Goal: Task Accomplishment & Management: Manage account settings

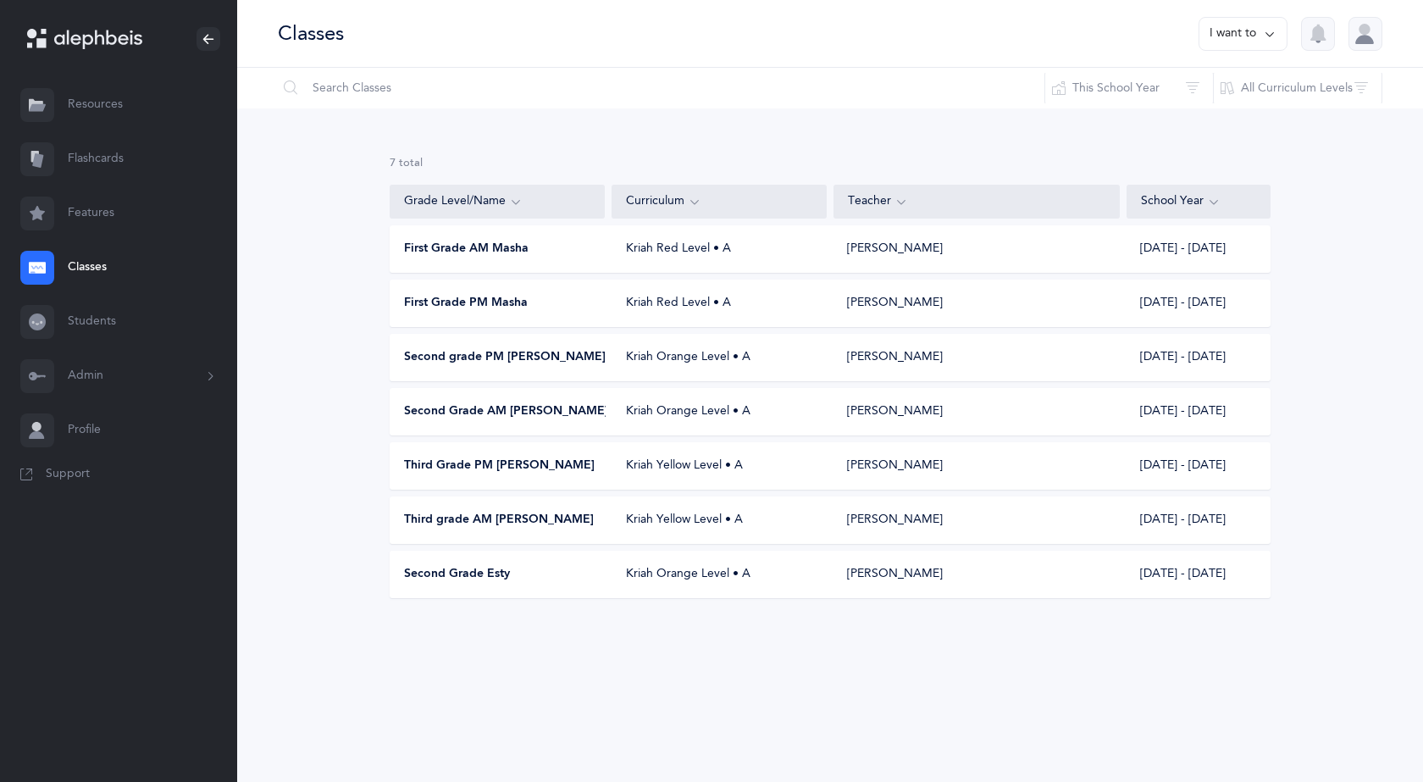
click at [1270, 37] on icon at bounding box center [1270, 34] width 14 height 19
click at [473, 422] on div "Second Grade AM [PERSON_NAME] Orange Level • A [PERSON_NAME] [DATE] - [DATE]" at bounding box center [830, 411] width 881 height 47
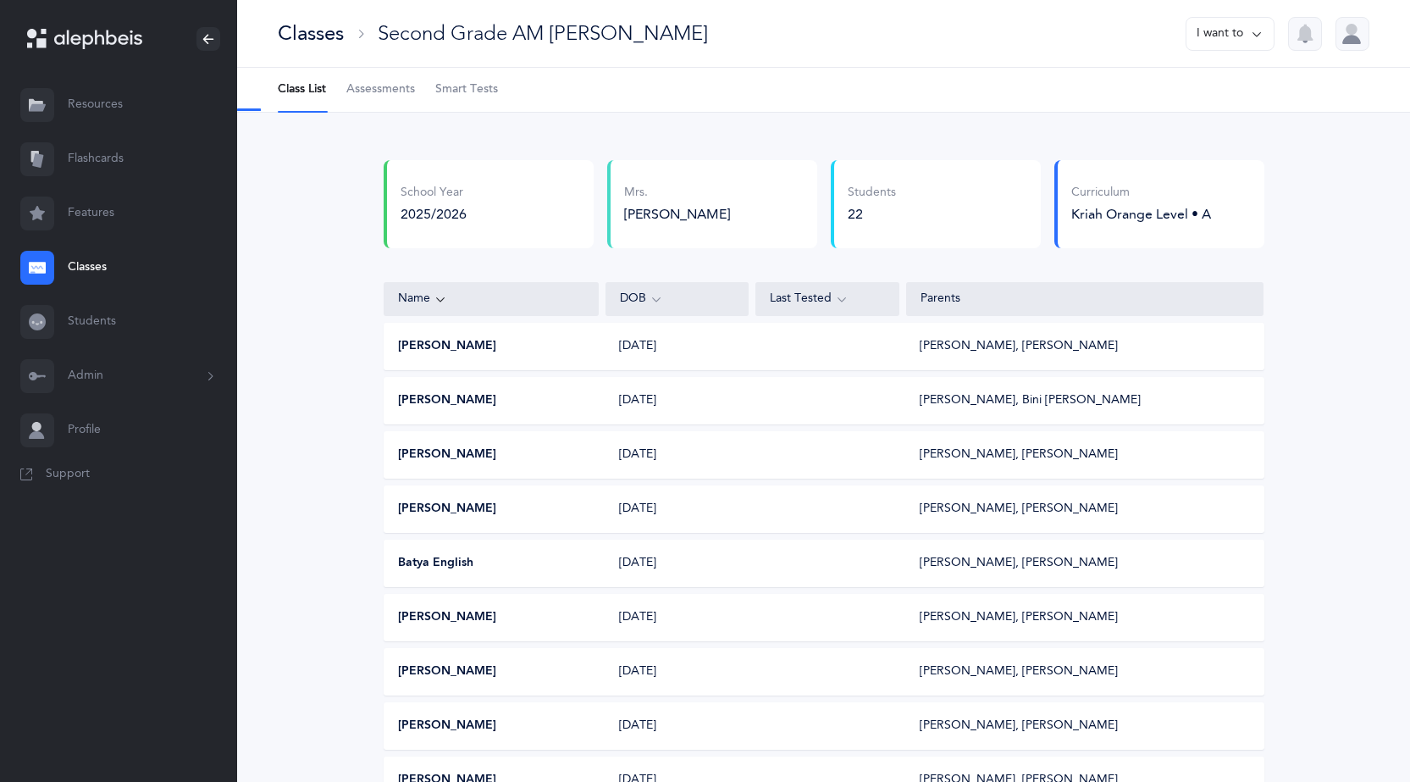
click at [1235, 35] on button "I want to" at bounding box center [1230, 34] width 89 height 34
click at [1189, 145] on button "Print assessments" at bounding box center [1199, 147] width 121 height 30
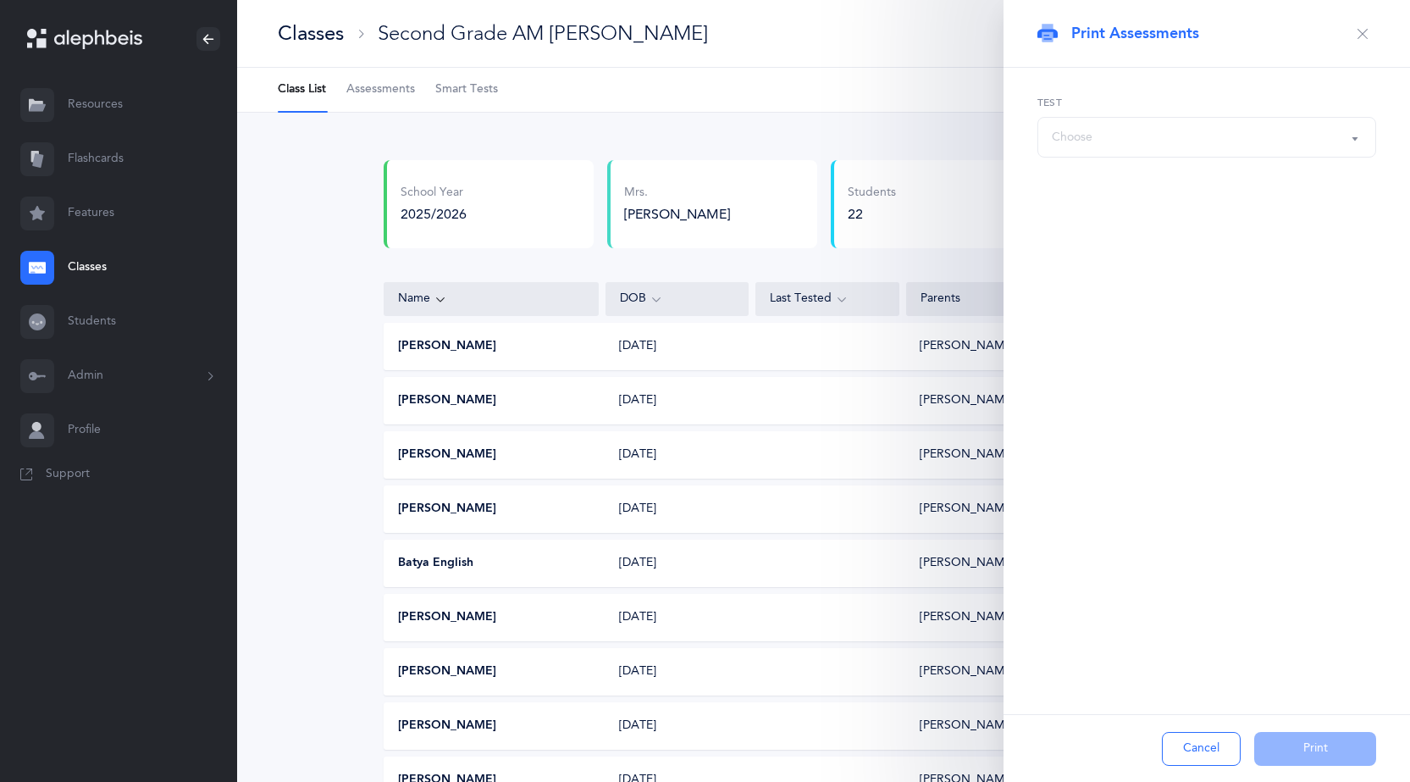
click at [1183, 146] on div "Choose" at bounding box center [1207, 137] width 310 height 29
click at [1345, 134] on div "Choose" at bounding box center [1207, 137] width 310 height 29
click at [1354, 138] on button "Choose" at bounding box center [1207, 137] width 339 height 41
click at [1084, 224] on span "אותיות" at bounding box center [1081, 221] width 34 height 15
select select "2"
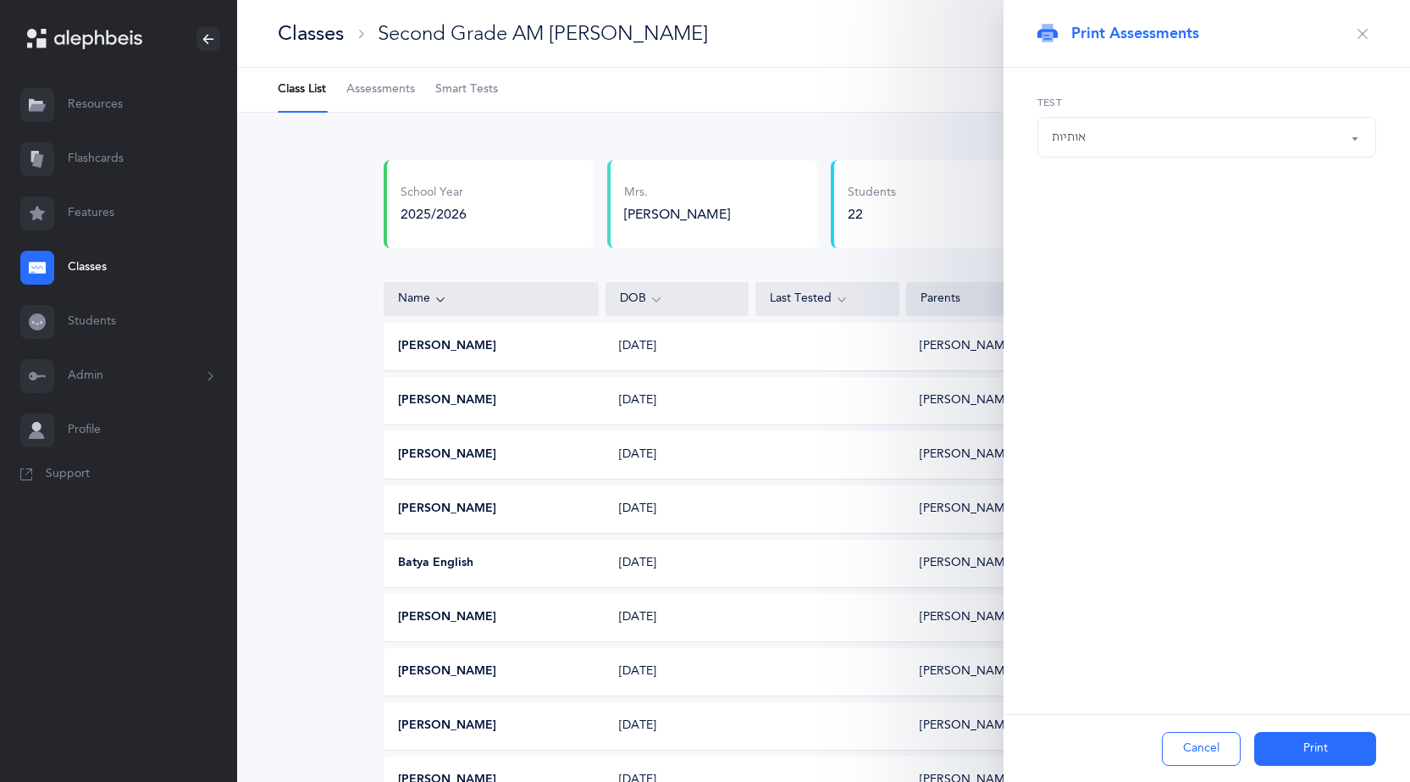
click at [1322, 745] on button "Print" at bounding box center [1315, 749] width 122 height 34
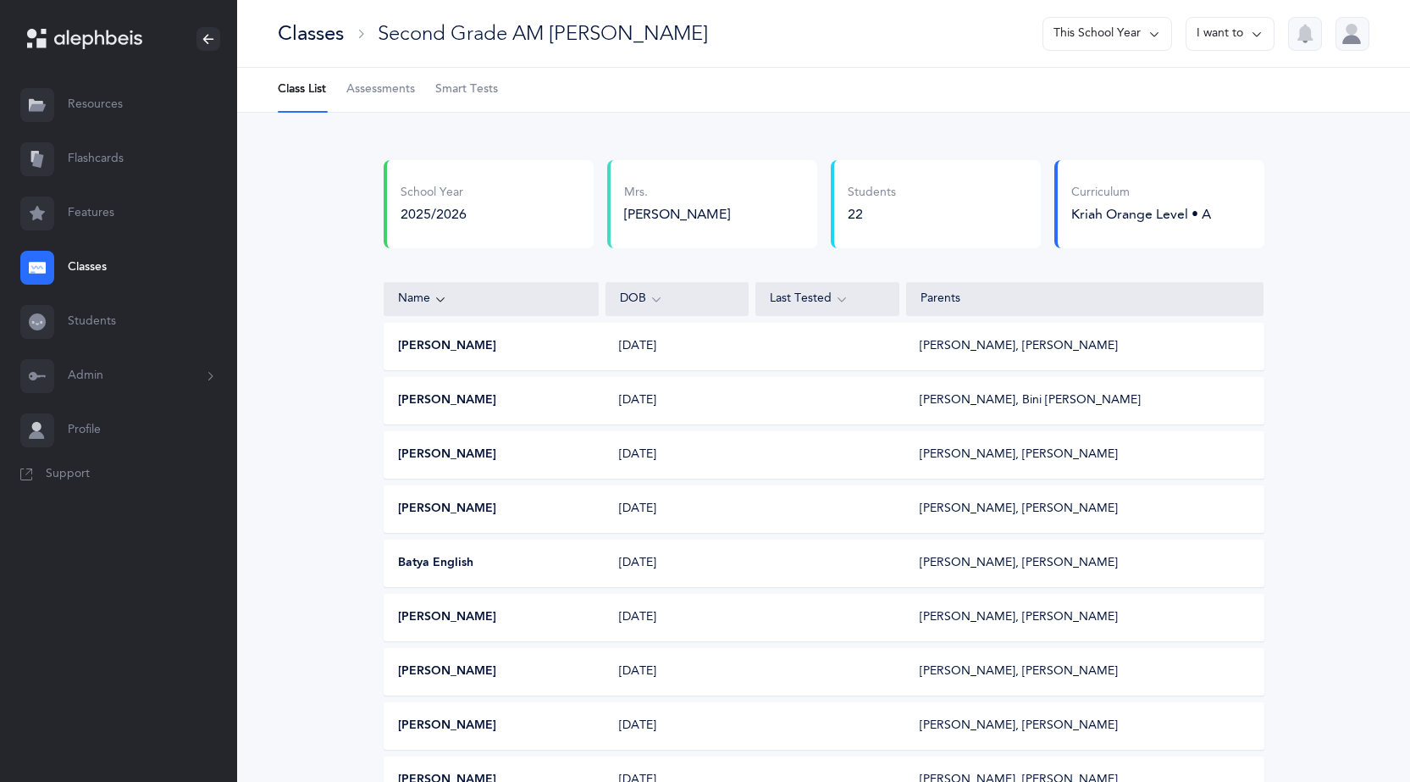
click at [1243, 36] on button "I want to" at bounding box center [1230, 34] width 89 height 34
click at [407, 88] on span "Assessments" at bounding box center [380, 89] width 69 height 17
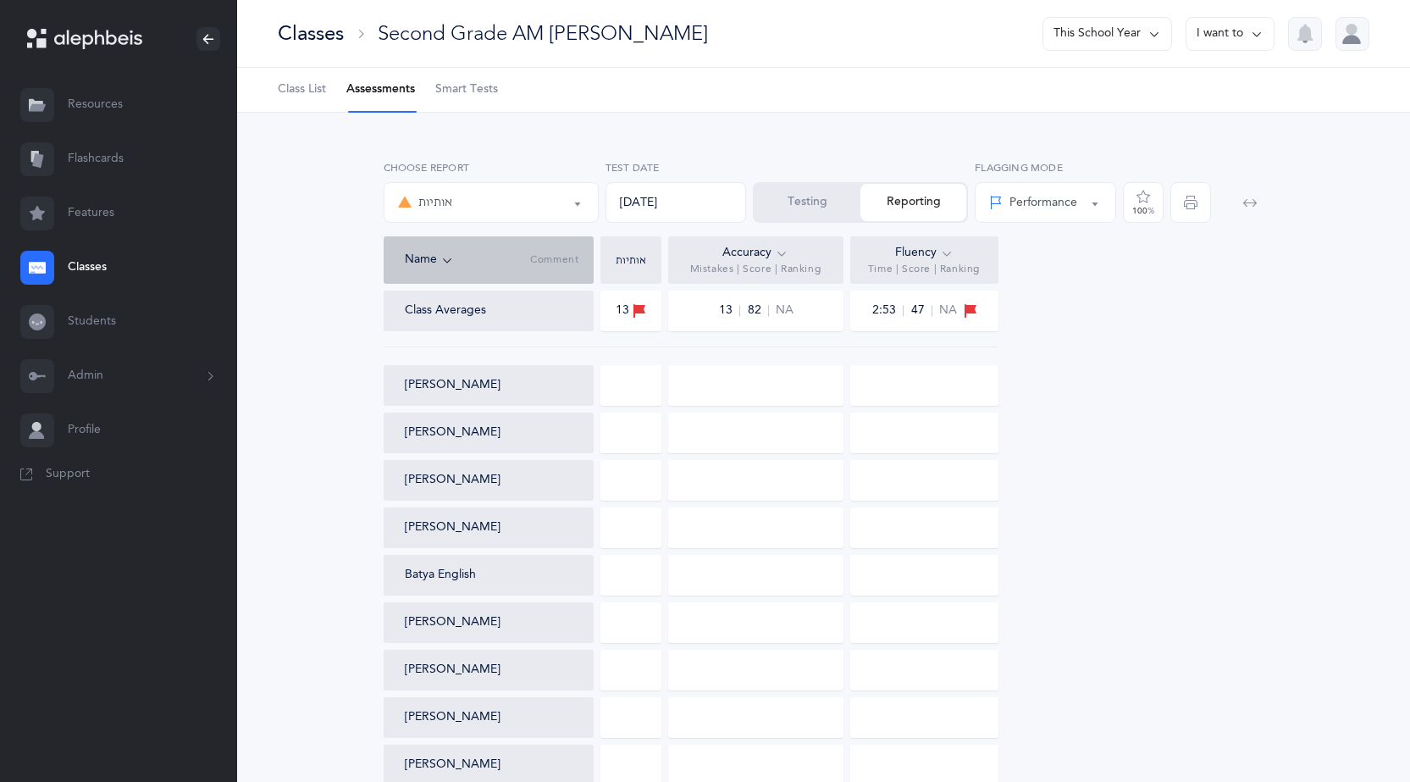
click at [821, 200] on button "Testing" at bounding box center [808, 202] width 106 height 37
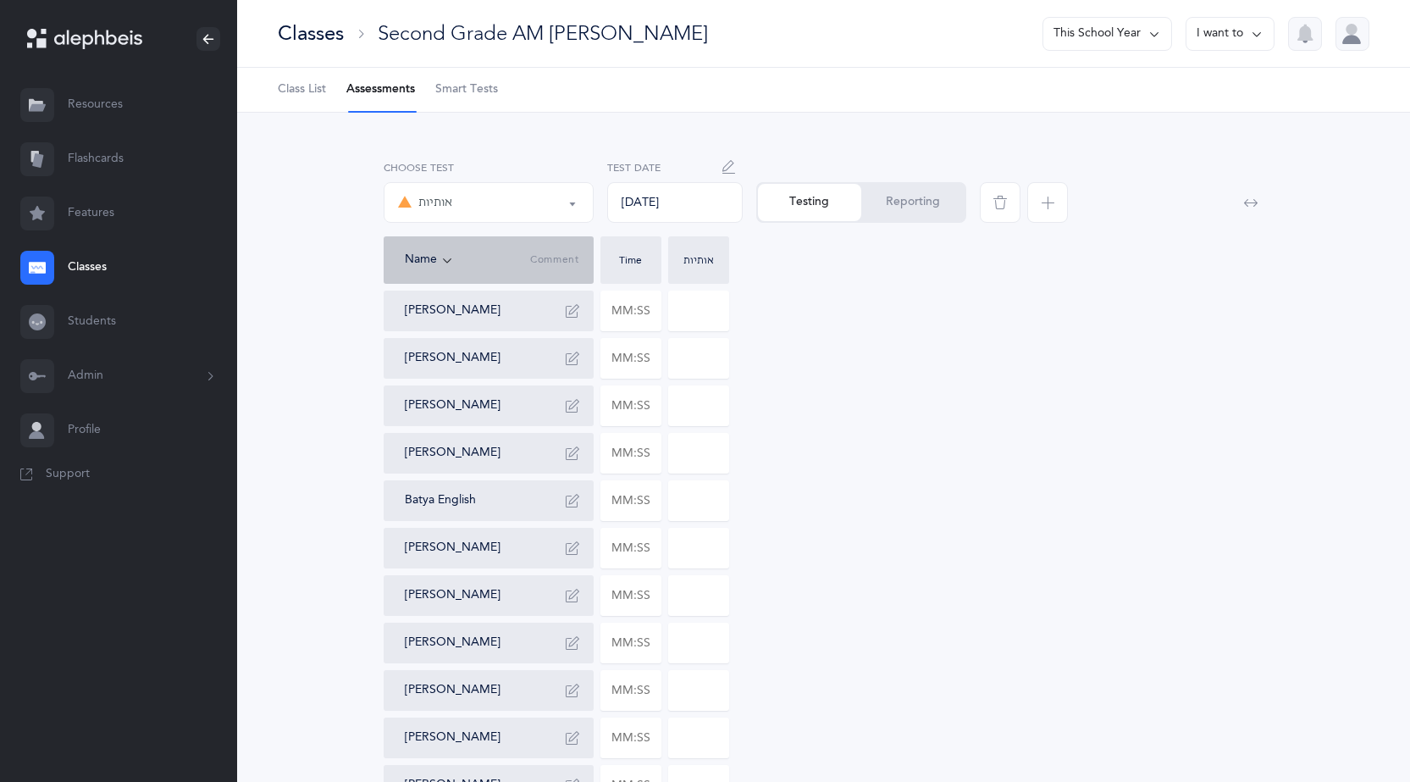
click at [690, 205] on div "[DATE]" at bounding box center [675, 202] width 136 height 41
click at [620, 205] on div "[DATE]" at bounding box center [675, 202] width 136 height 41
click at [650, 206] on div "[DATE]" at bounding box center [675, 202] width 136 height 41
click at [727, 171] on icon "button" at bounding box center [730, 167] width 14 height 14
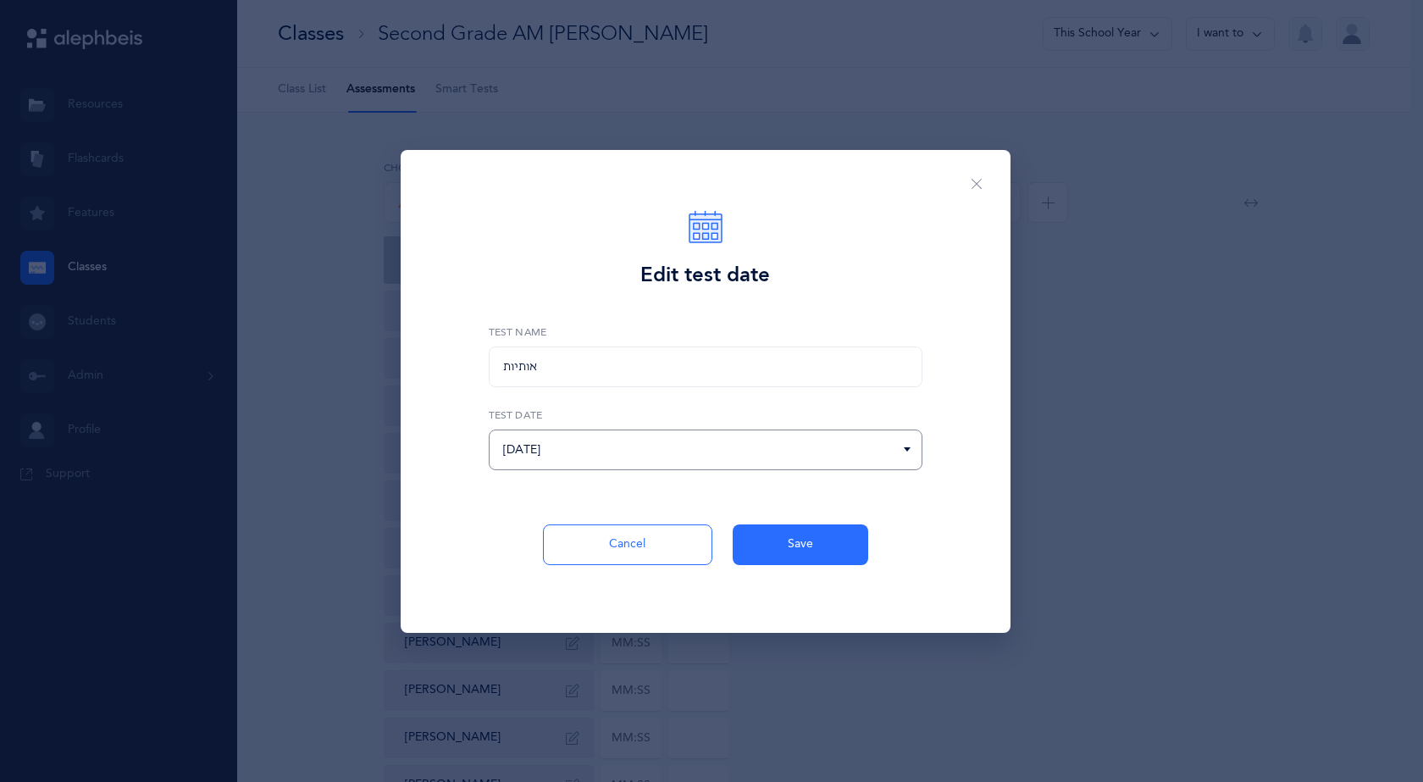
click at [852, 460] on input "[DATE]" at bounding box center [706, 449] width 434 height 41
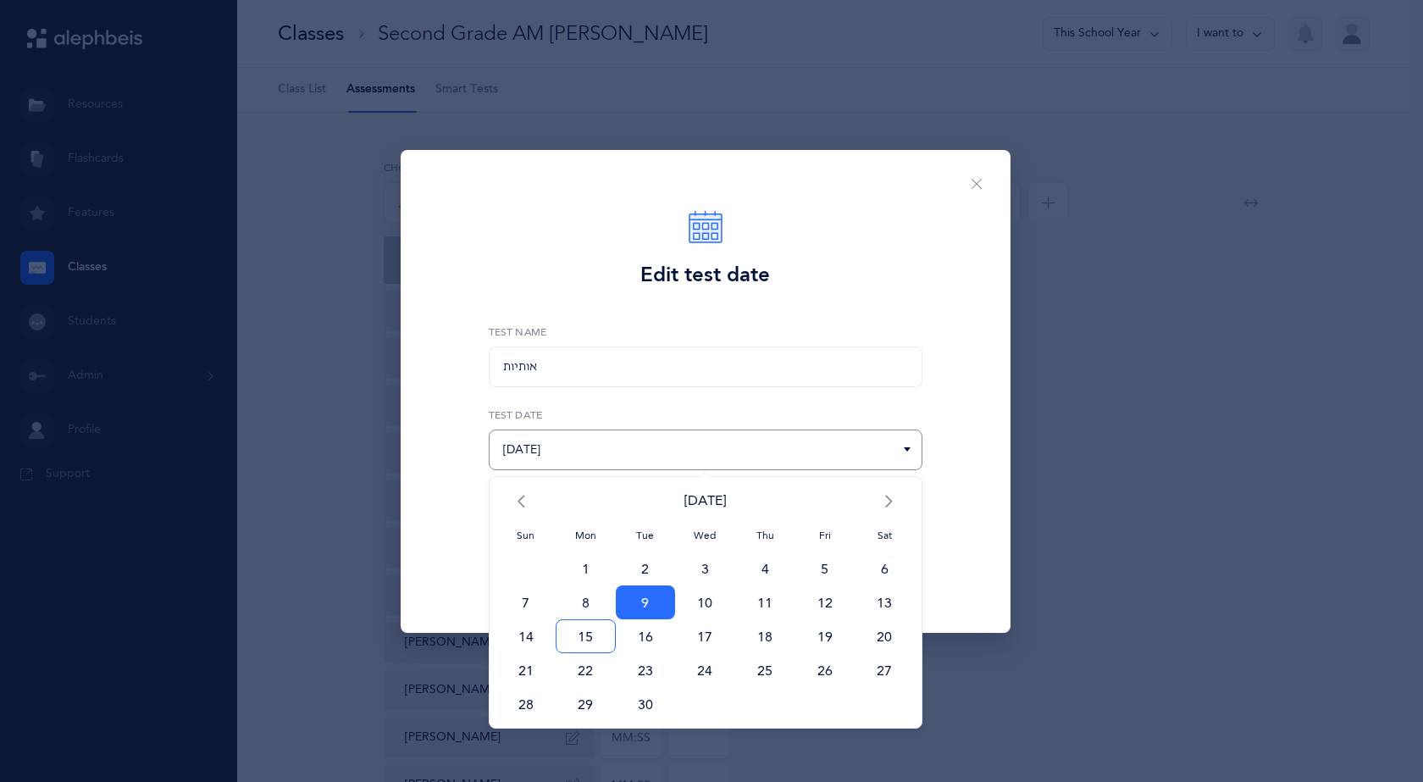
click at [581, 641] on span "15" at bounding box center [586, 636] width 60 height 34
type input "[DATE]"
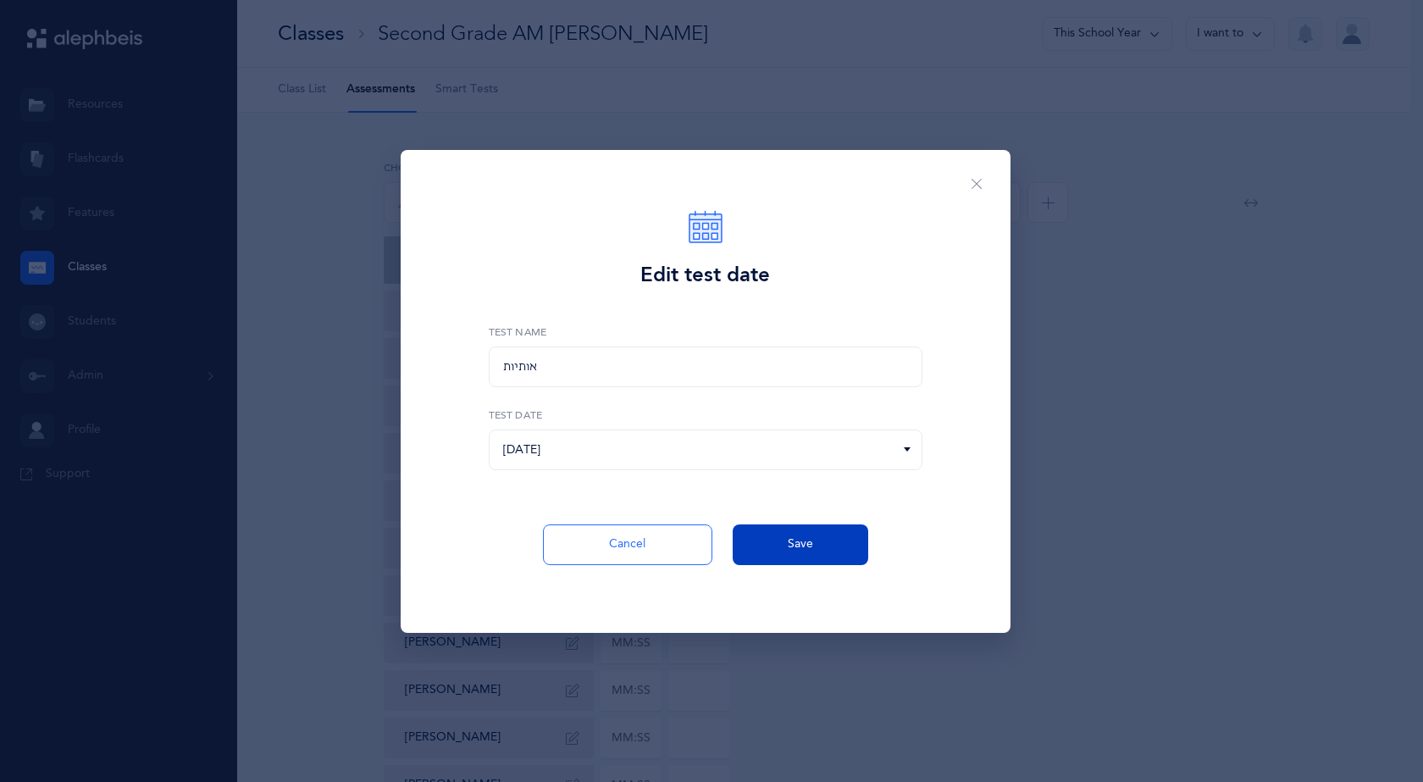
click at [792, 547] on span "Save" at bounding box center [800, 544] width 25 height 18
type input "02:53"
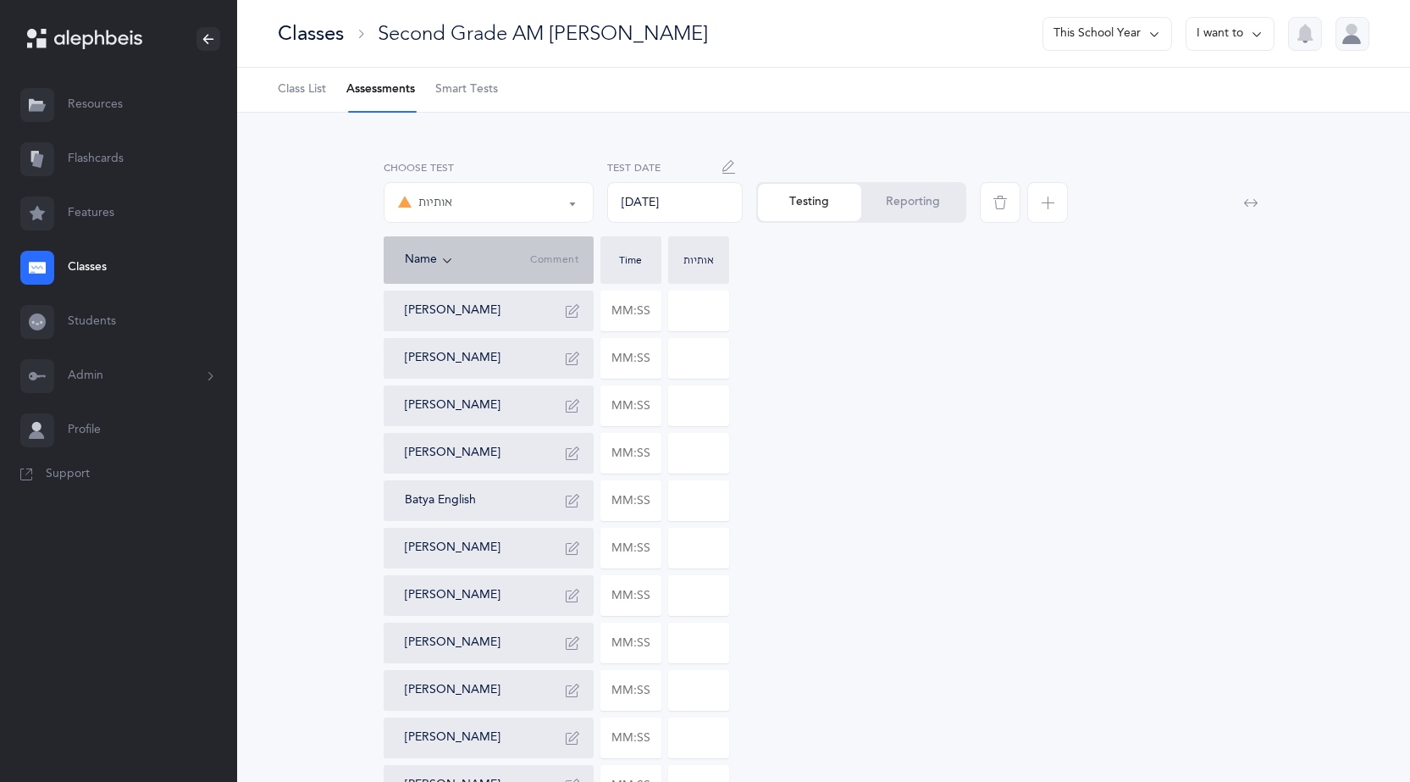
click at [326, 26] on div "Classes" at bounding box center [311, 33] width 66 height 28
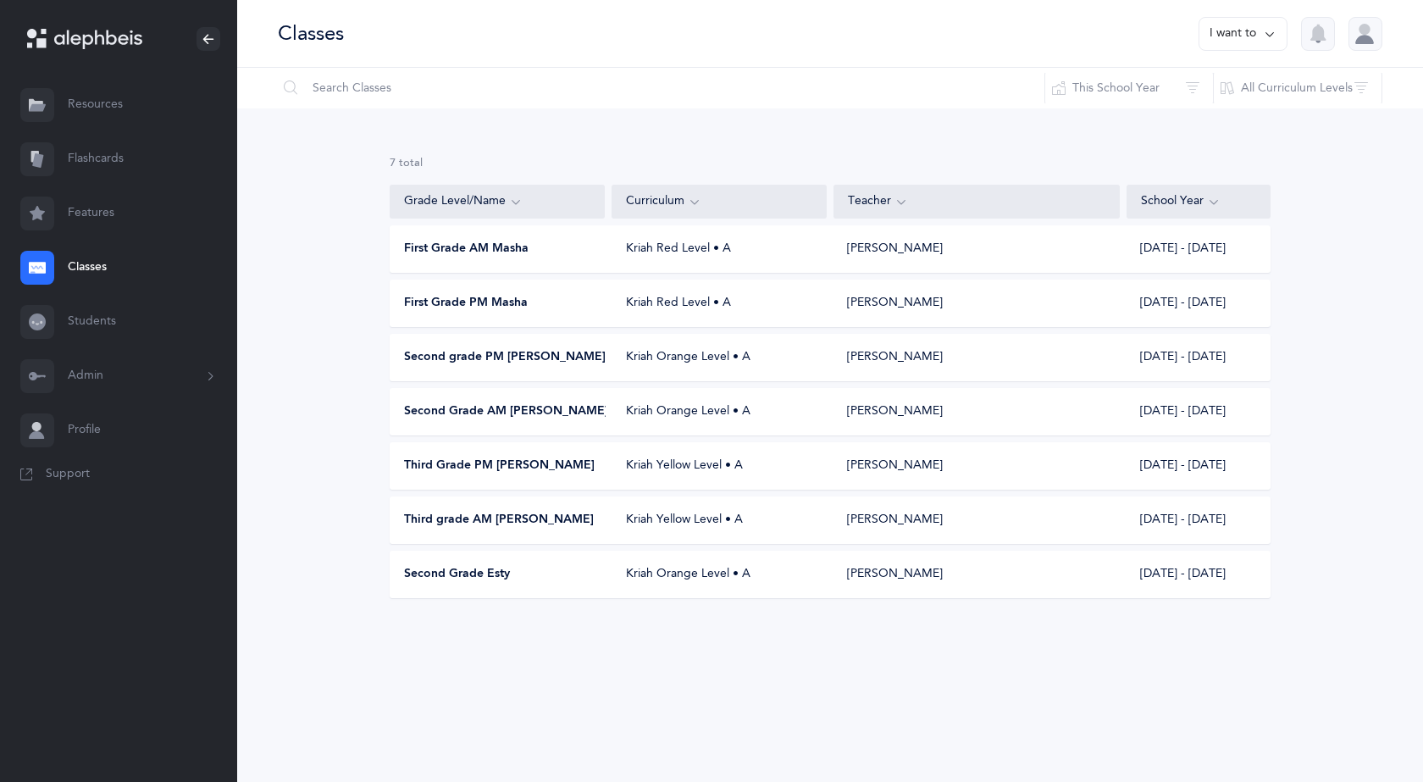
click at [503, 361] on span "Second grade PM [PERSON_NAME]" at bounding box center [505, 357] width 202 height 17
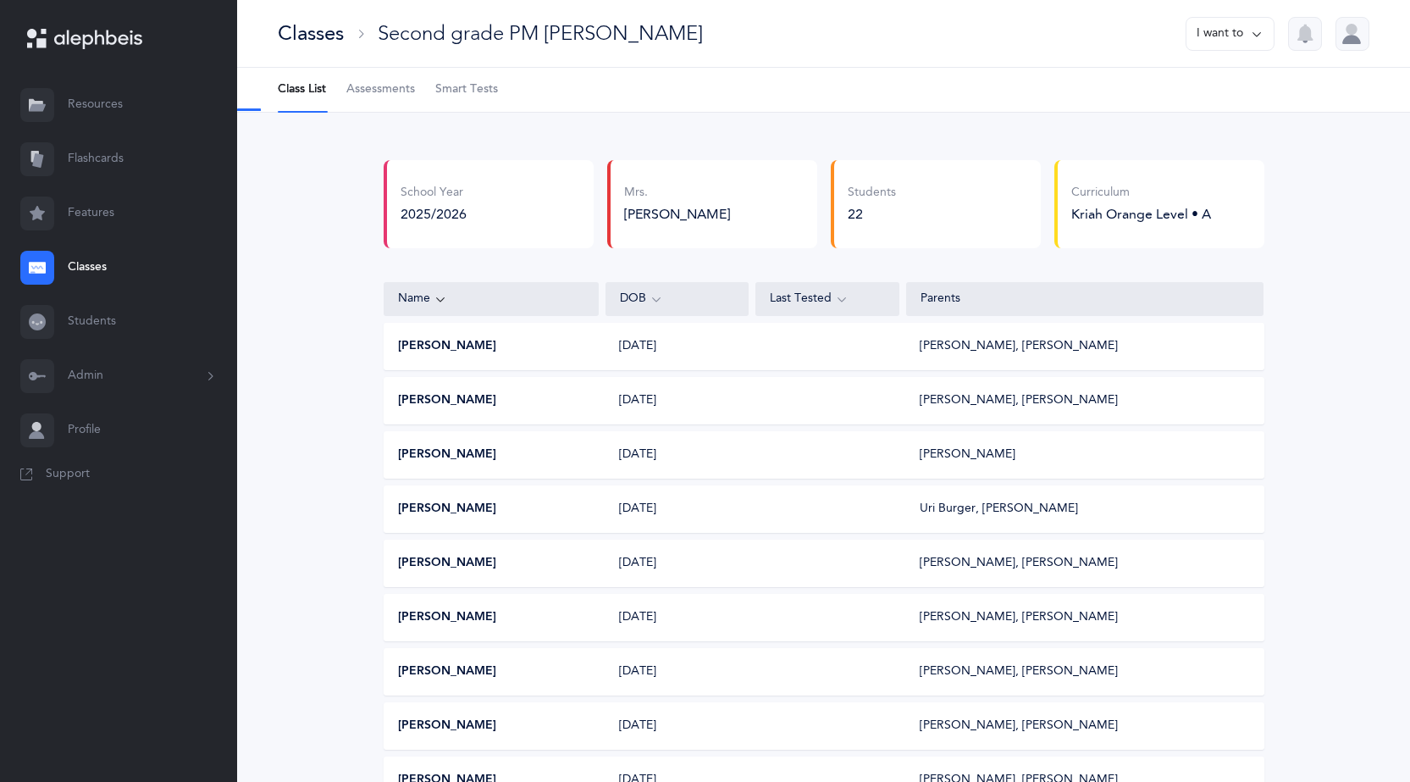
select select "2"
click at [387, 96] on span "Assessments" at bounding box center [380, 89] width 69 height 17
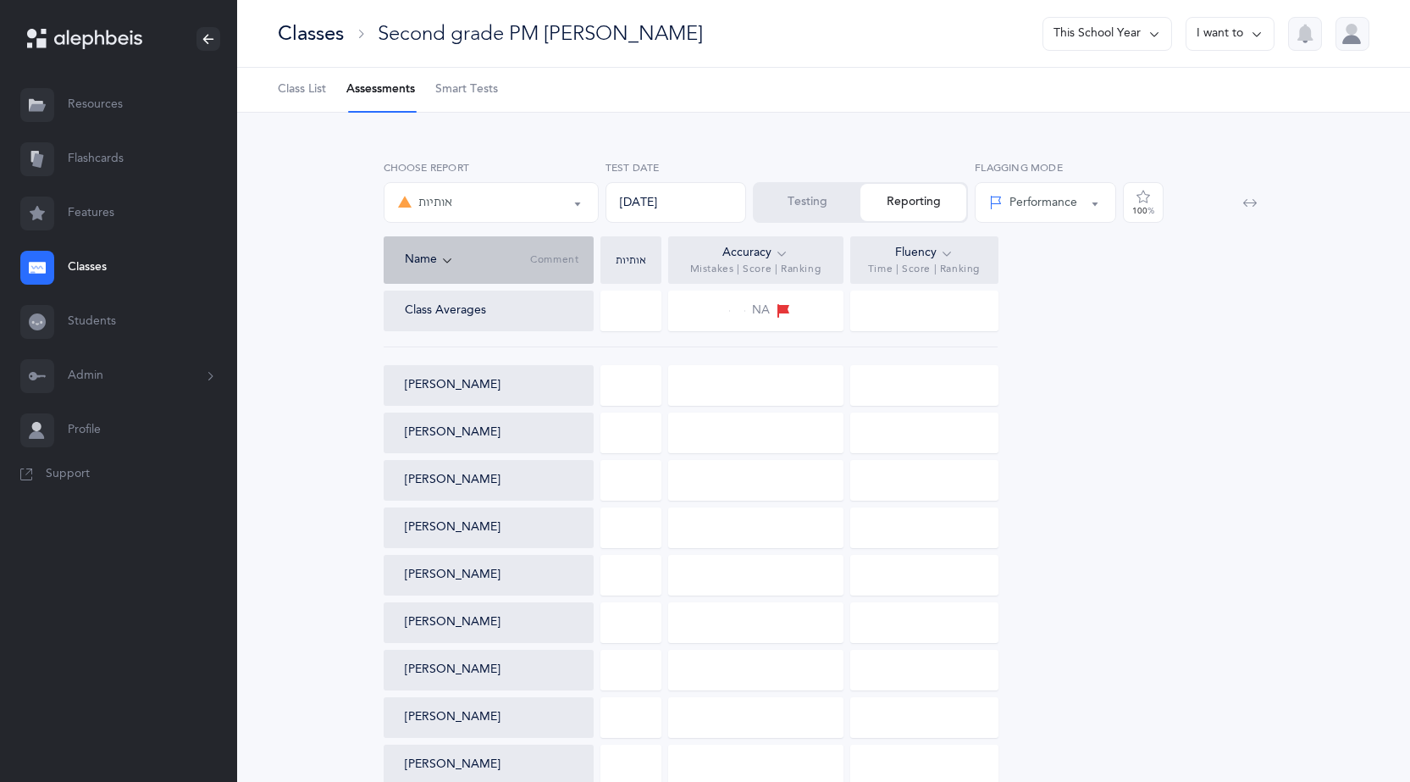
click at [795, 202] on button "Testing" at bounding box center [808, 202] width 106 height 37
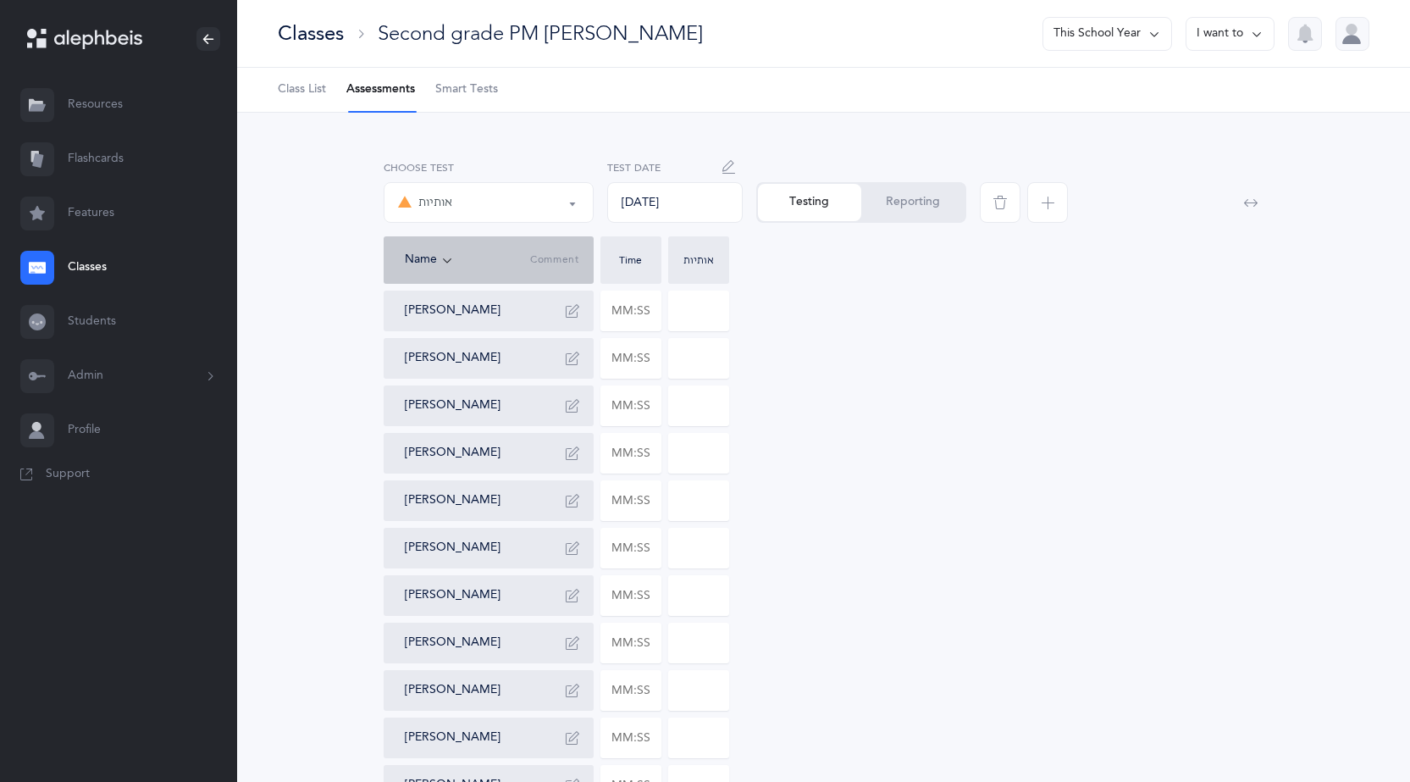
click at [922, 211] on button "Reporting" at bounding box center [912, 202] width 103 height 37
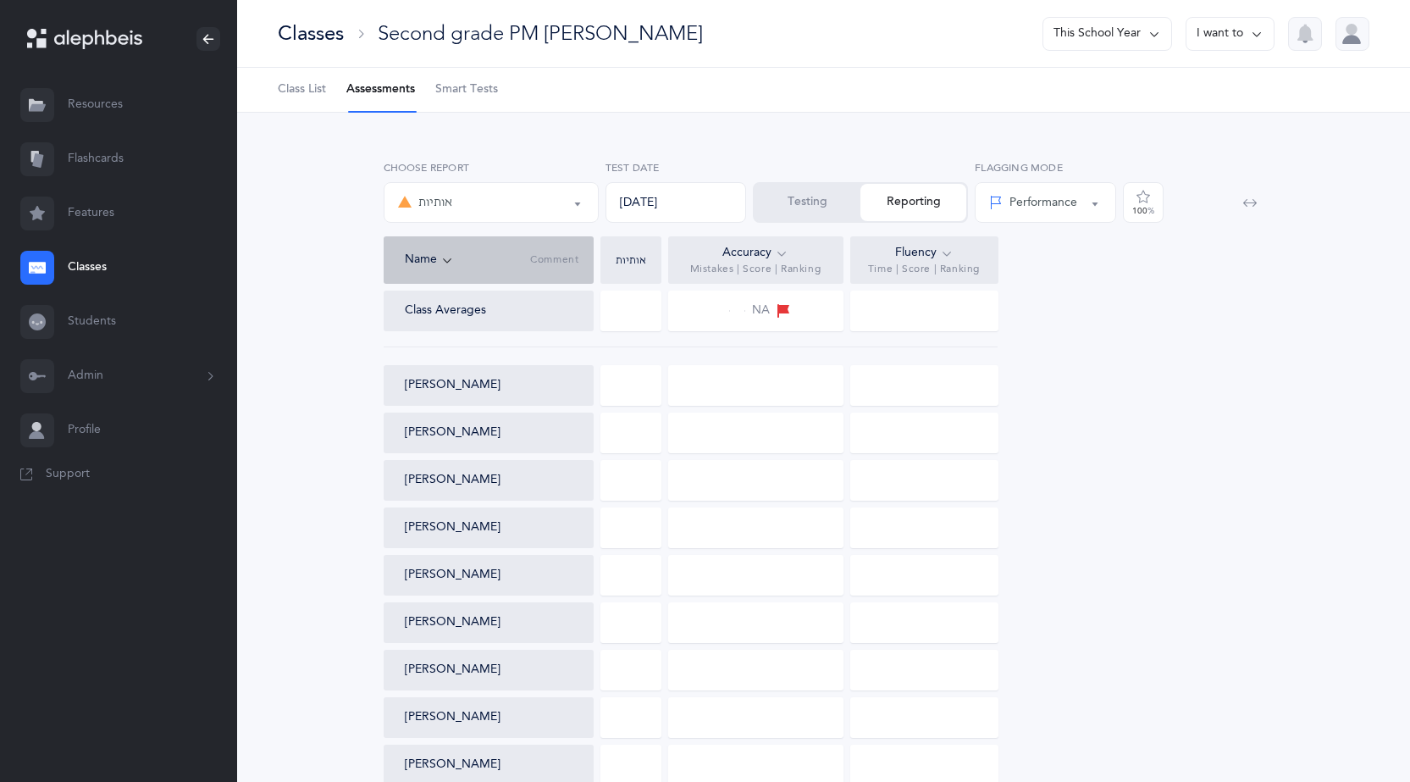
click at [804, 208] on button "Testing" at bounding box center [808, 202] width 106 height 37
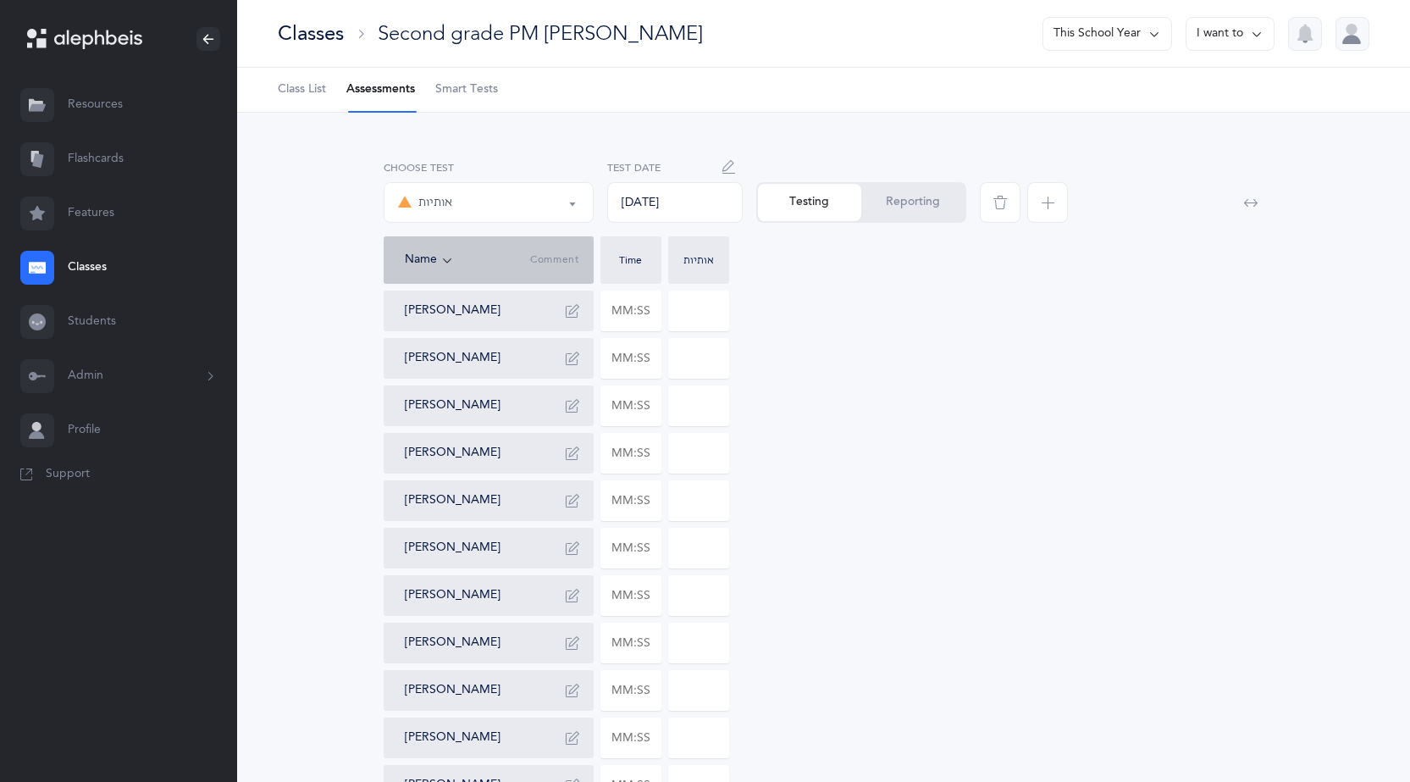
click at [656, 204] on div "[DATE]" at bounding box center [675, 202] width 136 height 41
click at [744, 167] on div "[DATE] Test Date" at bounding box center [675, 198] width 149 height 76
click at [735, 164] on icon "button" at bounding box center [730, 167] width 14 height 14
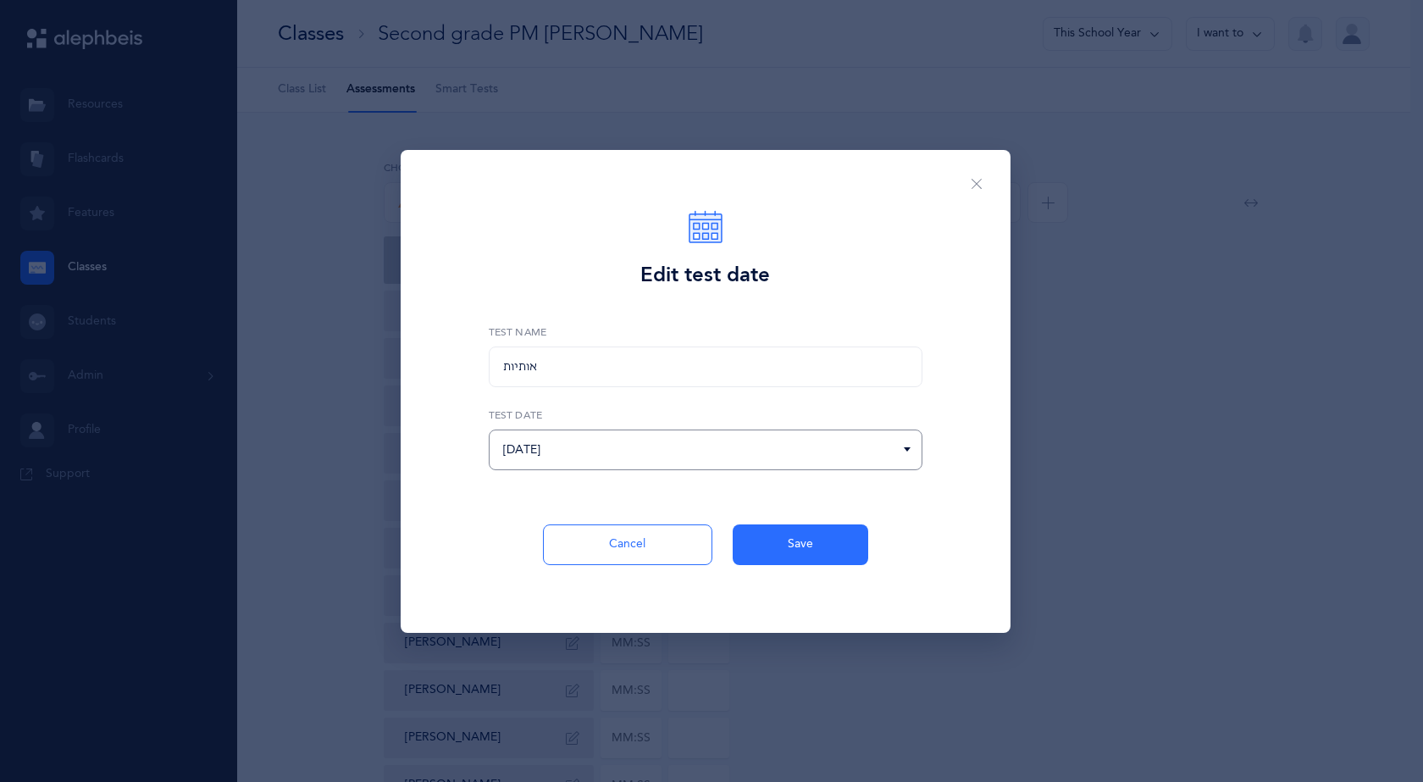
click at [628, 442] on input "[DATE]" at bounding box center [706, 449] width 434 height 41
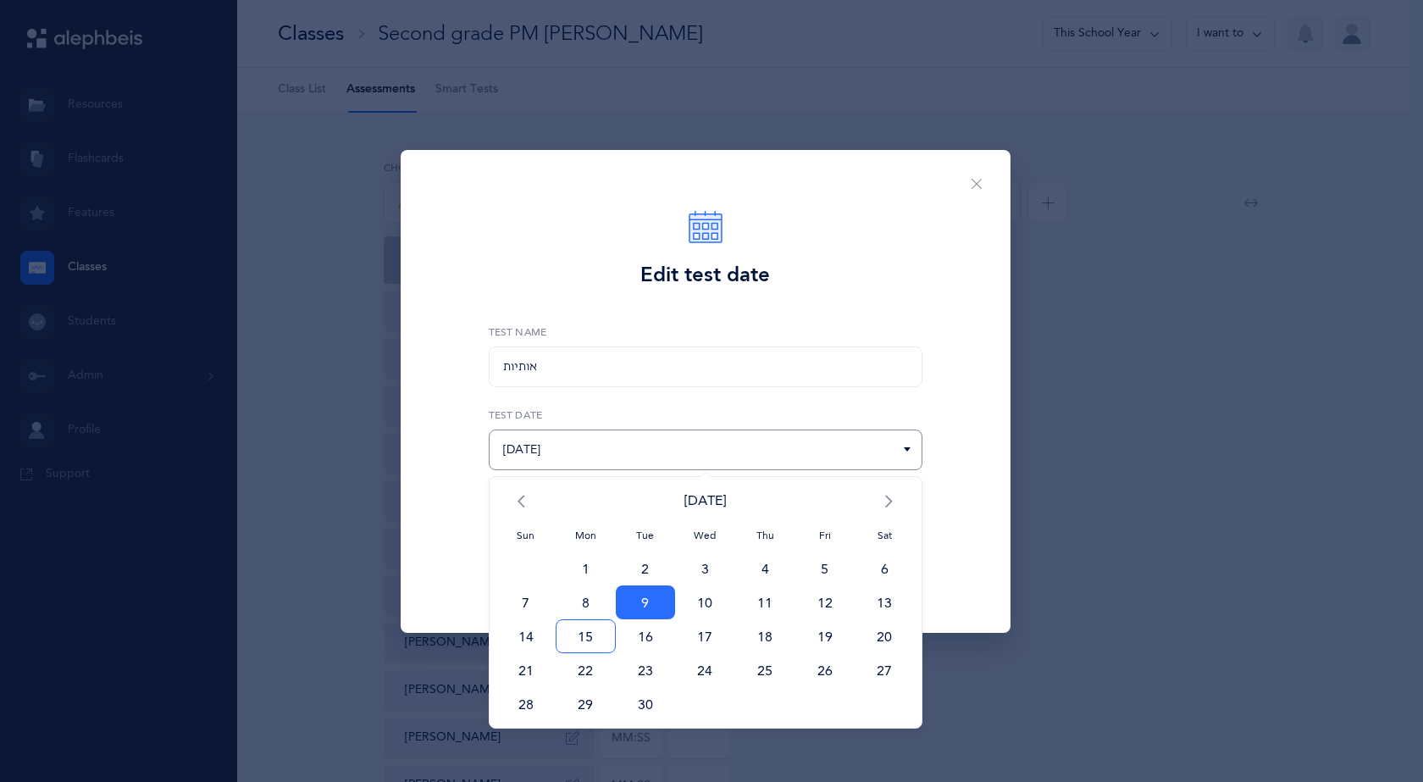
click at [581, 645] on span "15" at bounding box center [586, 636] width 60 height 34
type input "[DATE]"
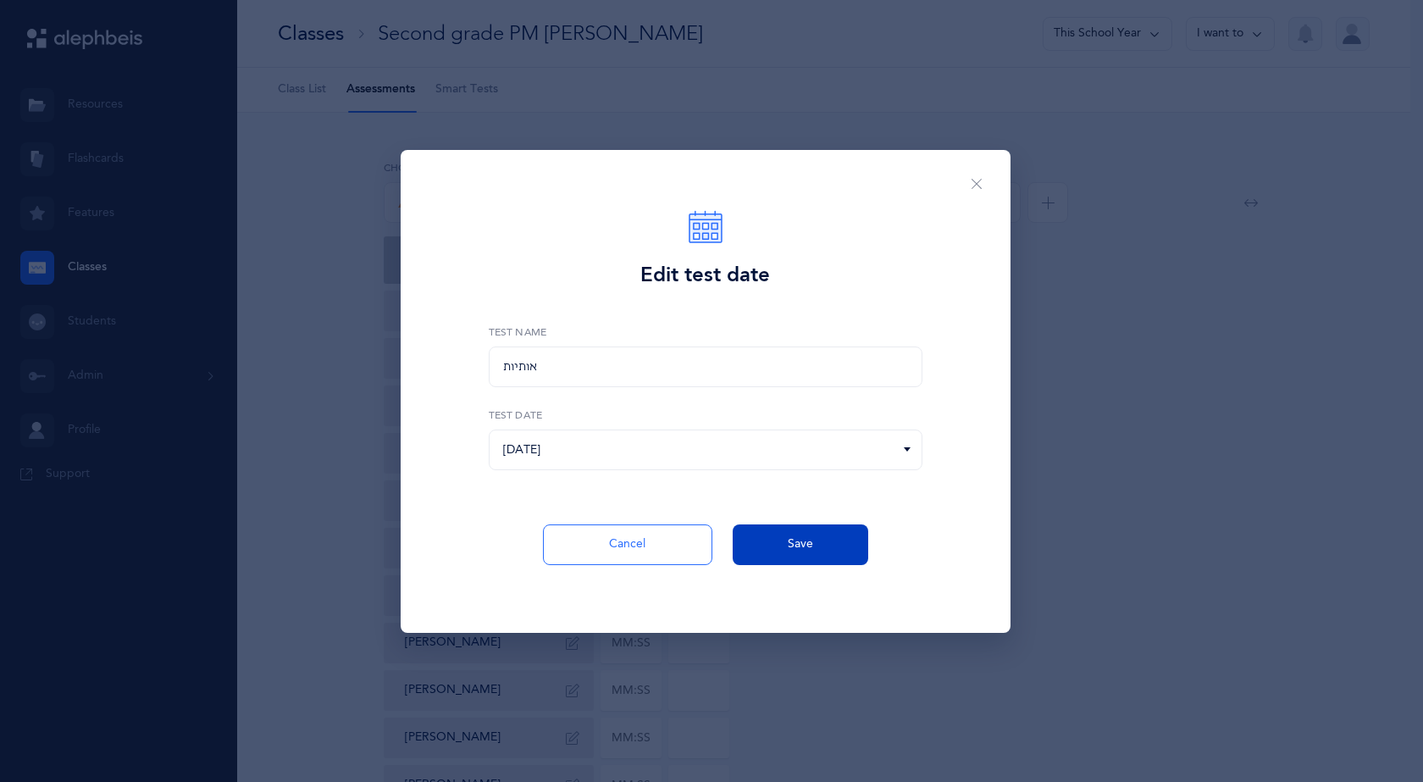
click at [795, 548] on span "Save" at bounding box center [800, 544] width 25 height 18
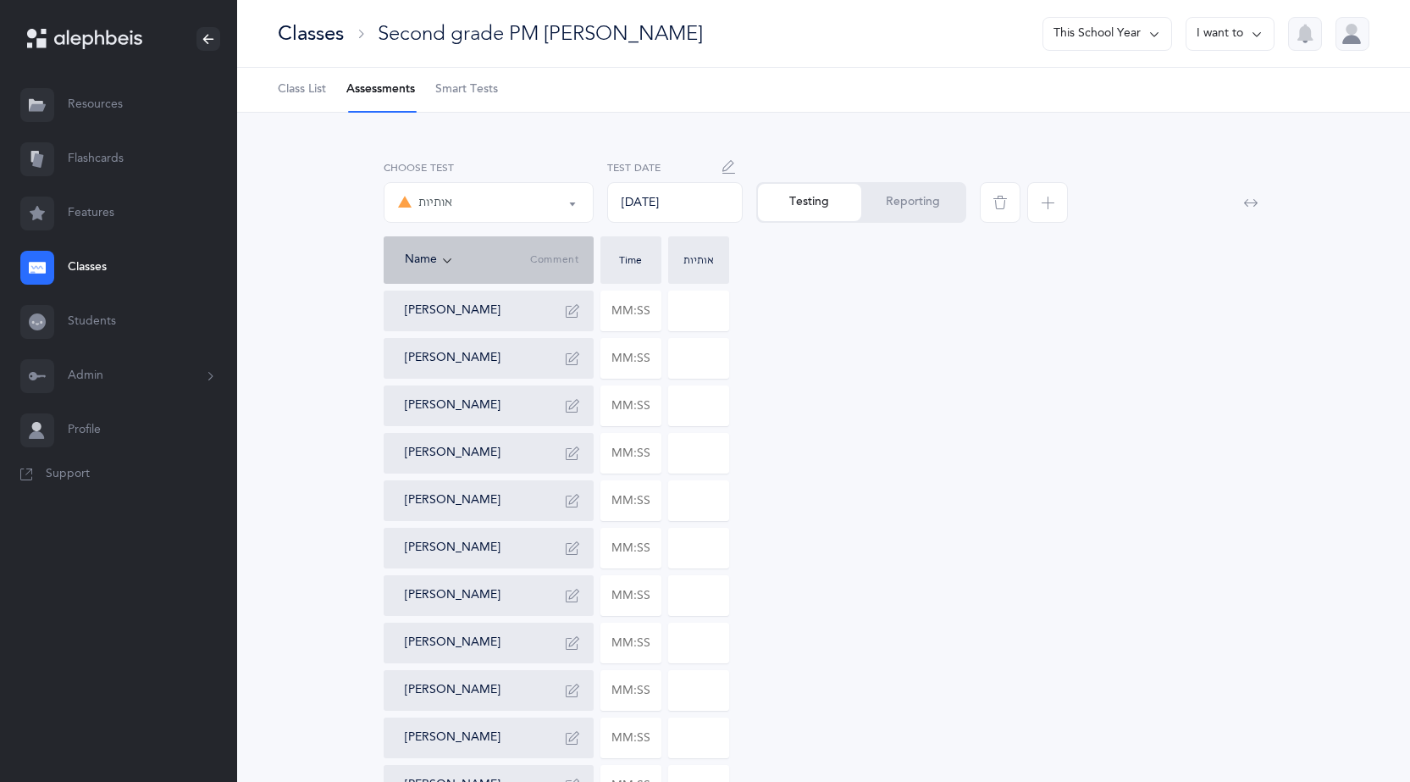
click at [329, 33] on div "Classes" at bounding box center [311, 33] width 66 height 28
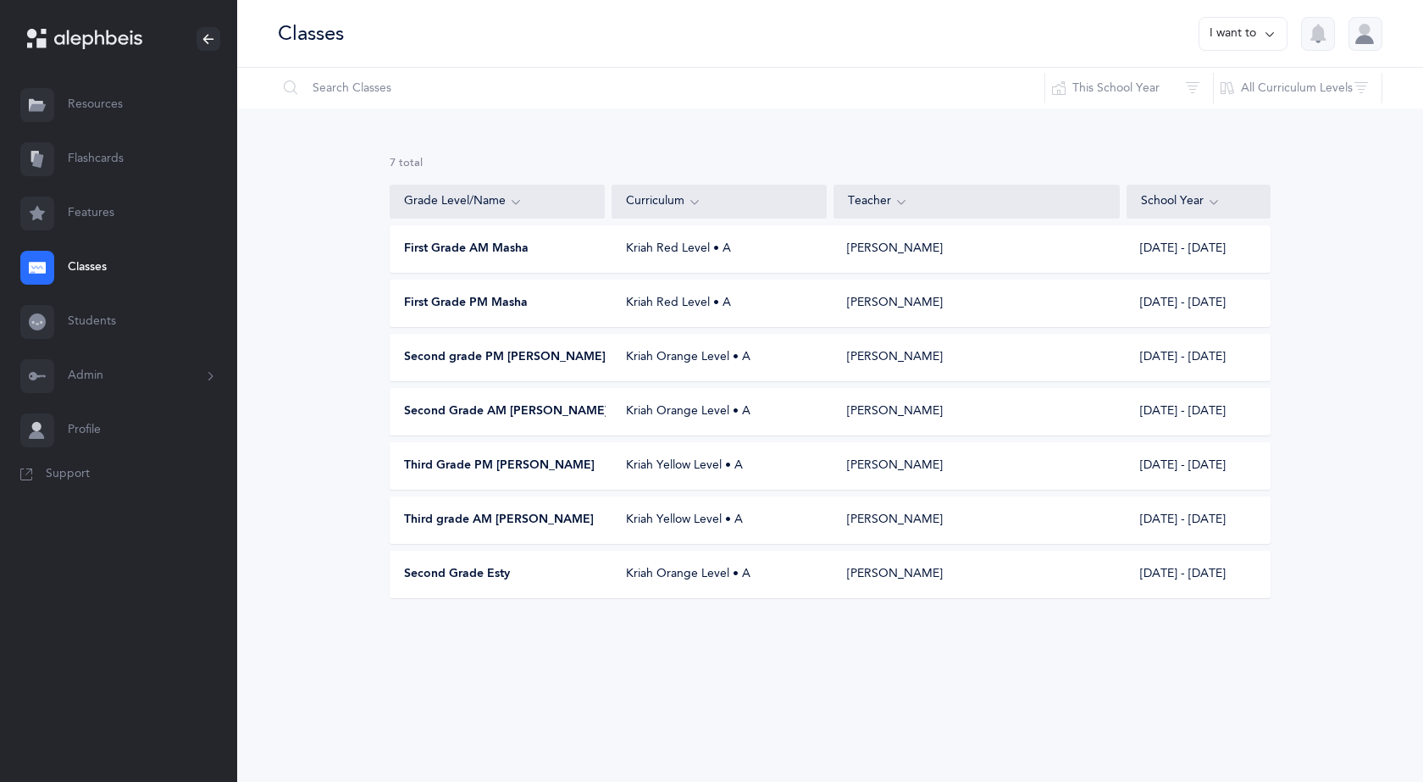
click at [483, 569] on span "Second Grade Esty" at bounding box center [457, 574] width 106 height 17
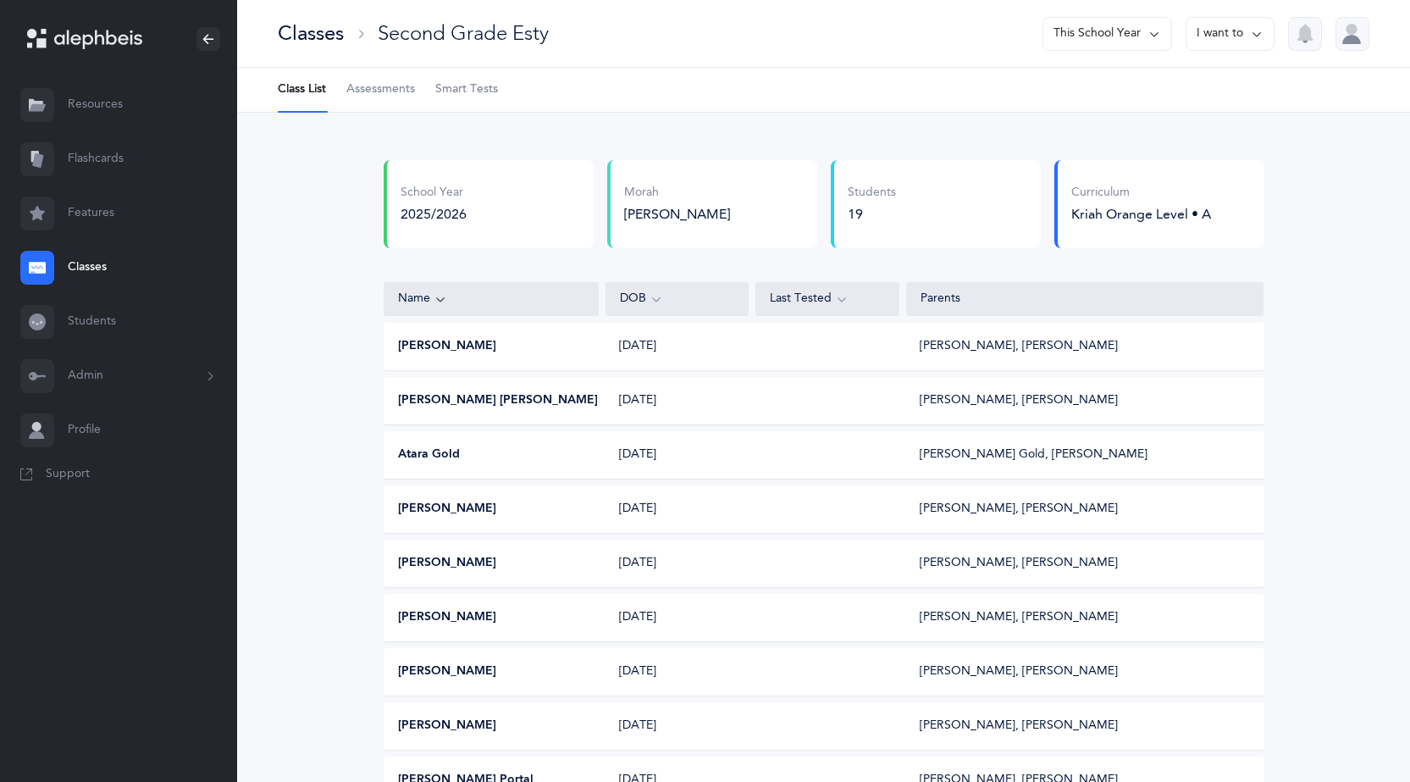
click at [381, 97] on span "Assessments" at bounding box center [380, 89] width 69 height 17
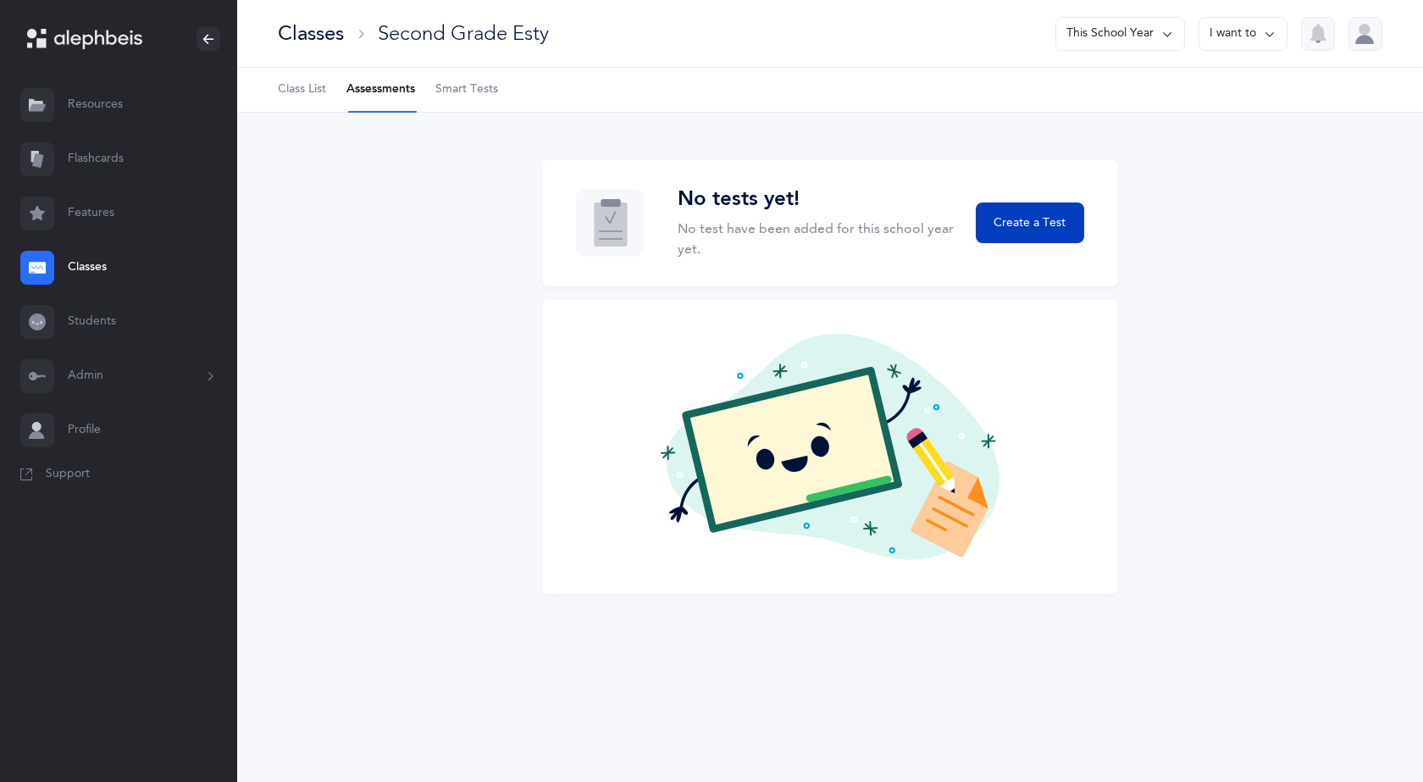
click at [1046, 219] on span "Create a Test" at bounding box center [1030, 223] width 72 height 18
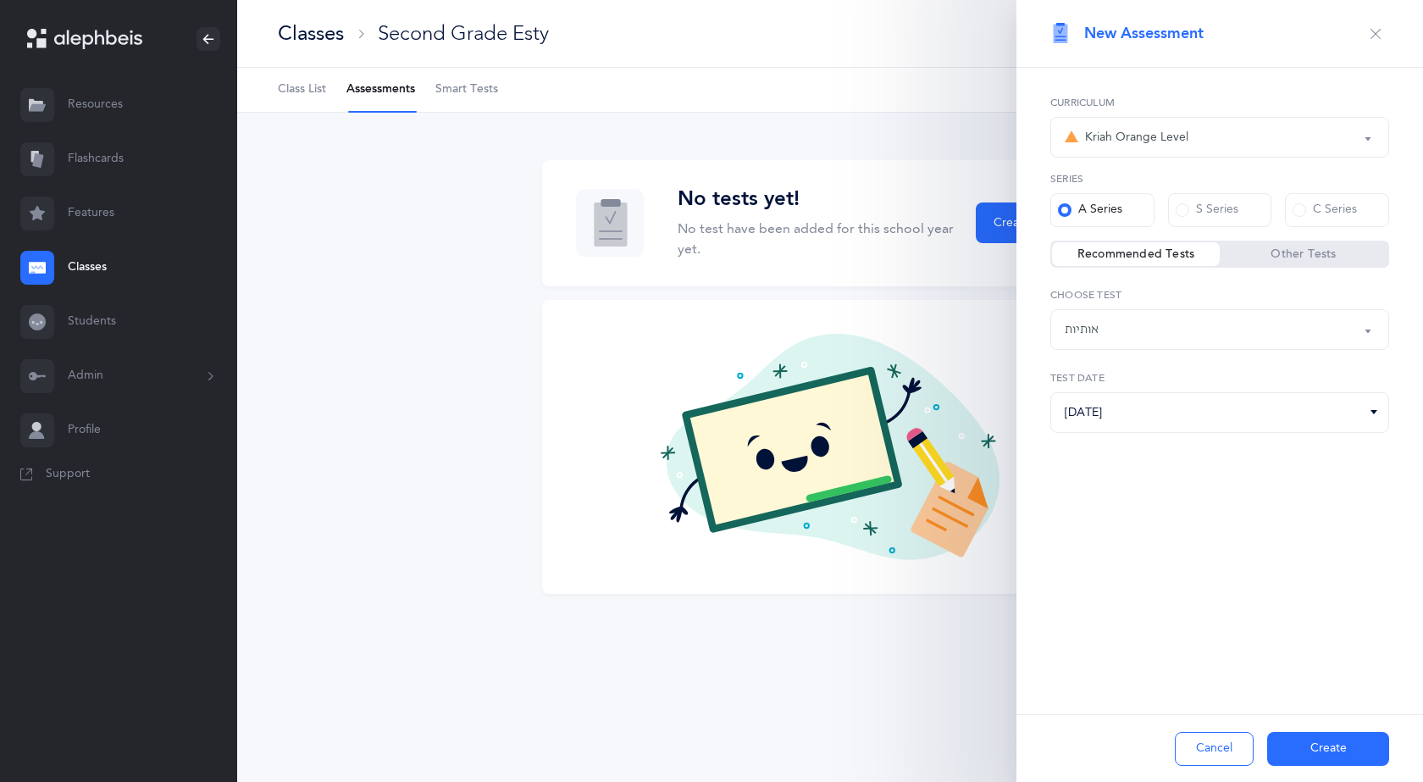
click at [1172, 149] on div "Kriah Orange Level" at bounding box center [1220, 137] width 310 height 29
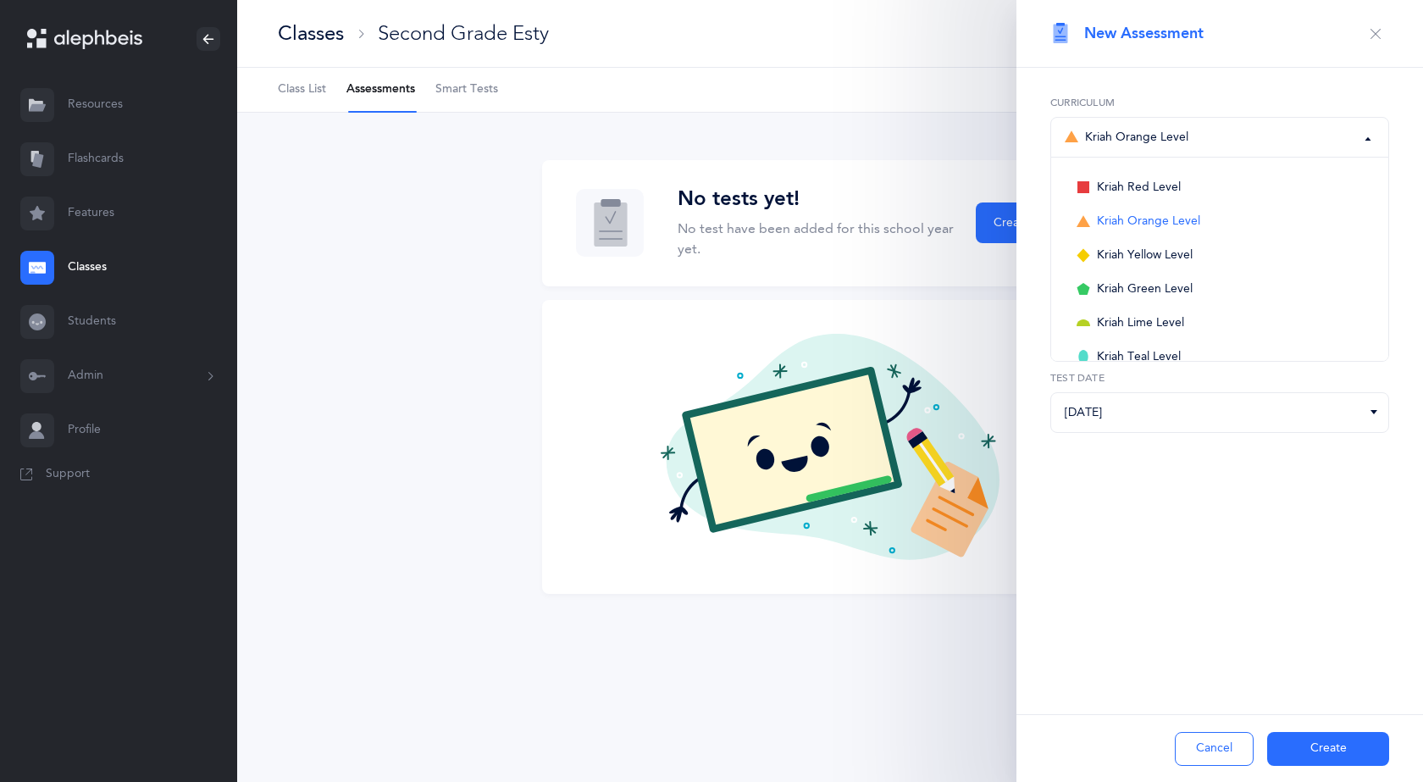
click at [1172, 149] on div "Kriah Orange Level" at bounding box center [1220, 137] width 310 height 29
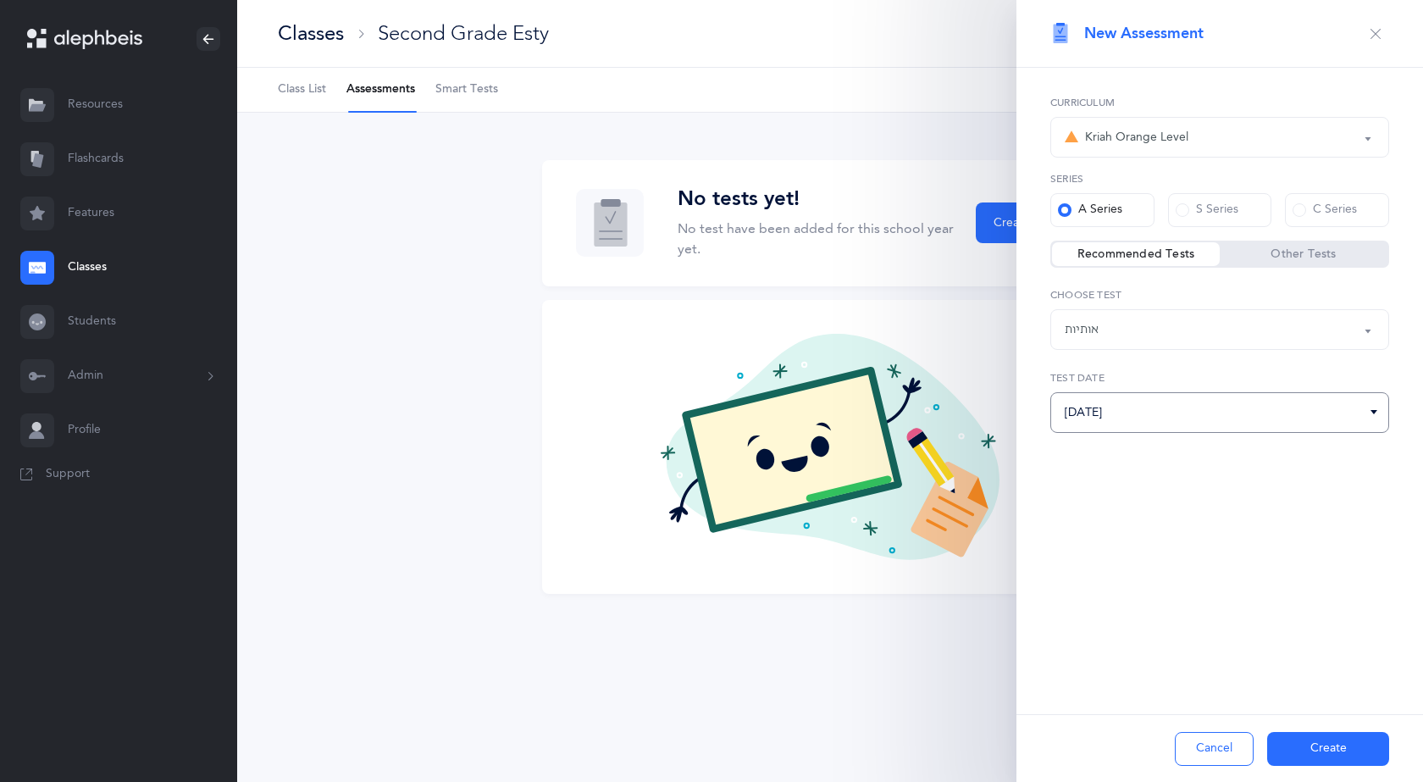
click at [1155, 411] on input "[DATE]" at bounding box center [1219, 412] width 339 height 41
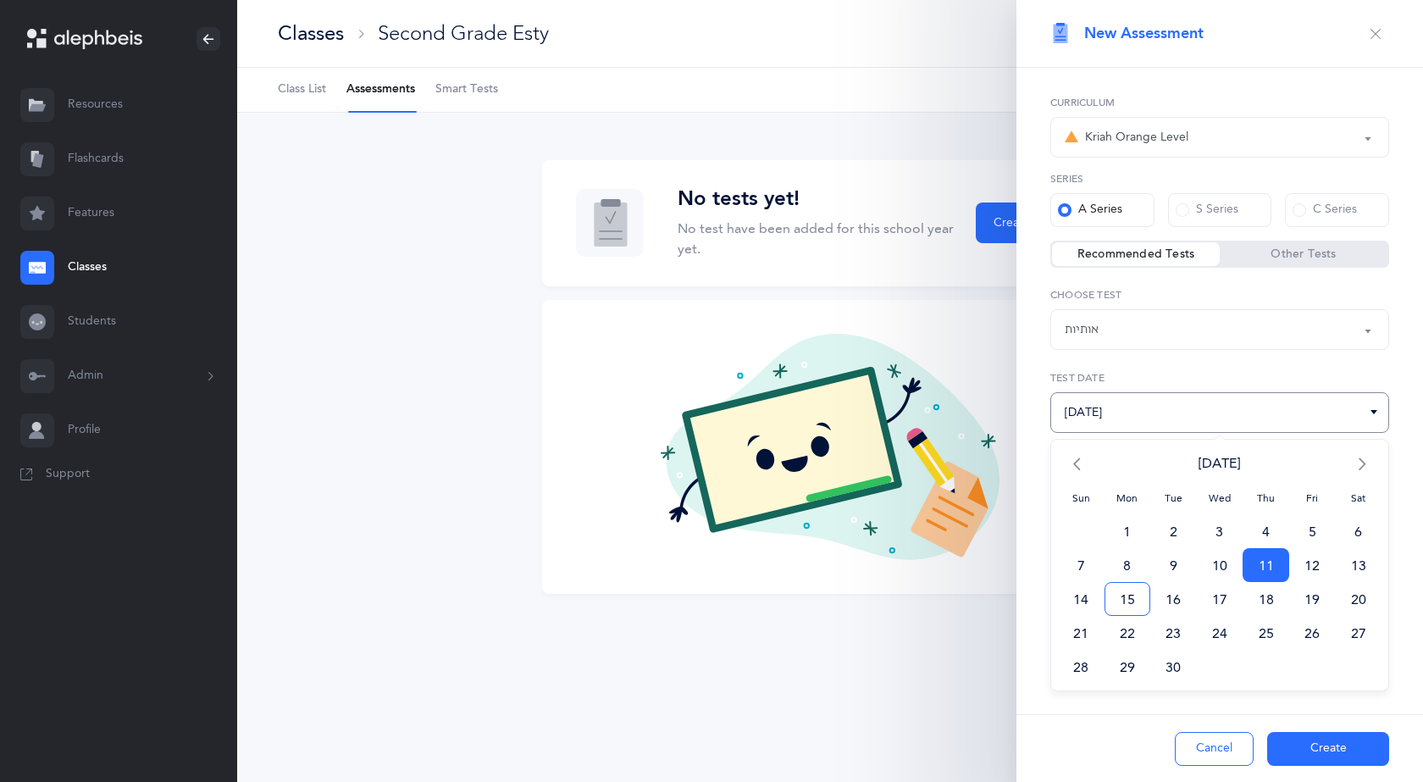
click at [1133, 605] on span "15" at bounding box center [1128, 599] width 47 height 34
type input "[DATE]"
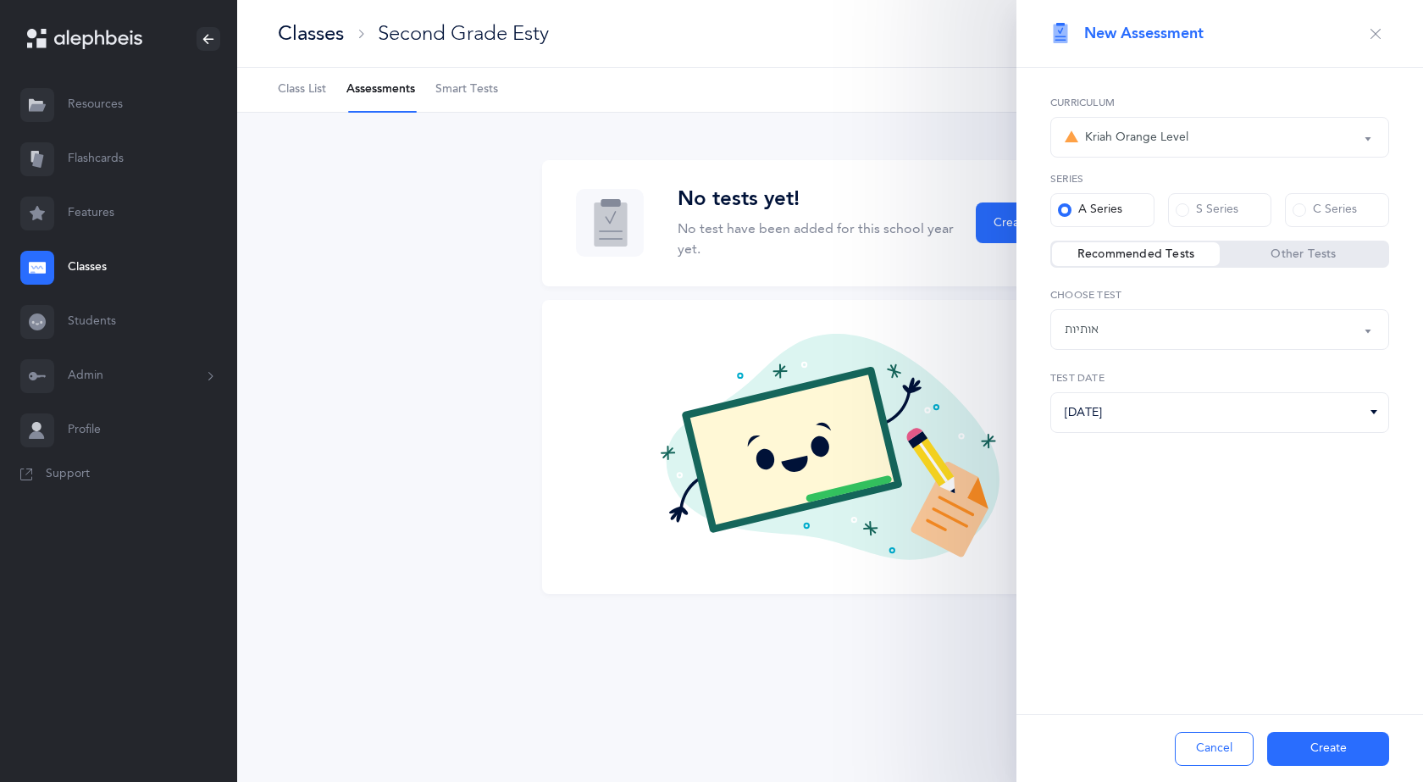
click at [1338, 752] on button "Create" at bounding box center [1328, 749] width 122 height 34
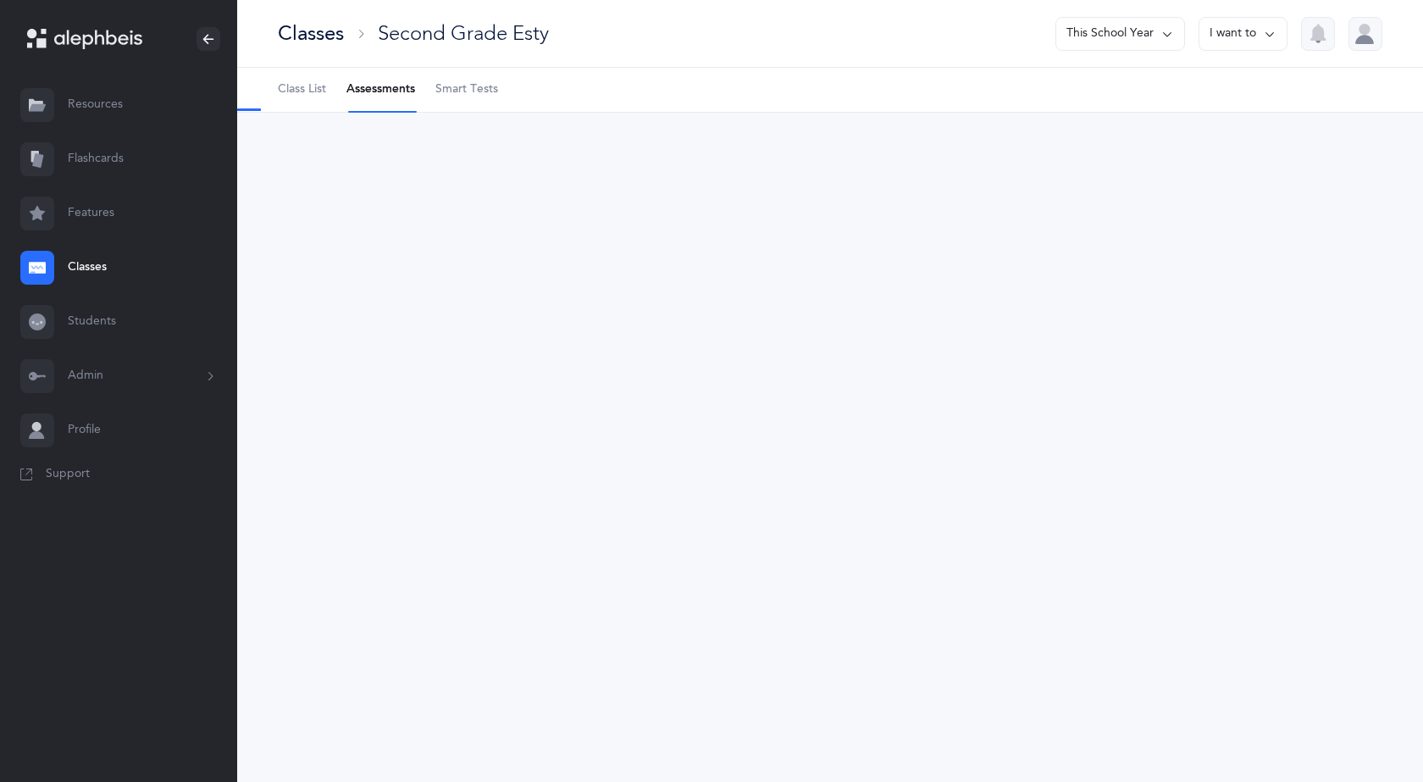
select select "2"
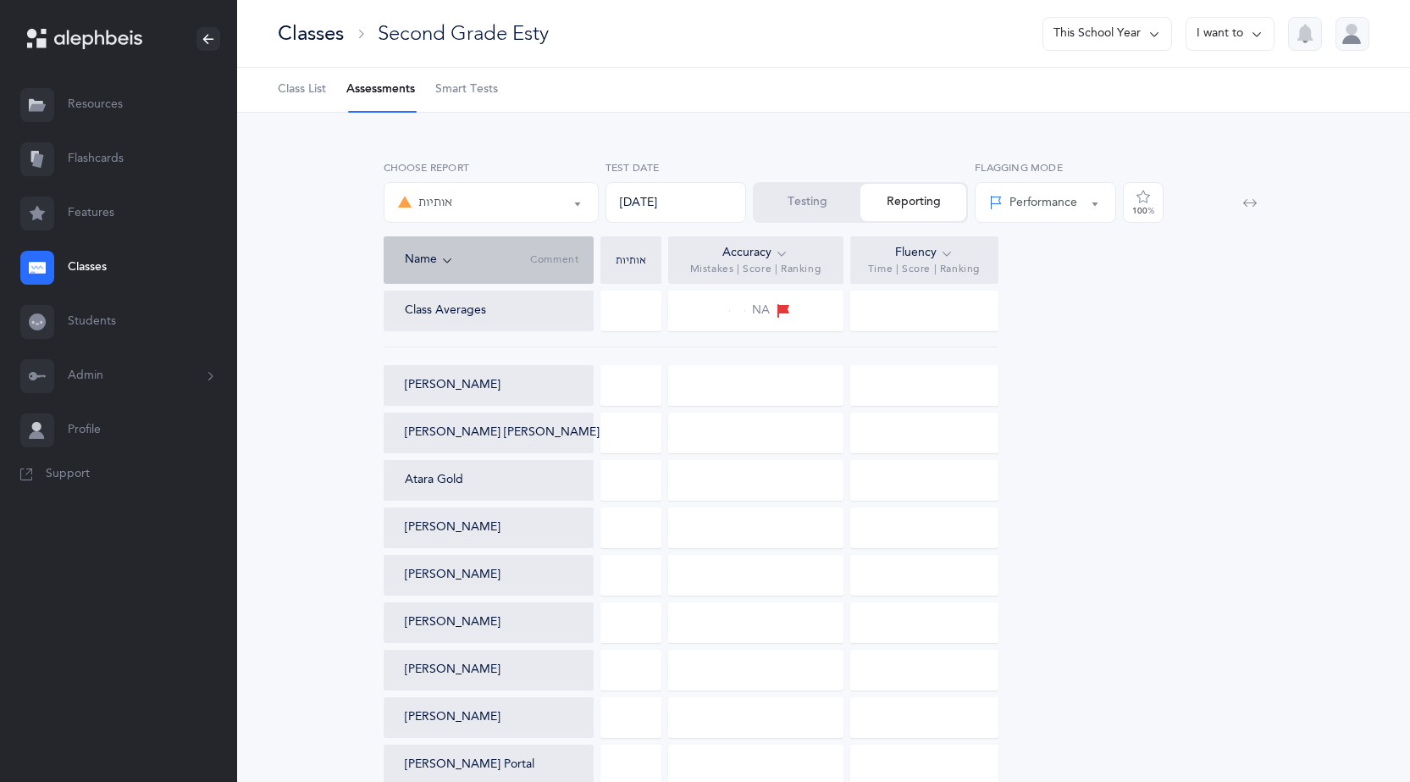
click at [825, 196] on button "Testing" at bounding box center [808, 202] width 106 height 37
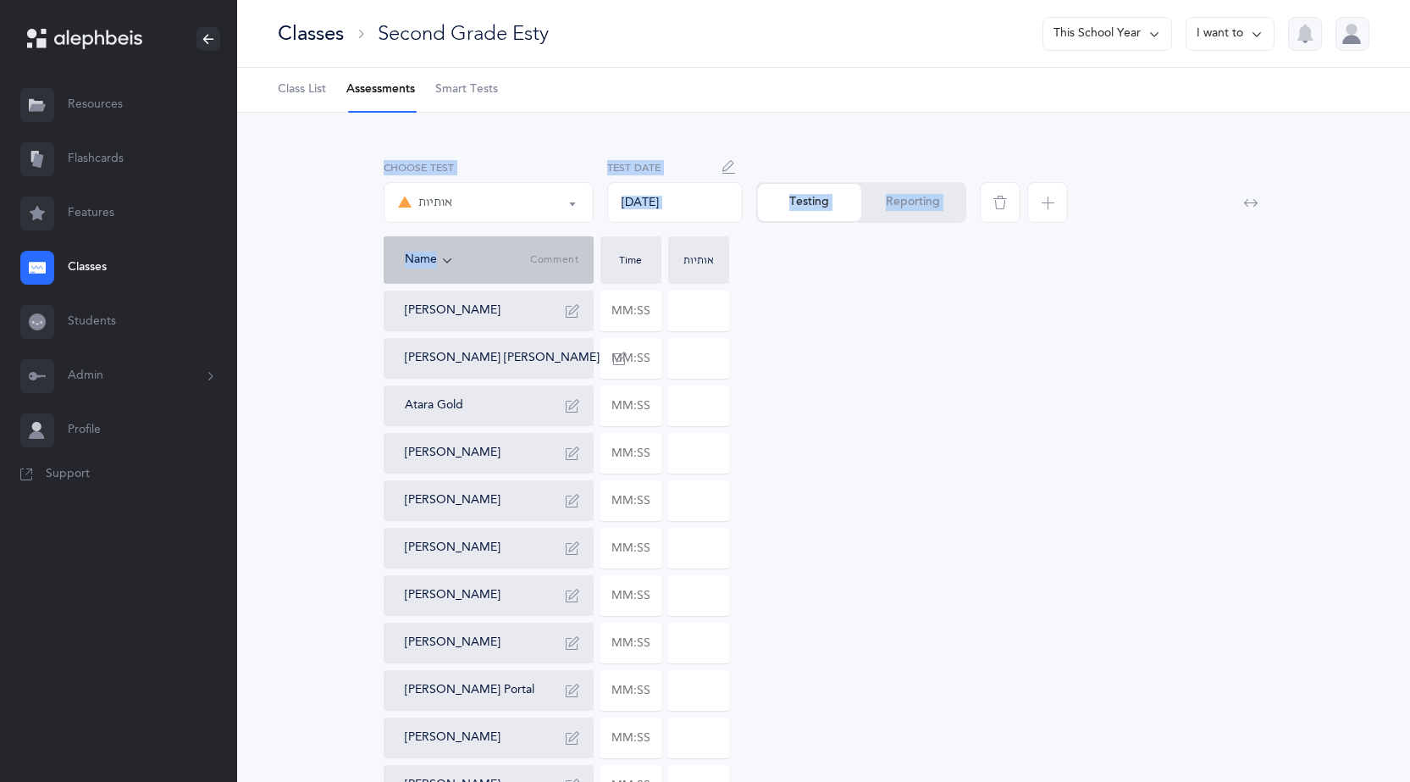
drag, startPoint x: 319, startPoint y: 289, endPoint x: 343, endPoint y: 230, distance: 63.1
click at [343, 230] on div "אותיות אותיות Choose test [DATE] Test Date Testing Reporting Name Comment Time …" at bounding box center [824, 675] width 1078 height 1045
click at [342, 230] on div "אותיות אותיות Choose test [DATE] Test Date Testing Reporting Name Comment Time …" at bounding box center [824, 675] width 1078 height 1045
drag, startPoint x: 316, startPoint y: 258, endPoint x: 662, endPoint y: 351, distance: 358.5
click at [662, 351] on div "אותיות אותיות Choose test [DATE] Test Date Testing Reporting Name Comment Time …" at bounding box center [824, 675] width 1078 height 1045
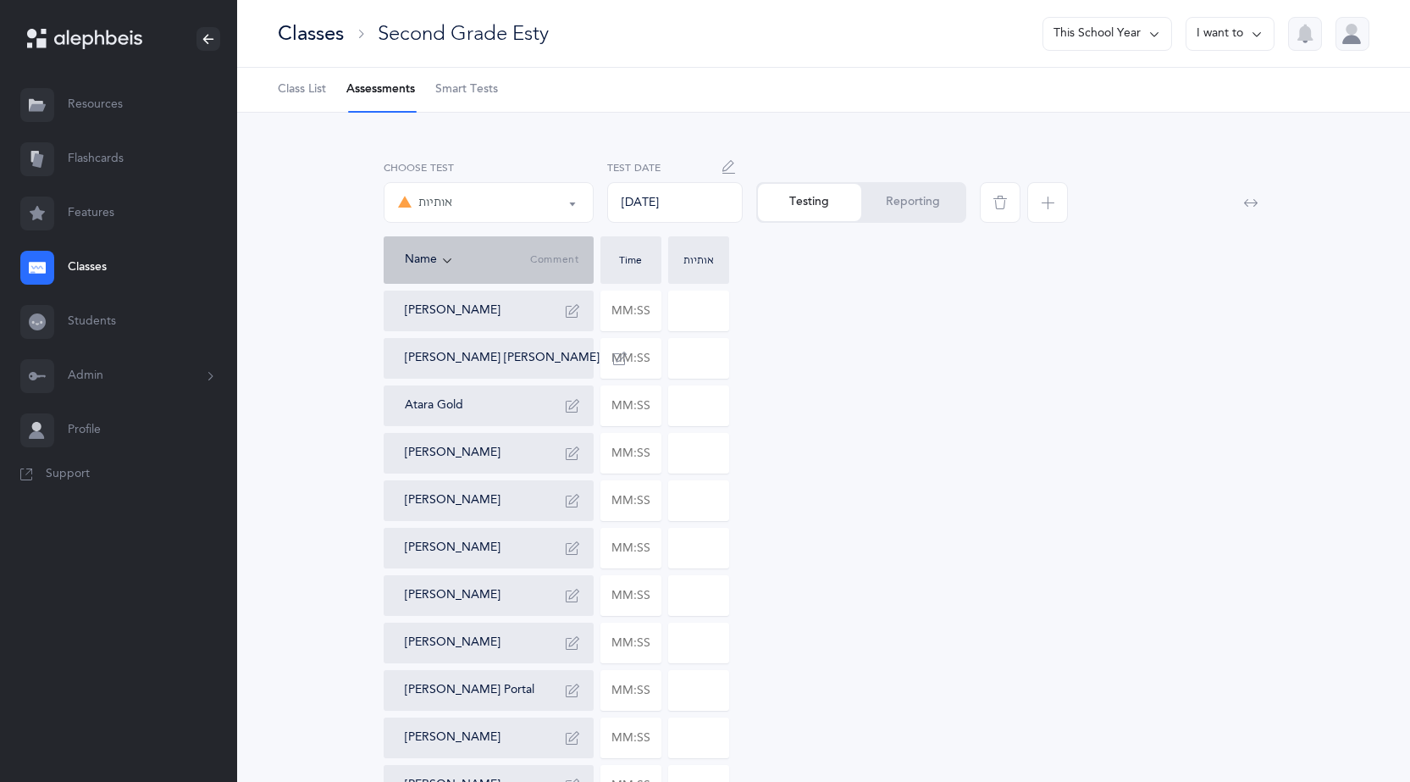
click at [757, 365] on div "[PERSON_NAME] [PERSON_NAME] [PERSON_NAME] Atara Gold [PERSON_NAME] [PERSON_NAME…" at bounding box center [824, 738] width 881 height 894
drag, startPoint x: 324, startPoint y: 310, endPoint x: 342, endPoint y: 289, distance: 28.2
click at [342, 289] on div "אותיות אותיות Choose test [DATE] Test Date Testing Reporting Name Comment Time …" at bounding box center [824, 675] width 1078 height 1045
drag, startPoint x: 325, startPoint y: 252, endPoint x: 361, endPoint y: 251, distance: 35.6
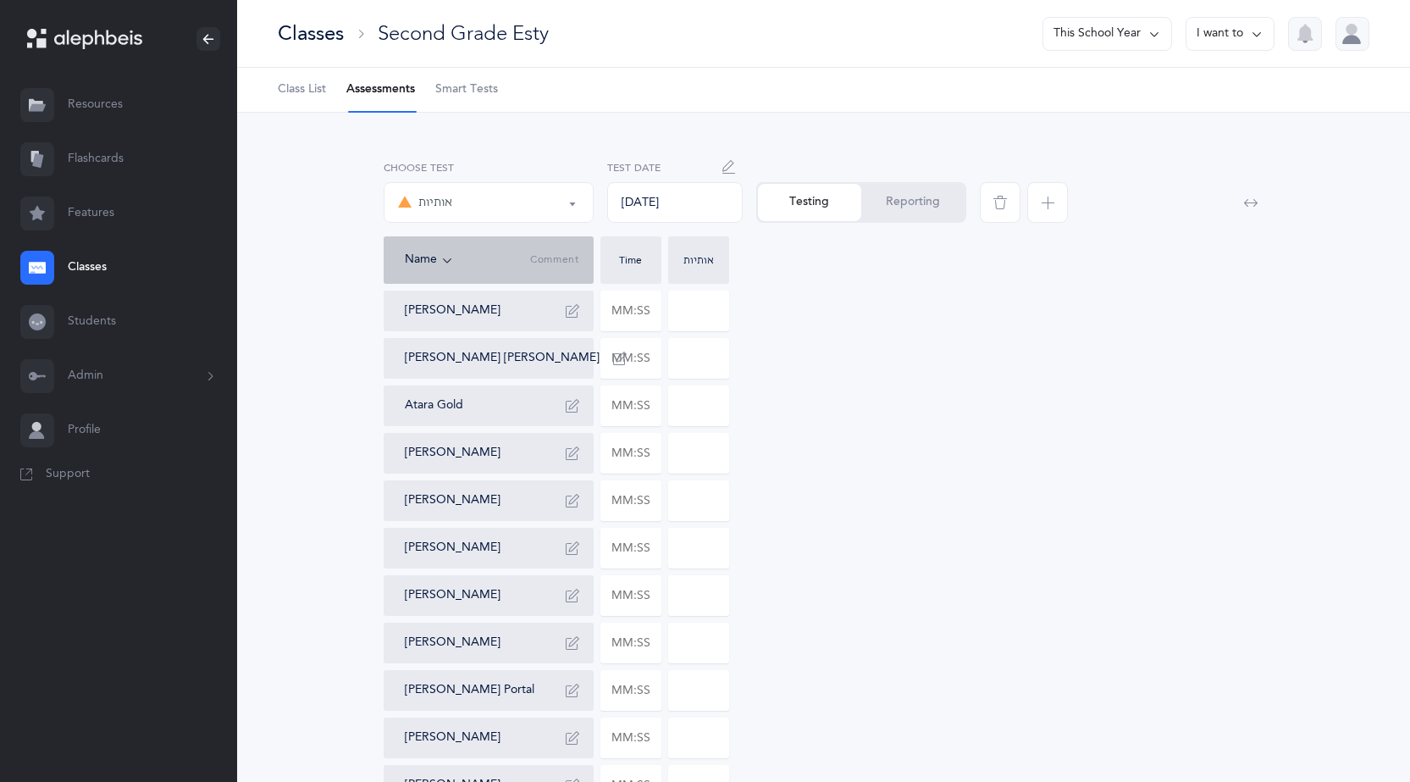
click at [361, 251] on div "אותיות אותיות Choose test [DATE] Test Date Testing Reporting Name Comment Time …" at bounding box center [824, 675] width 1078 height 1045
drag, startPoint x: 318, startPoint y: 251, endPoint x: 739, endPoint y: 650, distance: 580.0
click at [739, 650] on div "אותיות אותיות Choose test [DATE] Test Date Testing Reporting Name Comment Time …" at bounding box center [824, 675] width 1078 height 1045
click at [776, 646] on div "[PERSON_NAME] [PERSON_NAME] [PERSON_NAME] Atara Gold [PERSON_NAME] [PERSON_NAME…" at bounding box center [824, 738] width 881 height 894
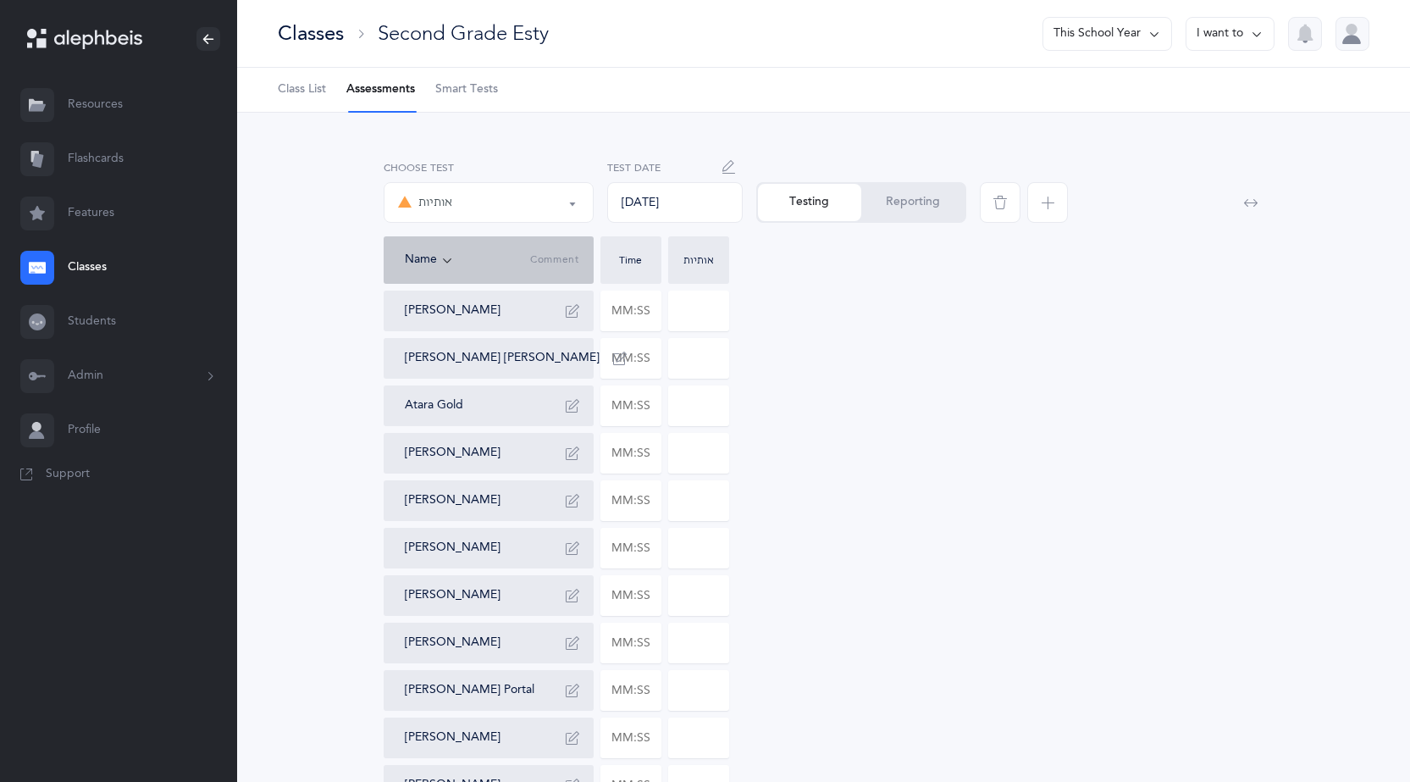
drag, startPoint x: 327, startPoint y: 267, endPoint x: 573, endPoint y: 656, distance: 460.6
click at [678, 714] on div "אותיות אותיות Choose test [DATE] Test Date Testing Reporting Name Comment Time …" at bounding box center [824, 675] width 1078 height 1045
click at [362, 328] on div "אותיות אותיות Choose test [DATE] Test Date Testing Reporting Name Comment Time …" at bounding box center [824, 675] width 1078 height 1045
drag, startPoint x: 280, startPoint y: 251, endPoint x: 680, endPoint y: 667, distance: 577.5
click at [680, 667] on div "אותיות אותיות Choose test [DATE] Test Date Testing Reporting Name Comment Time …" at bounding box center [823, 690] width 1173 height 1154
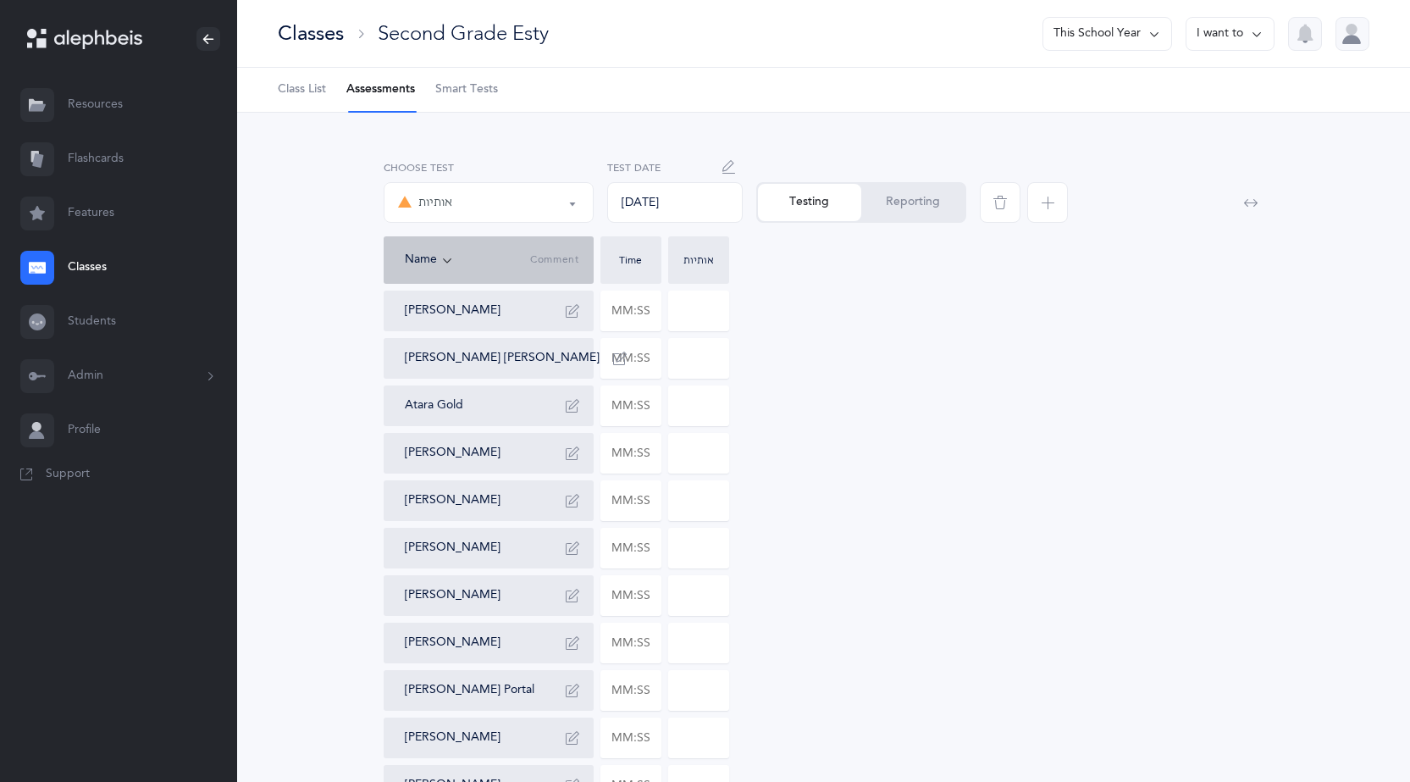
click at [820, 623] on div "[PERSON_NAME] [PERSON_NAME] [PERSON_NAME] Atara Gold [PERSON_NAME] [PERSON_NAME…" at bounding box center [824, 738] width 881 height 894
drag, startPoint x: 307, startPoint y: 253, endPoint x: 733, endPoint y: 712, distance: 625.8
click at [733, 712] on div "אותיות אותיות Choose test [DATE] Test Date Testing Reporting Name Comment Time …" at bounding box center [824, 675] width 1078 height 1045
click at [781, 667] on div "[PERSON_NAME] [PERSON_NAME] [PERSON_NAME] Atara Gold [PERSON_NAME] [PERSON_NAME…" at bounding box center [824, 738] width 881 height 894
drag, startPoint x: 331, startPoint y: 258, endPoint x: 757, endPoint y: 722, distance: 629.5
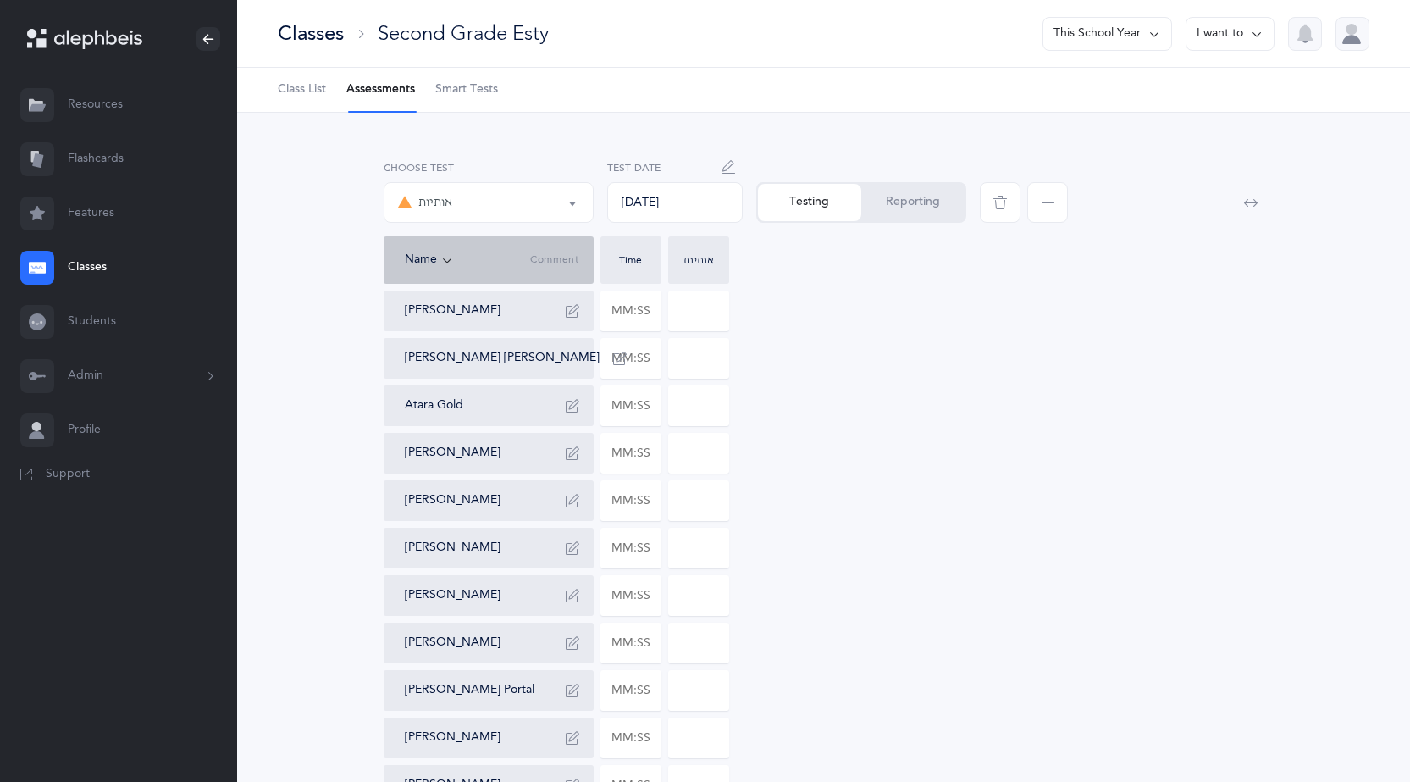
click at [758, 722] on div "אותיות אותיות Choose test [DATE] Test Date Testing Reporting Name Comment Time …" at bounding box center [824, 675] width 1078 height 1045
click at [761, 714] on div "[PERSON_NAME] [PERSON_NAME] [PERSON_NAME] Atara Gold [PERSON_NAME] [PERSON_NAME…" at bounding box center [824, 738] width 881 height 894
drag, startPoint x: 797, startPoint y: 706, endPoint x: 570, endPoint y: 651, distance: 233.6
click at [679, 686] on div "[PERSON_NAME] [PERSON_NAME] [PERSON_NAME] Atara Gold [PERSON_NAME] [PERSON_NAME…" at bounding box center [824, 738] width 881 height 894
drag, startPoint x: 309, startPoint y: 197, endPoint x: 321, endPoint y: 170, distance: 28.8
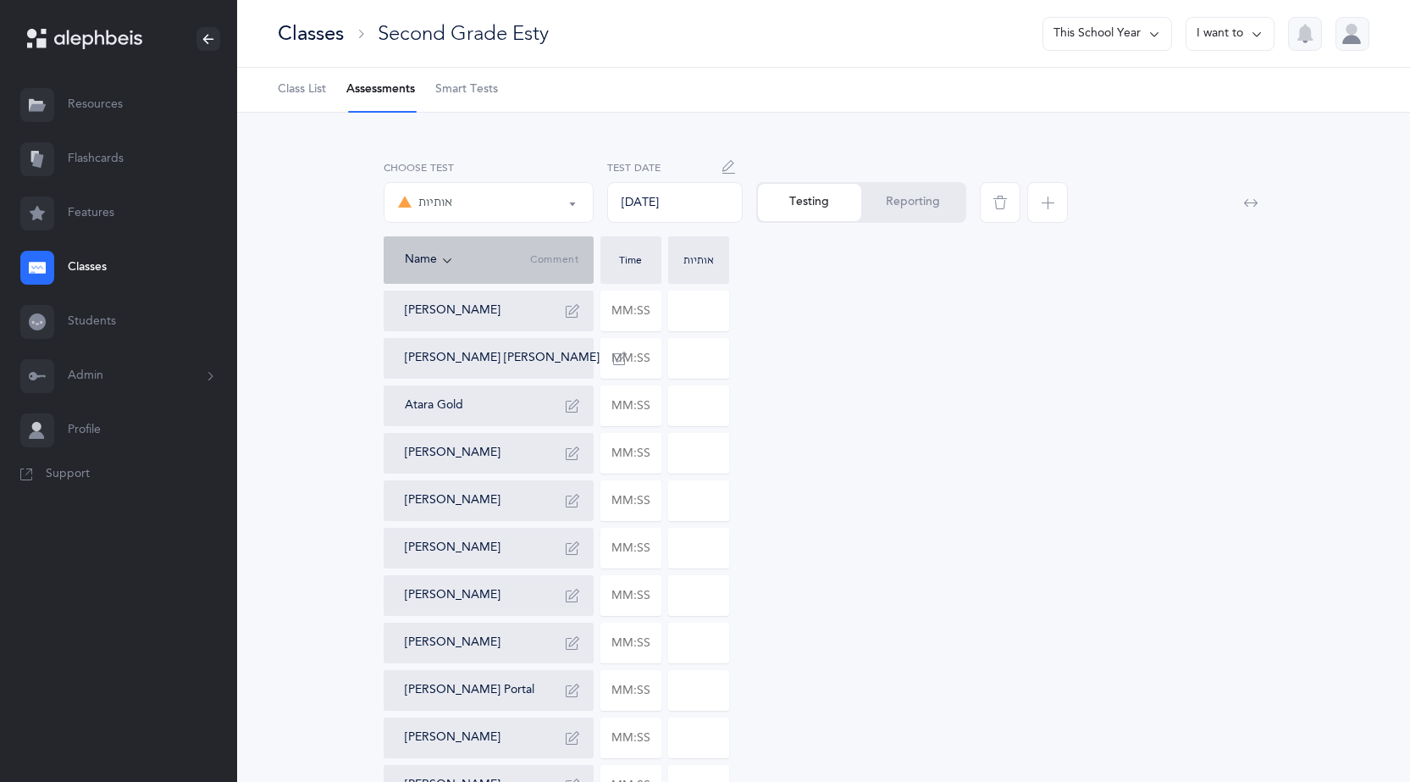
click at [321, 170] on div "אותיות אותיות Choose test [DATE] Test Date Testing Reporting Name Comment Time …" at bounding box center [824, 675] width 1078 height 1045
click at [321, 167] on div "אותיות אותיות Choose test [DATE] Test Date Testing Reporting Name Comment Time …" at bounding box center [824, 675] width 1078 height 1045
drag, startPoint x: 278, startPoint y: 150, endPoint x: 370, endPoint y: 164, distance: 93.4
click at [370, 164] on div "אותיות אותיות Choose test [DATE] Test Date Testing Reporting Name Comment Time …" at bounding box center [823, 690] width 1173 height 1154
click at [330, 156] on div "אותיות אותיות Choose test [DATE] Test Date Testing Reporting Name Comment Time …" at bounding box center [824, 675] width 1078 height 1045
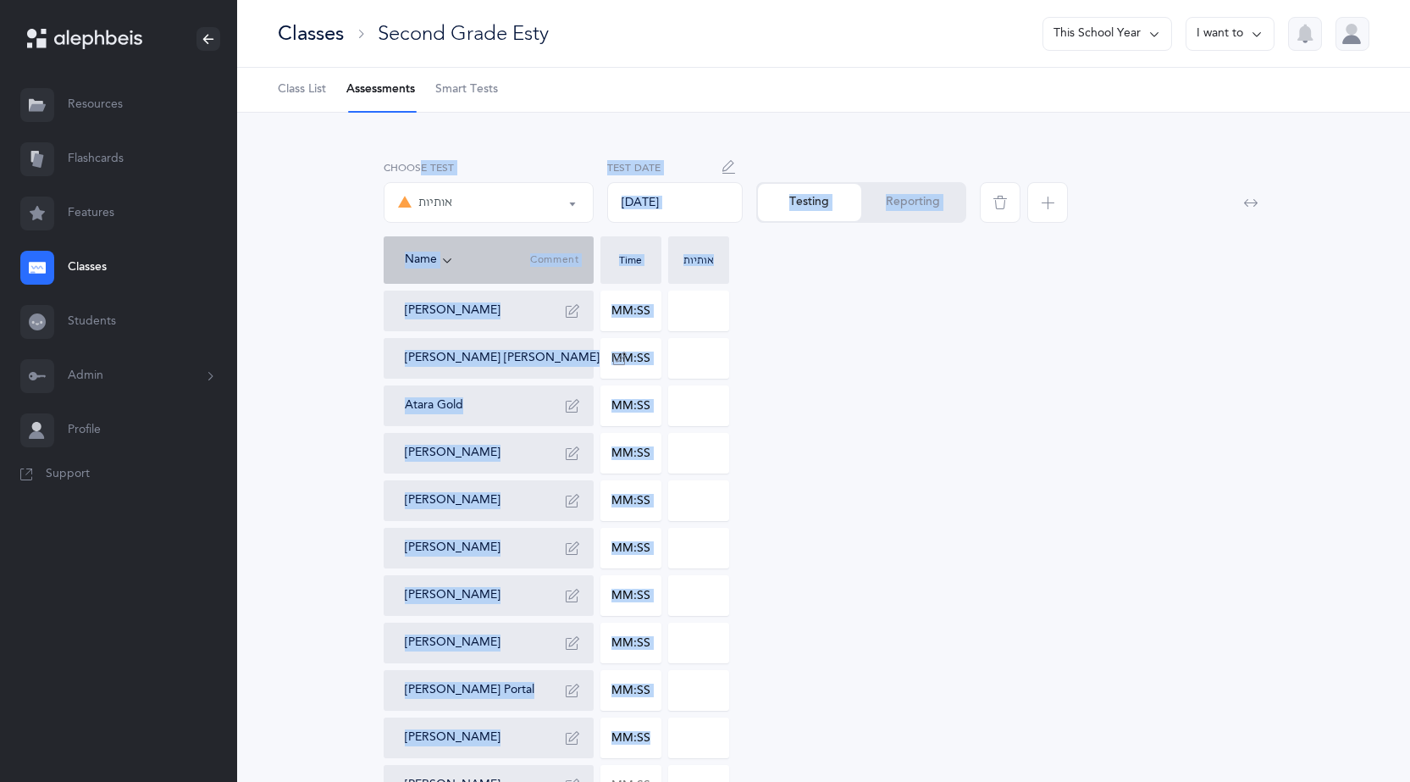
drag, startPoint x: 262, startPoint y: 142, endPoint x: 757, endPoint y: 740, distance: 776.6
click at [757, 740] on div "אותיות אותיות Choose test [DATE] Test Date Testing Reporting Name Comment Time …" at bounding box center [823, 690] width 1173 height 1154
click at [757, 739] on div "[PERSON_NAME] [PERSON_NAME] [PERSON_NAME] Atara Gold [PERSON_NAME] [PERSON_NAME…" at bounding box center [824, 738] width 881 height 894
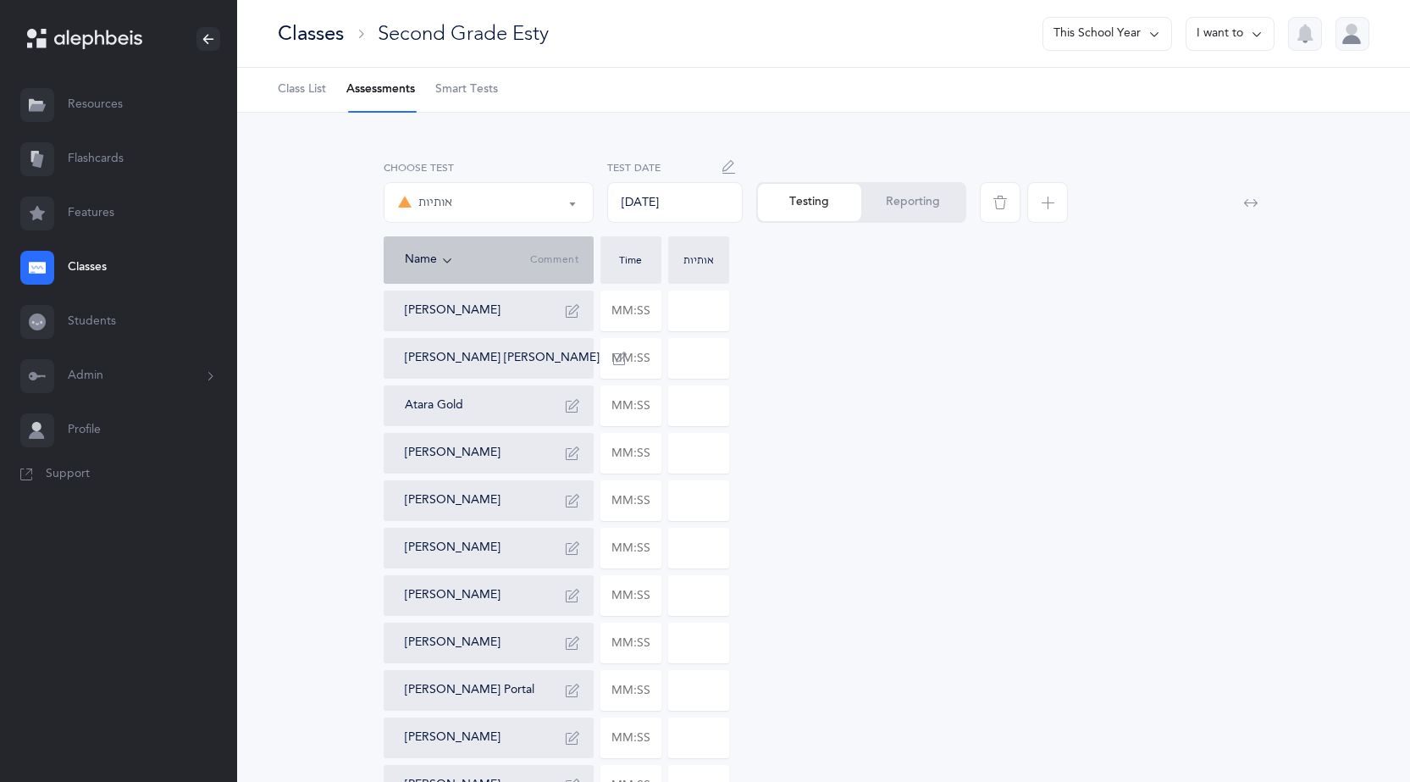
drag, startPoint x: 757, startPoint y: 739, endPoint x: 798, endPoint y: 746, distance: 41.2
click at [798, 746] on div "[PERSON_NAME] [PERSON_NAME] [PERSON_NAME] Atara Gold [PERSON_NAME] [PERSON_NAME…" at bounding box center [824, 738] width 881 height 894
drag, startPoint x: 913, startPoint y: 712, endPoint x: 831, endPoint y: 709, distance: 82.2
click at [831, 709] on div "[PERSON_NAME] [PERSON_NAME] [PERSON_NAME] Atara Gold [PERSON_NAME] [PERSON_NAME…" at bounding box center [824, 738] width 881 height 894
click at [942, 726] on div "[PERSON_NAME] [PERSON_NAME] [PERSON_NAME] Atara Gold [PERSON_NAME] [PERSON_NAME…" at bounding box center [824, 738] width 881 height 894
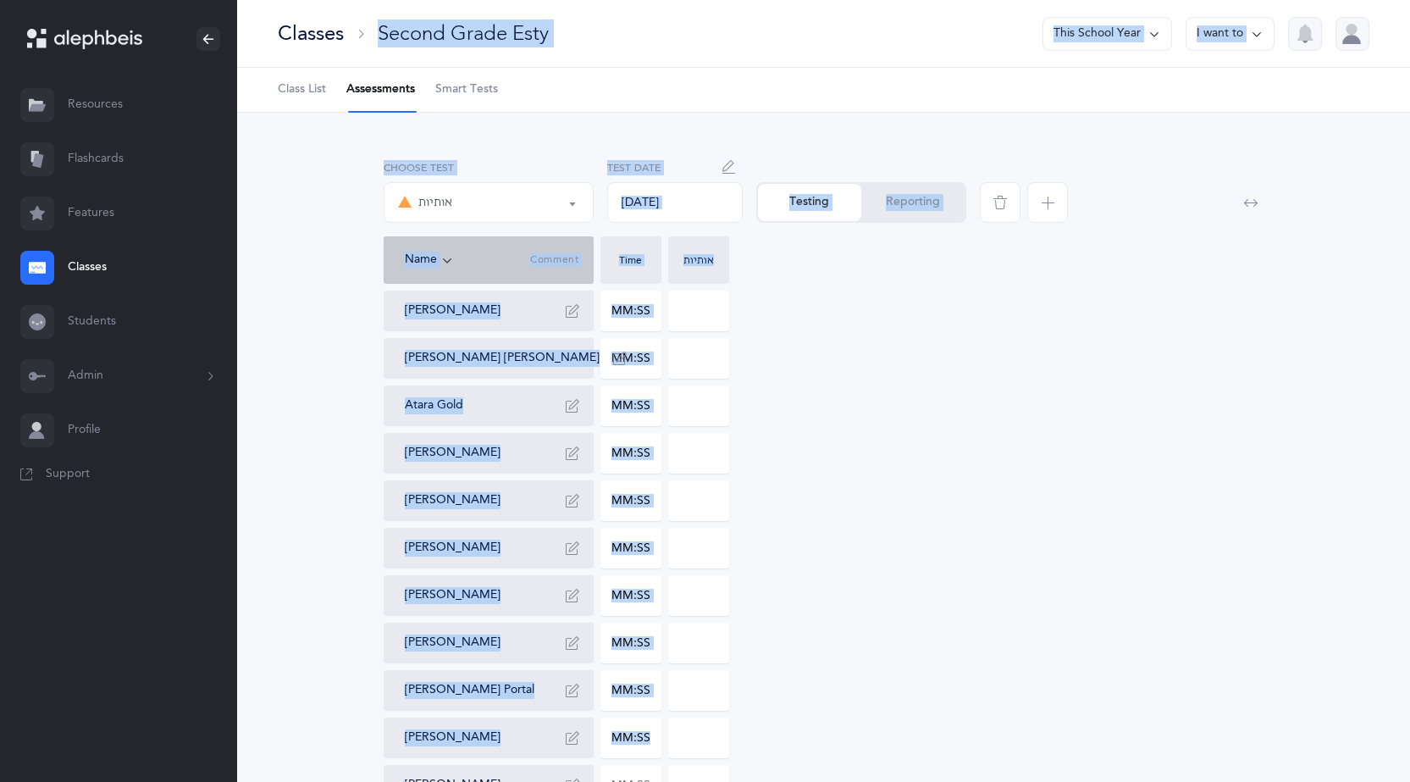
drag, startPoint x: 984, startPoint y: 743, endPoint x: 254, endPoint y: 62, distance: 998.5
click at [239, 25] on div "Classes Second Grade Esty This School Year I want to Class List Assessments Sma…" at bounding box center [823, 633] width 1173 height 1266
click at [325, 207] on div "אותיות אותיות Choose test [DATE] Test Date Testing Reporting Name Comment Time …" at bounding box center [824, 675] width 1078 height 1045
drag, startPoint x: 262, startPoint y: 20, endPoint x: 266, endPoint y: 590, distance: 569.2
click at [217, 631] on main "[PERSON_NAME] Resources Resources Flashcards Flashcards Features Features Class…" at bounding box center [705, 633] width 1410 height 1266
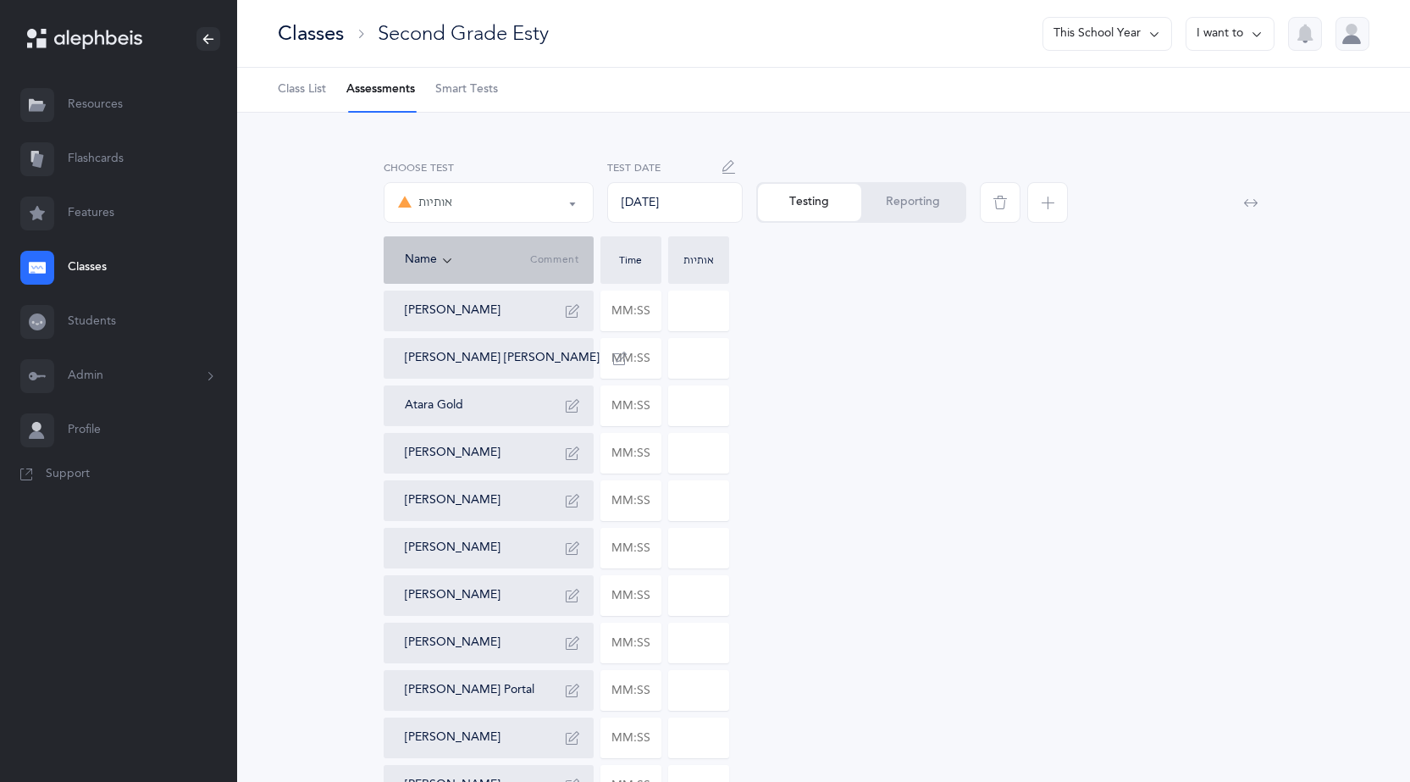
click at [292, 568] on div "אותיות אותיות Choose test [DATE] Test Date Testing Reporting Name Comment Time …" at bounding box center [824, 675] width 1078 height 1045
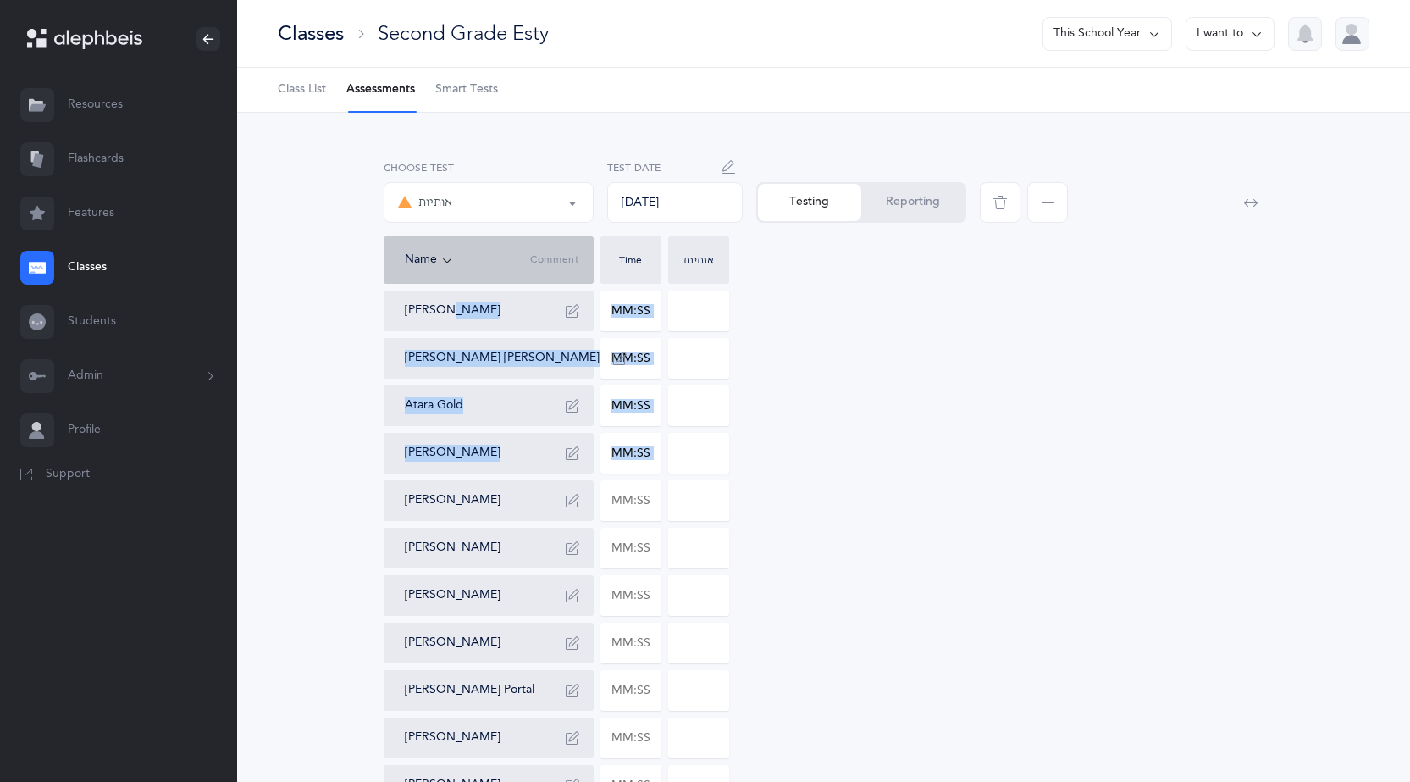
drag, startPoint x: 291, startPoint y: 510, endPoint x: 324, endPoint y: 297, distance: 215.0
click at [324, 297] on div "אותיות אותיות Choose test [DATE] Test Date Testing Reporting Name Comment Time …" at bounding box center [824, 675] width 1078 height 1045
click at [324, 295] on div "אותיות אותיות Choose test [DATE] Test Date Testing Reporting Name Comment Time …" at bounding box center [824, 675] width 1078 height 1045
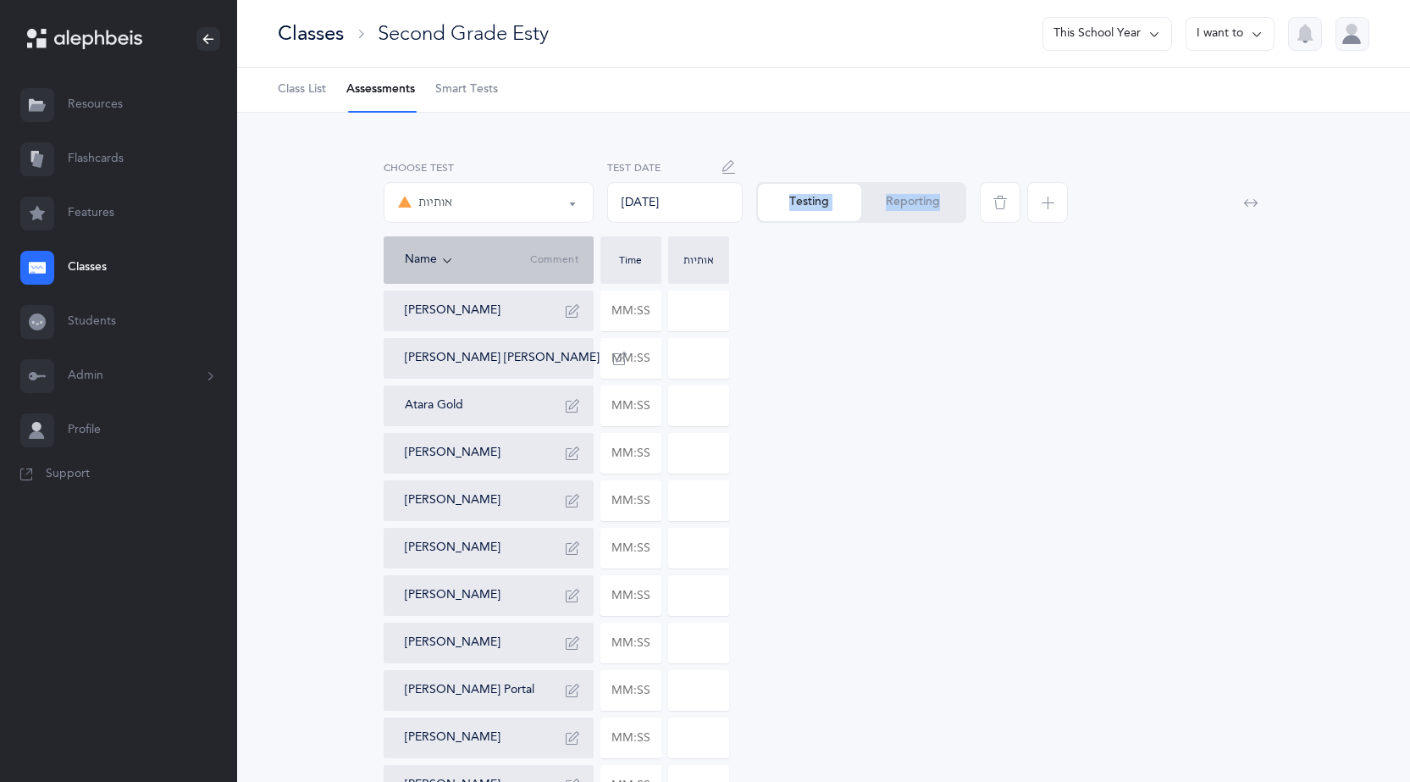
drag, startPoint x: 1102, startPoint y: 191, endPoint x: 865, endPoint y: 290, distance: 256.7
click at [865, 290] on div "אותיות אותיות Choose test [DATE] Test Date Testing Reporting Name Comment Time …" at bounding box center [824, 675] width 881 height 1045
click at [865, 291] on div "[PERSON_NAME] [PERSON_NAME] [PERSON_NAME] Atara Gold [PERSON_NAME] [PERSON_NAME…" at bounding box center [824, 738] width 881 height 894
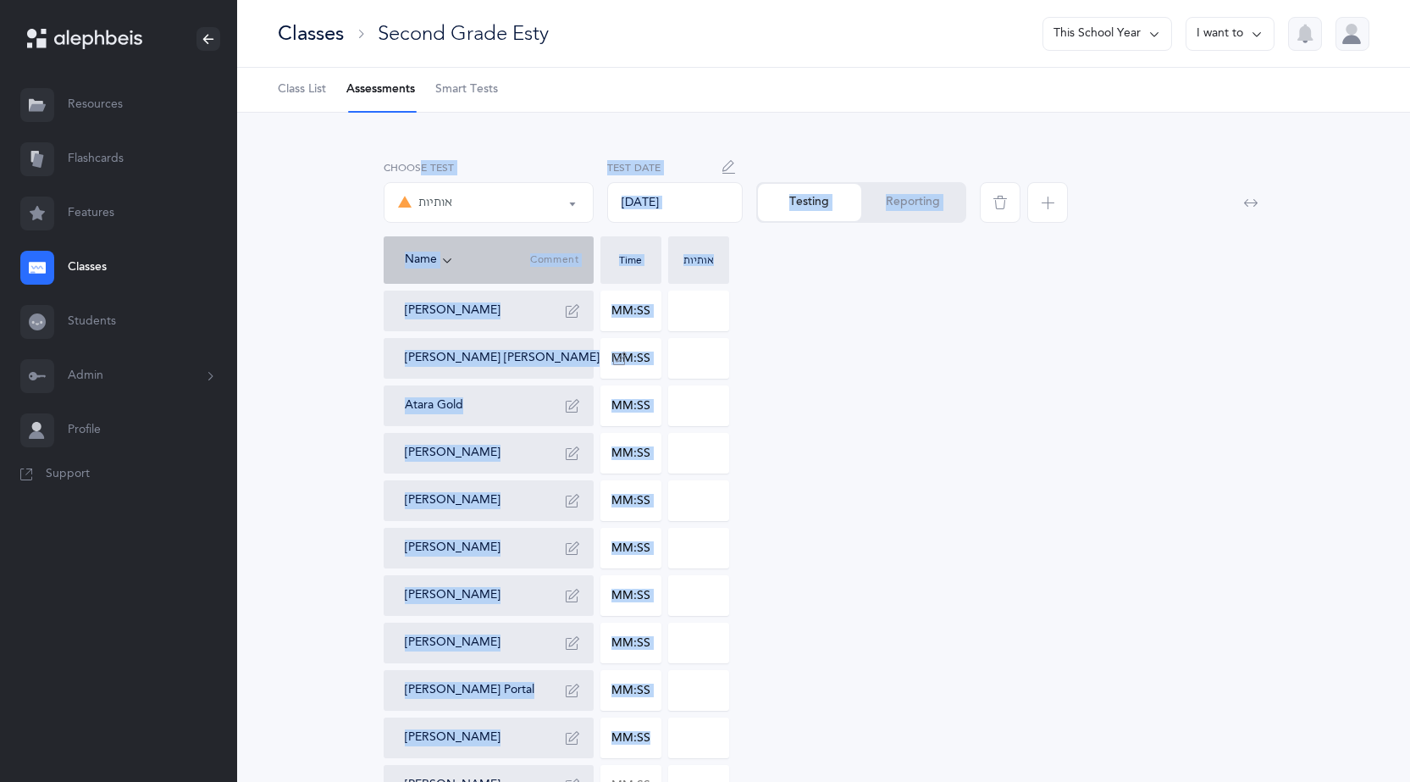
drag, startPoint x: 348, startPoint y: 169, endPoint x: 725, endPoint y: 727, distance: 673.6
click at [725, 727] on div "אותיות אותיות Choose test [DATE] Test Date Testing Reporting Name Comment Time …" at bounding box center [824, 675] width 1078 height 1045
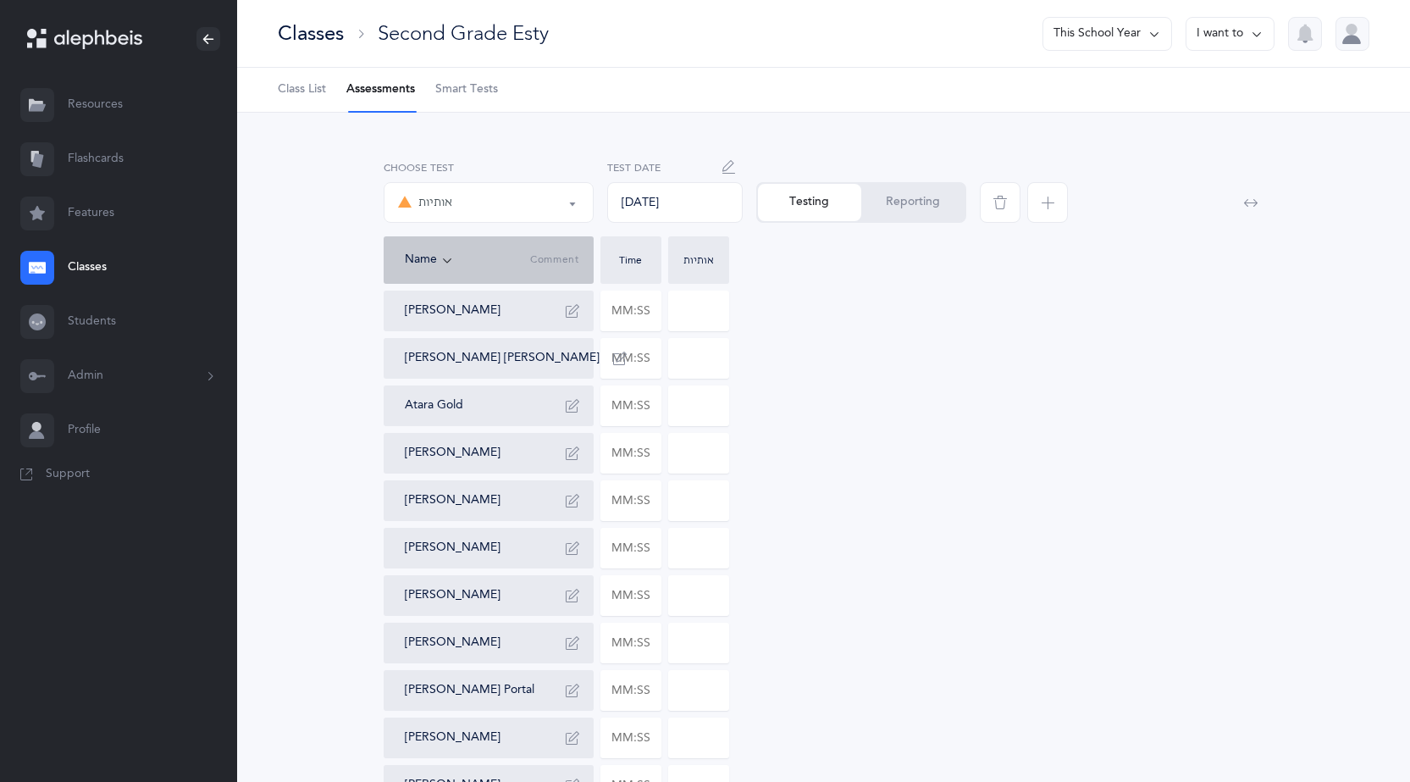
click at [752, 718] on div "[PERSON_NAME] [PERSON_NAME] [PERSON_NAME] Atara Gold [PERSON_NAME] [PERSON_NAME…" at bounding box center [824, 738] width 881 height 894
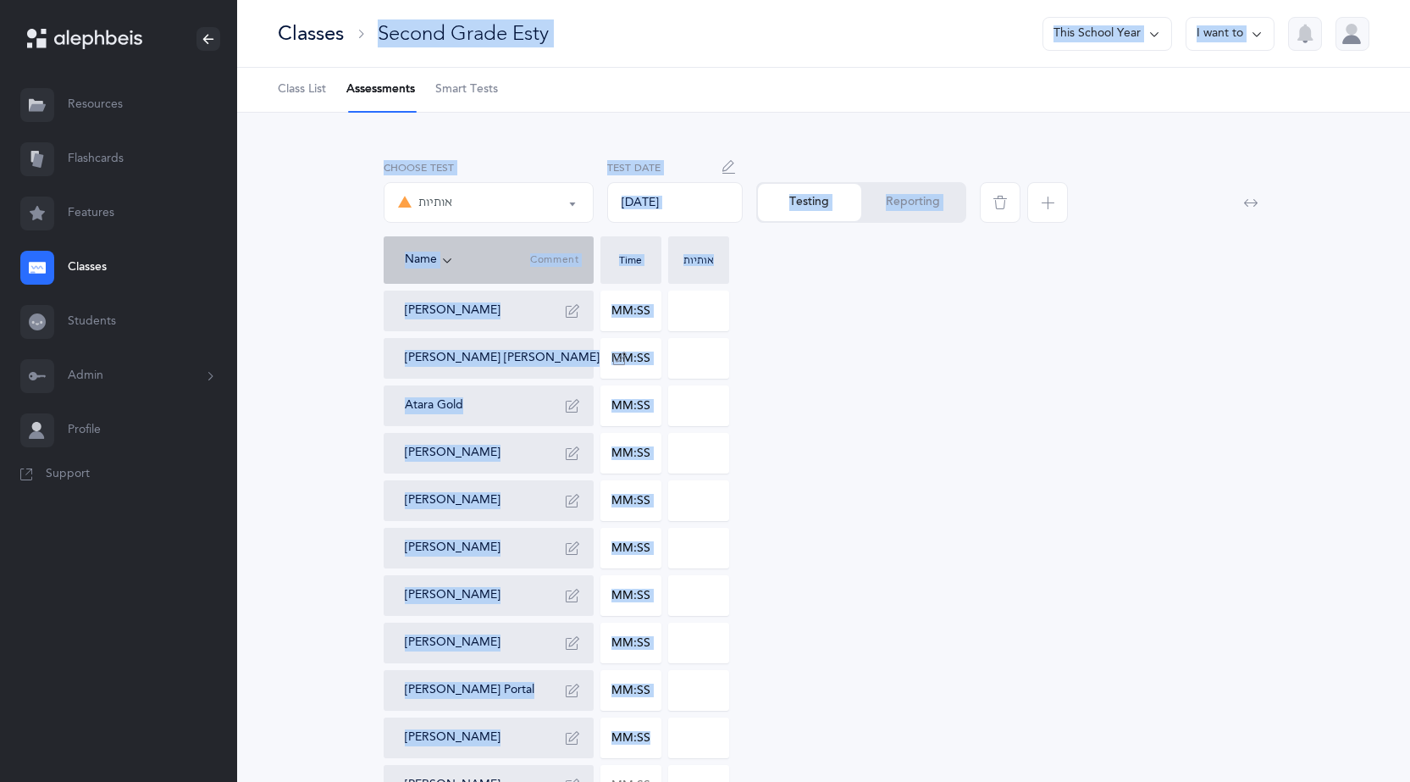
drag, startPoint x: 823, startPoint y: 739, endPoint x: 273, endPoint y: 36, distance: 892.3
click at [273, 36] on div "Classes Second Grade Esty This School Year I want to Class List Assessments Sma…" at bounding box center [823, 633] width 1173 height 1266
click at [294, 267] on div "אותיות אותיות Choose test [DATE] Test Date Testing Reporting Name Comment Time …" at bounding box center [824, 675] width 1078 height 1045
drag, startPoint x: 257, startPoint y: 30, endPoint x: 795, endPoint y: 695, distance: 855.3
click at [795, 695] on div "Classes Second Grade Esty This School Year I want to Class List Assessments Sma…" at bounding box center [823, 633] width 1173 height 1266
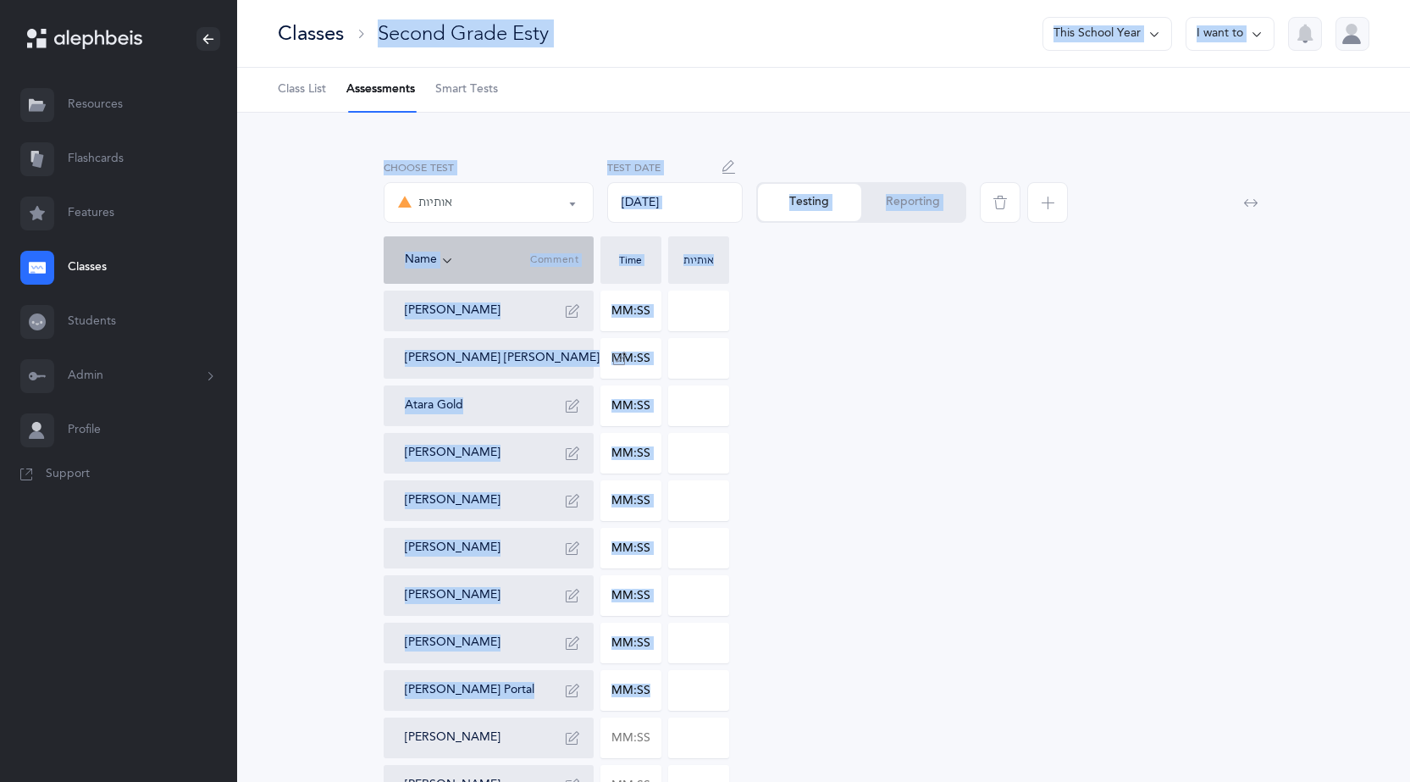
click at [808, 687] on div "[PERSON_NAME] [PERSON_NAME] [PERSON_NAME] Atara Gold [PERSON_NAME] [PERSON_NAME…" at bounding box center [824, 738] width 881 height 894
drag, startPoint x: 896, startPoint y: 658, endPoint x: 252, endPoint y: 130, distance: 832.4
click at [252, 130] on div "אותיות אותיות Choose test [DATE] Test Date Testing Reporting Name Comment Time …" at bounding box center [823, 690] width 1173 height 1154
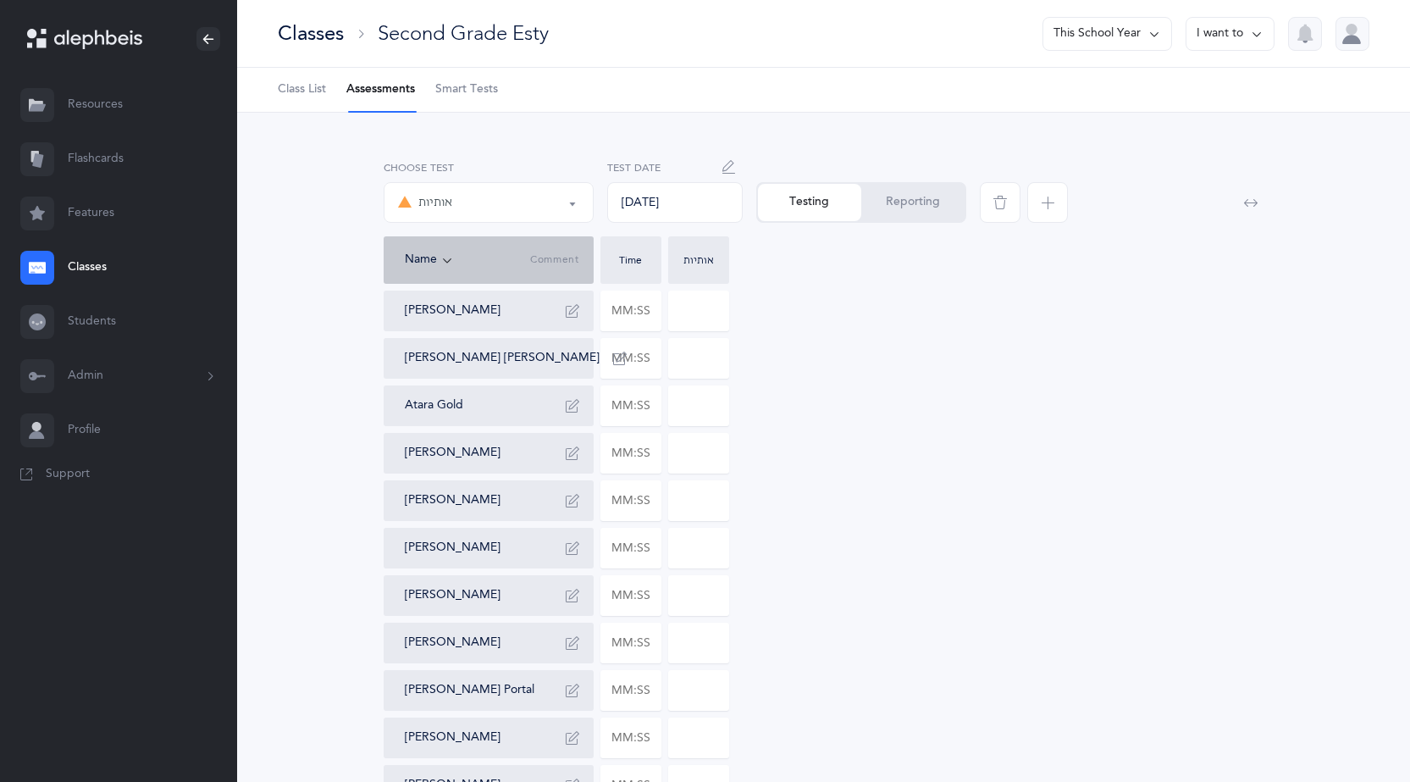
click at [298, 182] on div "אותיות אותיות Choose test [DATE] Test Date Testing Reporting Name Comment Time …" at bounding box center [824, 675] width 1078 height 1045
drag, startPoint x: 258, startPoint y: 27, endPoint x: 273, endPoint y: 42, distance: 21.6
click at [273, 42] on div "Classes Second Grade Esty This School Year I want to" at bounding box center [823, 34] width 1173 height 68
drag, startPoint x: 352, startPoint y: 315, endPoint x: 292, endPoint y: 196, distance: 133.7
click at [347, 302] on div "אותיות אותיות Choose test [DATE] Test Date Testing Reporting Name Comment Time …" at bounding box center [824, 675] width 1078 height 1045
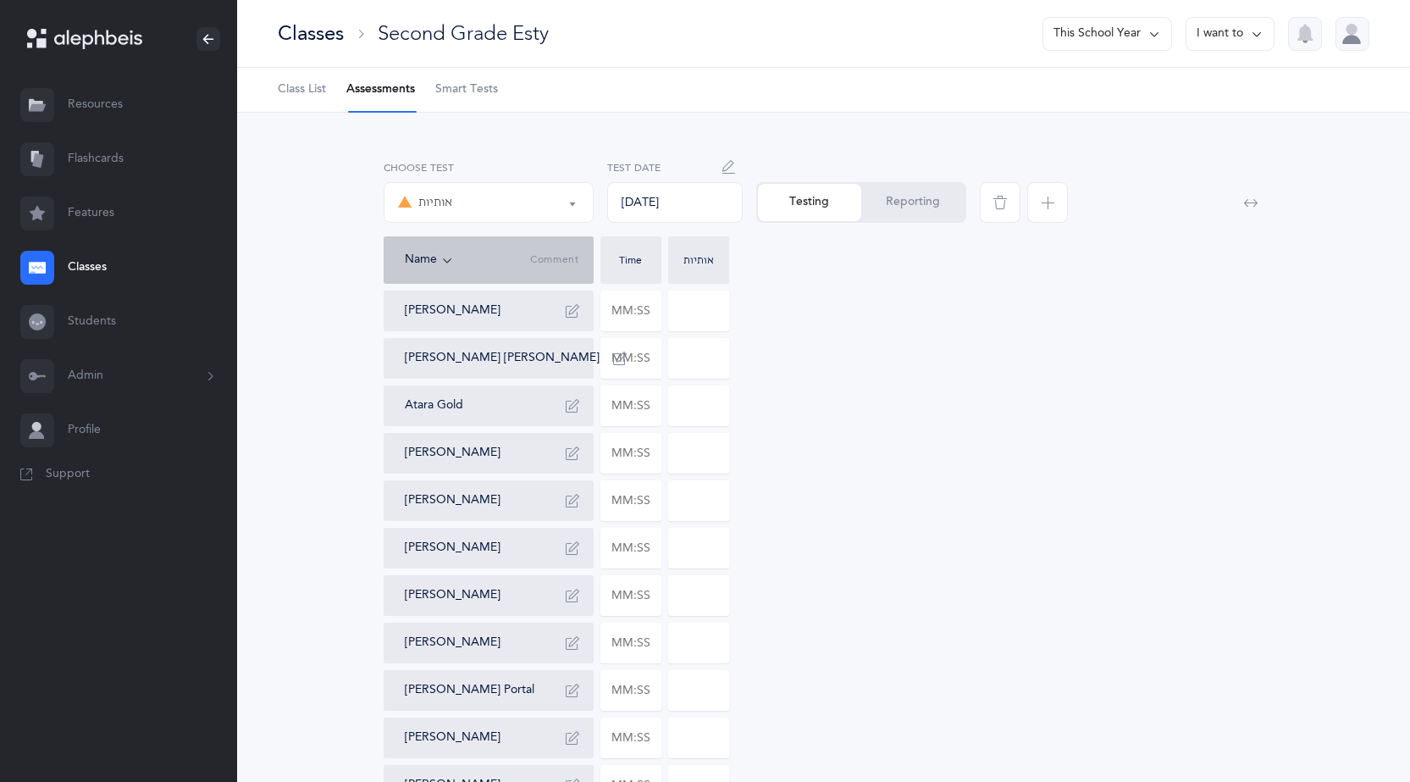
drag, startPoint x: 254, startPoint y: 30, endPoint x: 269, endPoint y: 32, distance: 15.3
click at [269, 32] on div "Classes Second Grade Esty This School Year I want to" at bounding box center [823, 34] width 1173 height 68
click at [254, 32] on div "Classes Second Grade Esty This School Year I want to" at bounding box center [823, 34] width 1173 height 68
drag, startPoint x: 243, startPoint y: 32, endPoint x: 266, endPoint y: 31, distance: 22.9
click at [266, 31] on div "Classes Second Grade Esty This School Year I want to" at bounding box center [823, 34] width 1173 height 68
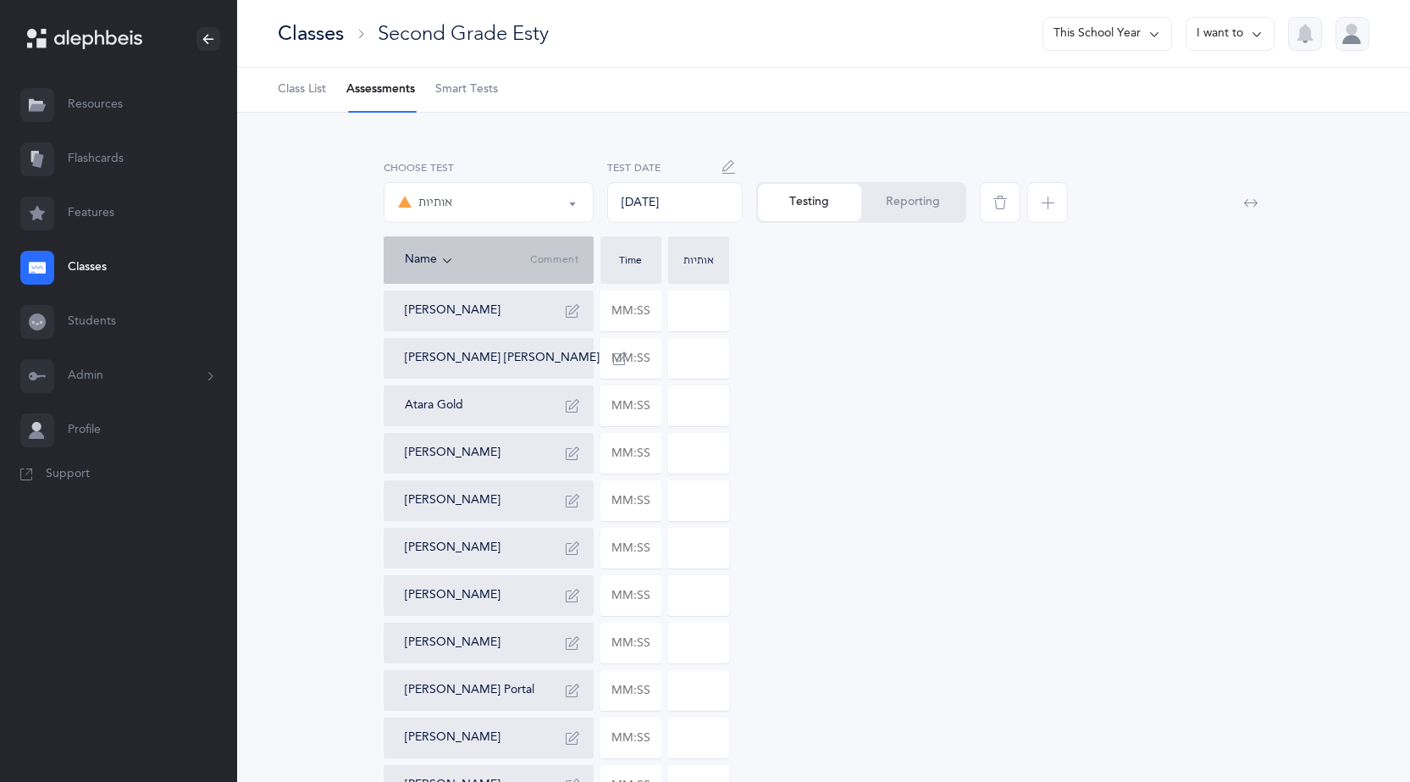
drag, startPoint x: 259, startPoint y: 31, endPoint x: 245, endPoint y: 37, distance: 15.6
click at [245, 37] on div "Classes Second Grade Esty This School Year I want to" at bounding box center [823, 34] width 1173 height 68
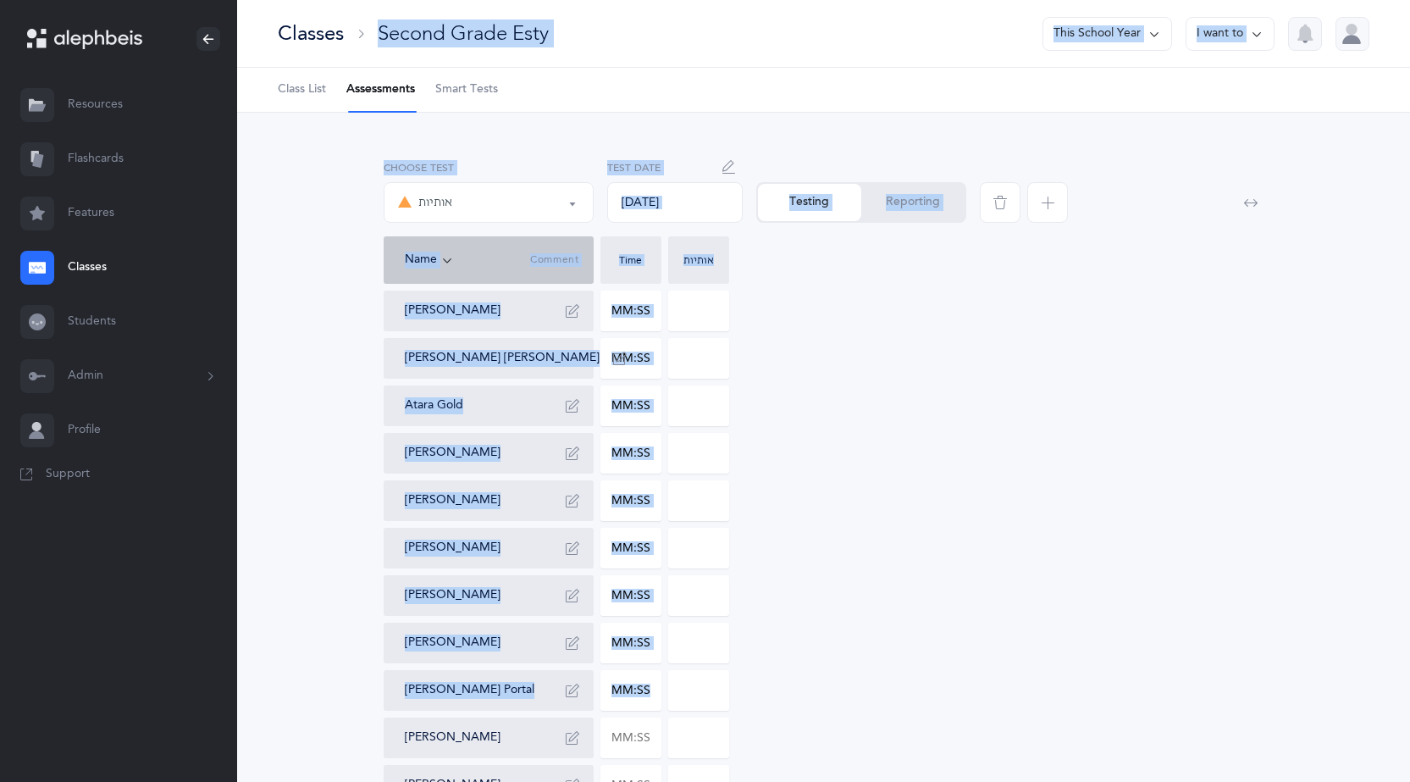
drag, startPoint x: 249, startPoint y: 27, endPoint x: 894, endPoint y: 701, distance: 933.4
click at [894, 701] on div "Classes Second Grade Esty This School Year I want to Class List Assessments Sma…" at bounding box center [823, 633] width 1173 height 1266
click at [906, 690] on div "[PERSON_NAME] [PERSON_NAME] [PERSON_NAME] Atara Gold [PERSON_NAME] [PERSON_NAME…" at bounding box center [824, 738] width 881 height 894
click at [917, 501] on div "[PERSON_NAME] [PERSON_NAME] [PERSON_NAME] Atara Gold [PERSON_NAME] [PERSON_NAME…" at bounding box center [824, 738] width 881 height 894
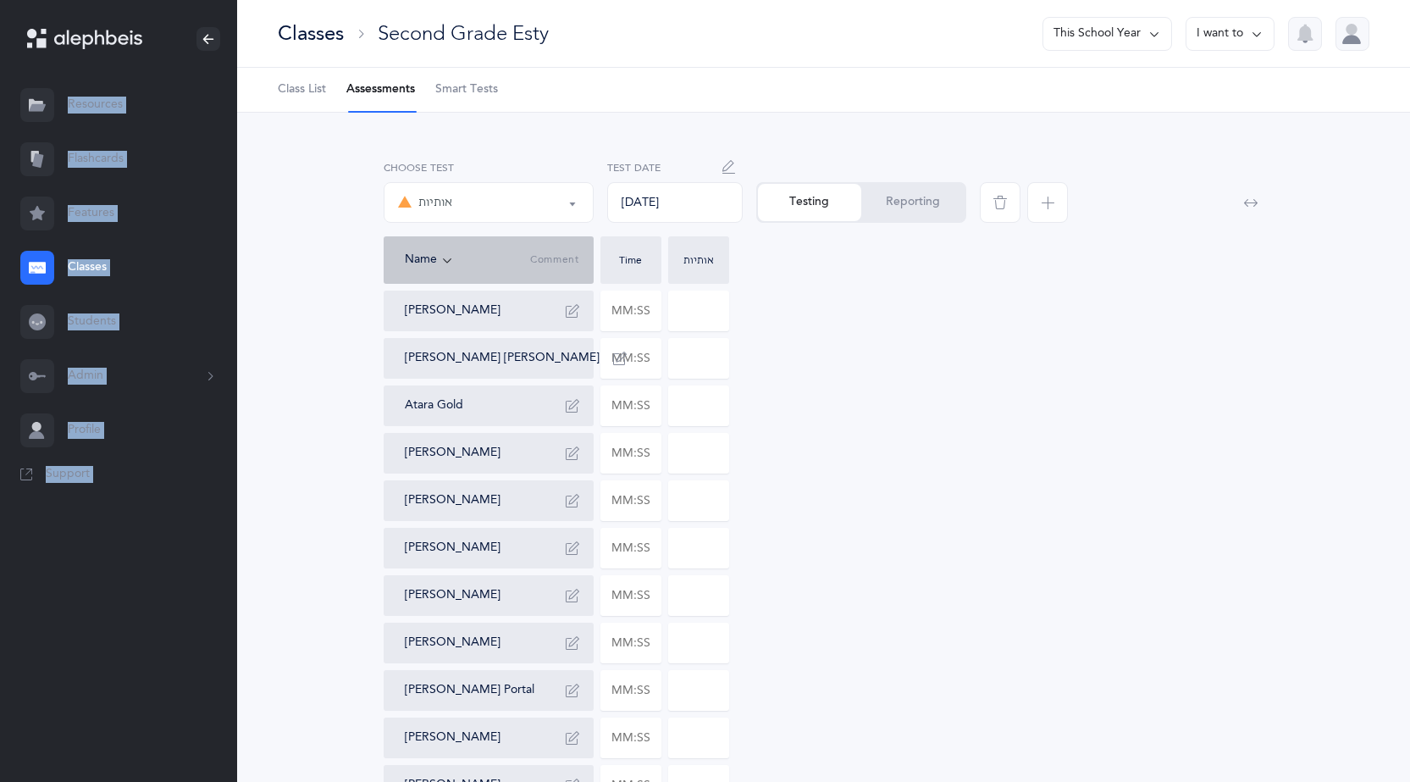
drag, startPoint x: 258, startPoint y: 42, endPoint x: 121, endPoint y: -74, distance: 179.2
click at [121, 0] on html "[PERSON_NAME] Resources Resources Flashcards Flashcards Features Features Class…" at bounding box center [705, 633] width 1410 height 1266
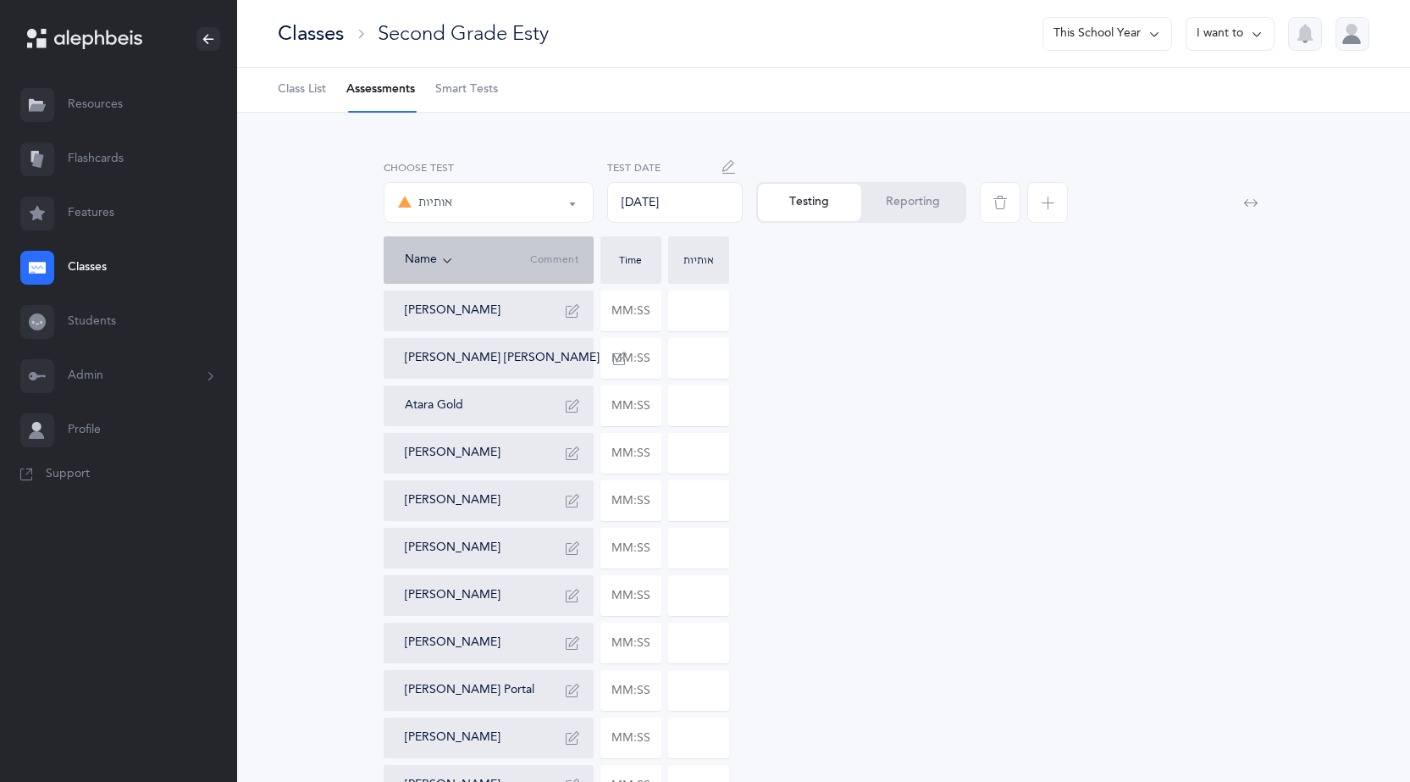
click at [328, 240] on div "אותיות אותיות Choose test [DATE] Test Date Testing Reporting Name Comment Time …" at bounding box center [824, 675] width 1078 height 1045
drag, startPoint x: 259, startPoint y: 13, endPoint x: 195, endPoint y: 85, distance: 96.6
click at [195, 85] on main "[PERSON_NAME] Resources Resources Flashcards Flashcards Features Features Class…" at bounding box center [705, 633] width 1410 height 1266
click at [281, 202] on div "אותיות אותיות Choose test [DATE] Test Date Testing Reporting Name Comment Time …" at bounding box center [823, 690] width 1173 height 1154
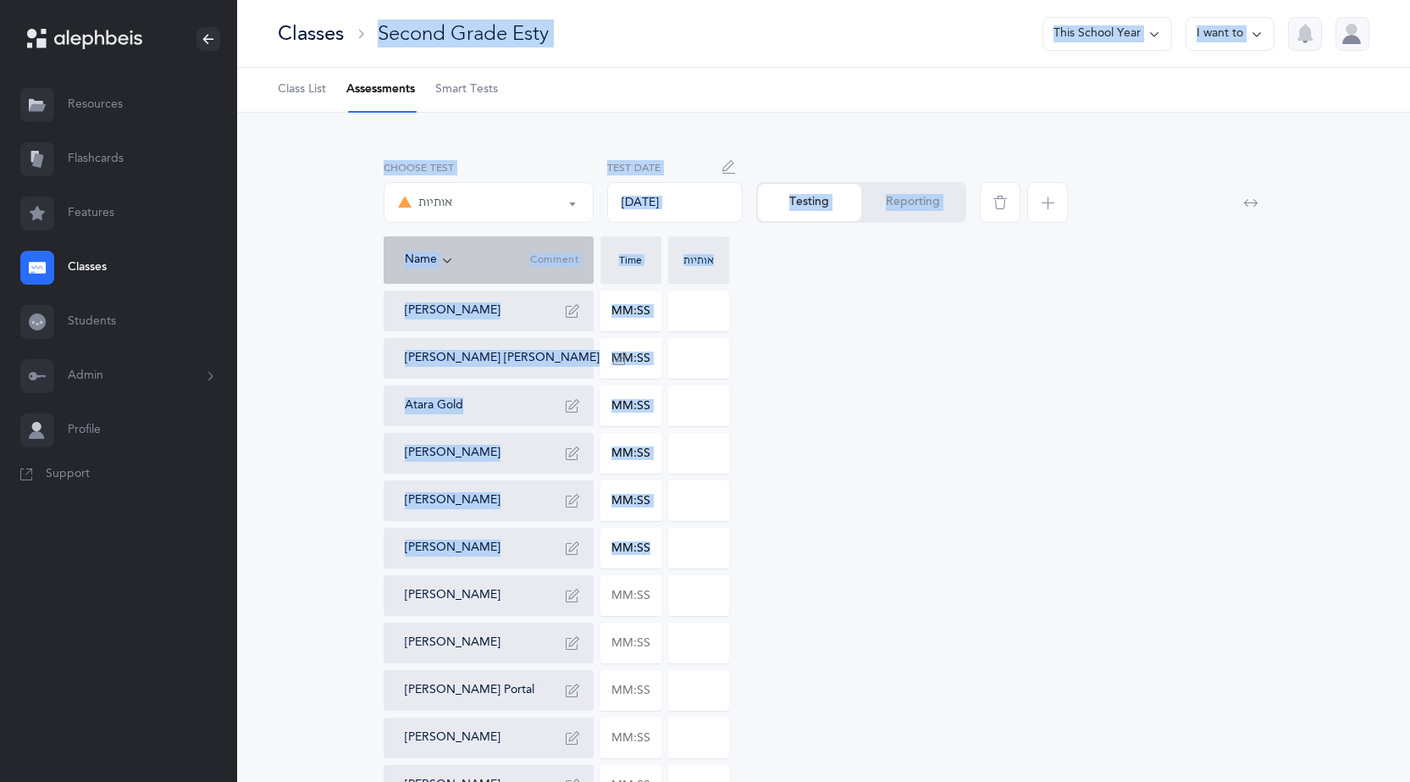
drag, startPoint x: 260, startPoint y: 34, endPoint x: 820, endPoint y: 538, distance: 753.3
click at [820, 538] on div "Classes Second Grade Esty This School Year I want to Class List Assessments Sma…" at bounding box center [823, 633] width 1173 height 1266
click at [920, 542] on div "[PERSON_NAME] [PERSON_NAME] [PERSON_NAME] Atara Gold [PERSON_NAME] [PERSON_NAME…" at bounding box center [824, 738] width 881 height 894
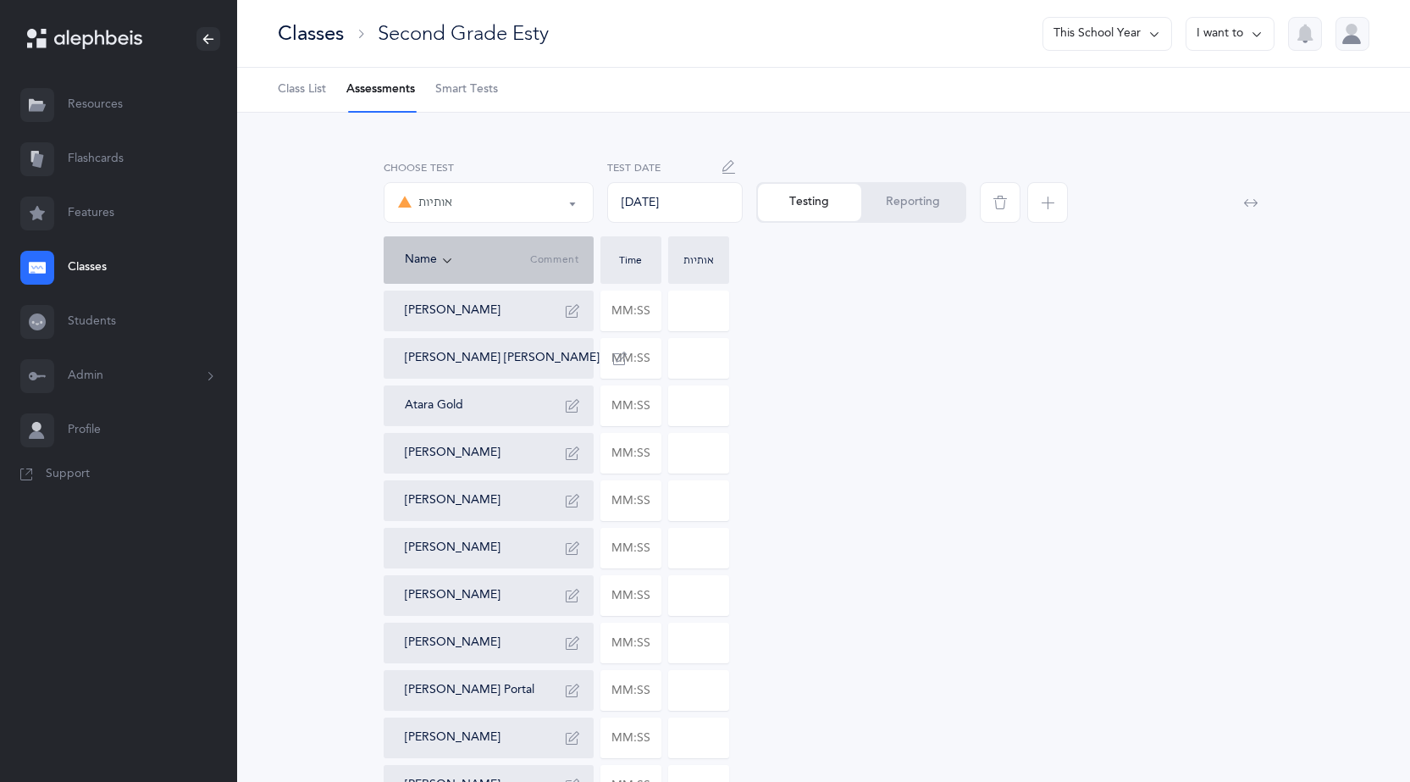
click at [973, 637] on div "[PERSON_NAME] [PERSON_NAME] [PERSON_NAME] Atara Gold [PERSON_NAME] [PERSON_NAME…" at bounding box center [824, 738] width 881 height 894
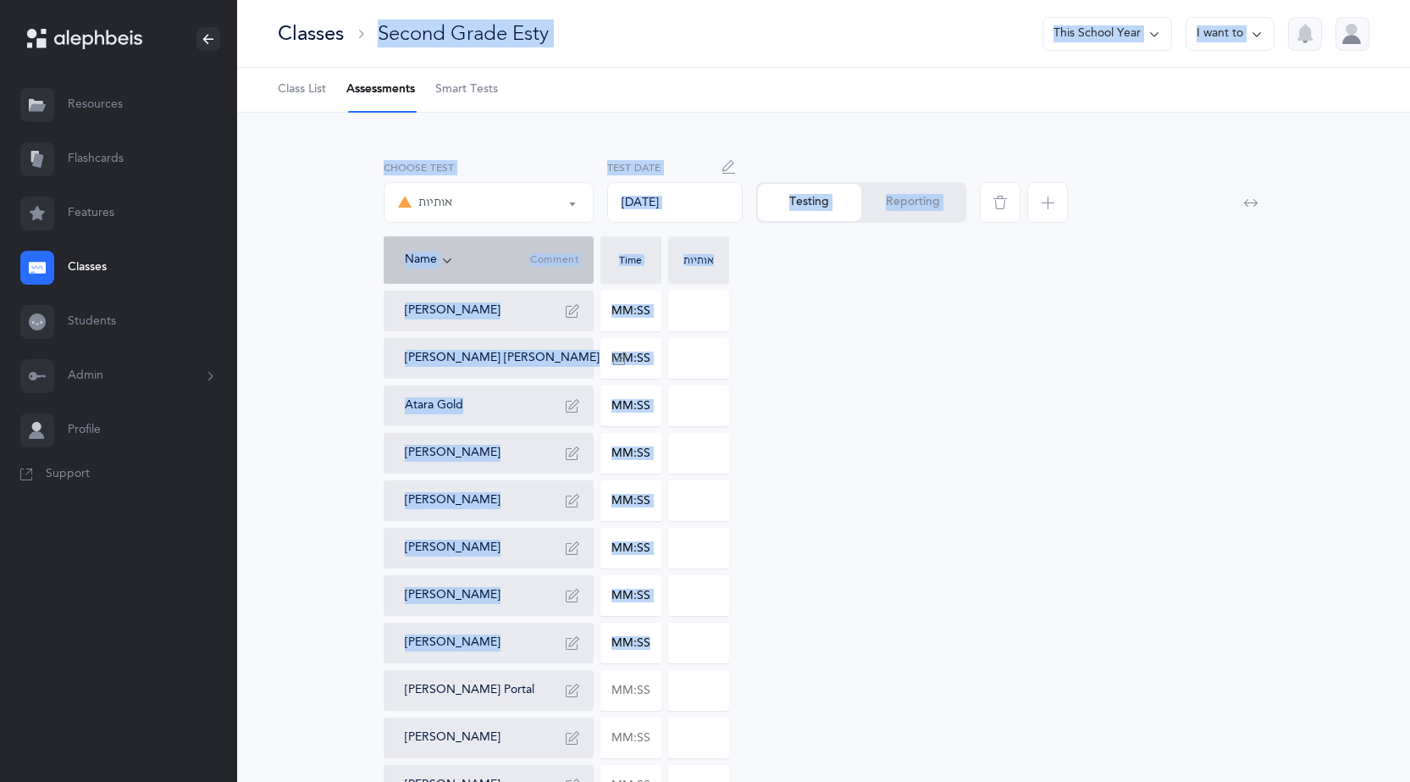
drag, startPoint x: 961, startPoint y: 632, endPoint x: 257, endPoint y: 36, distance: 923.2
click at [257, 36] on div "Classes Second Grade Esty This School Year I want to Class List Assessments Sma…" at bounding box center [823, 633] width 1173 height 1266
click at [257, 36] on div "Classes Second Grade Esty This School Year I want to" at bounding box center [823, 34] width 1173 height 68
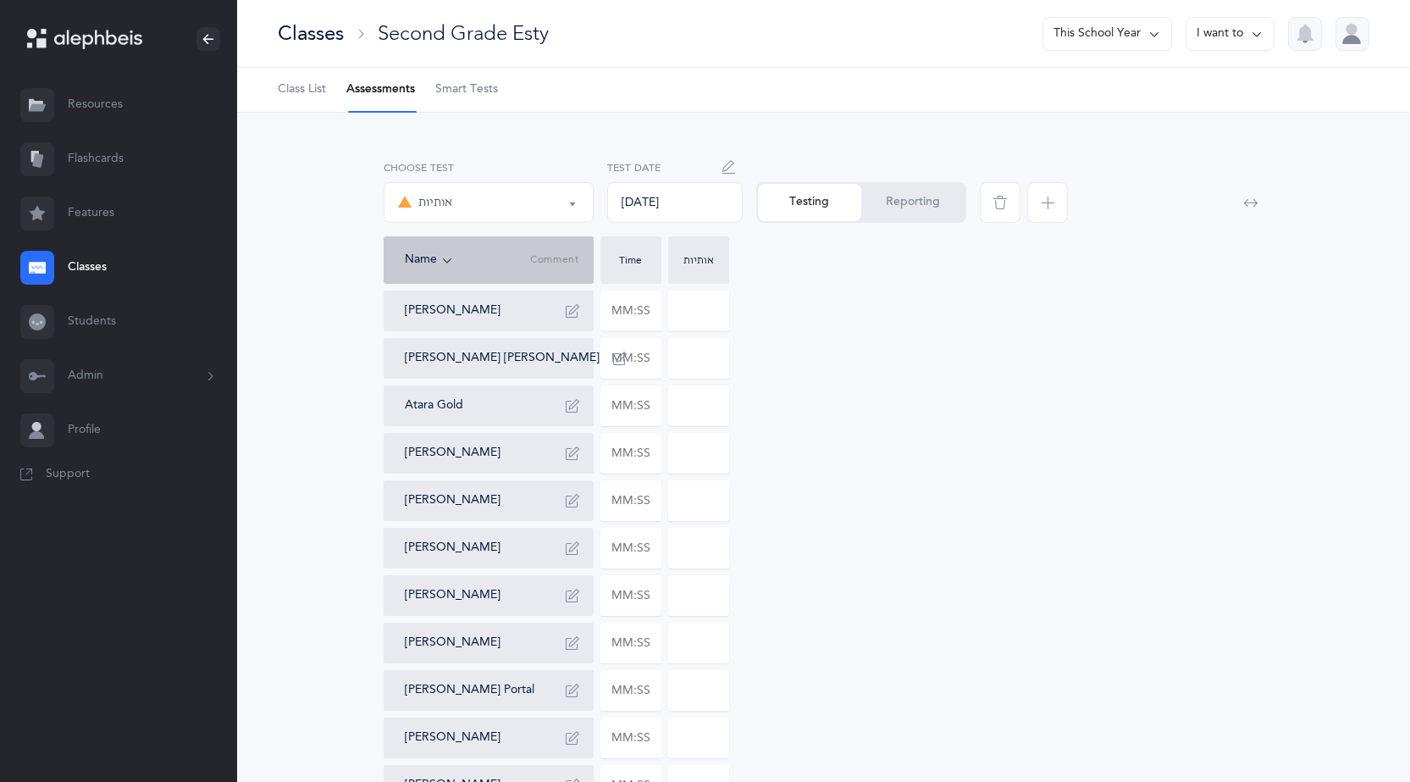
click at [279, 202] on div "אותיות אותיות Choose test [DATE] Test Date Testing Reporting Name Comment Time …" at bounding box center [823, 690] width 1173 height 1154
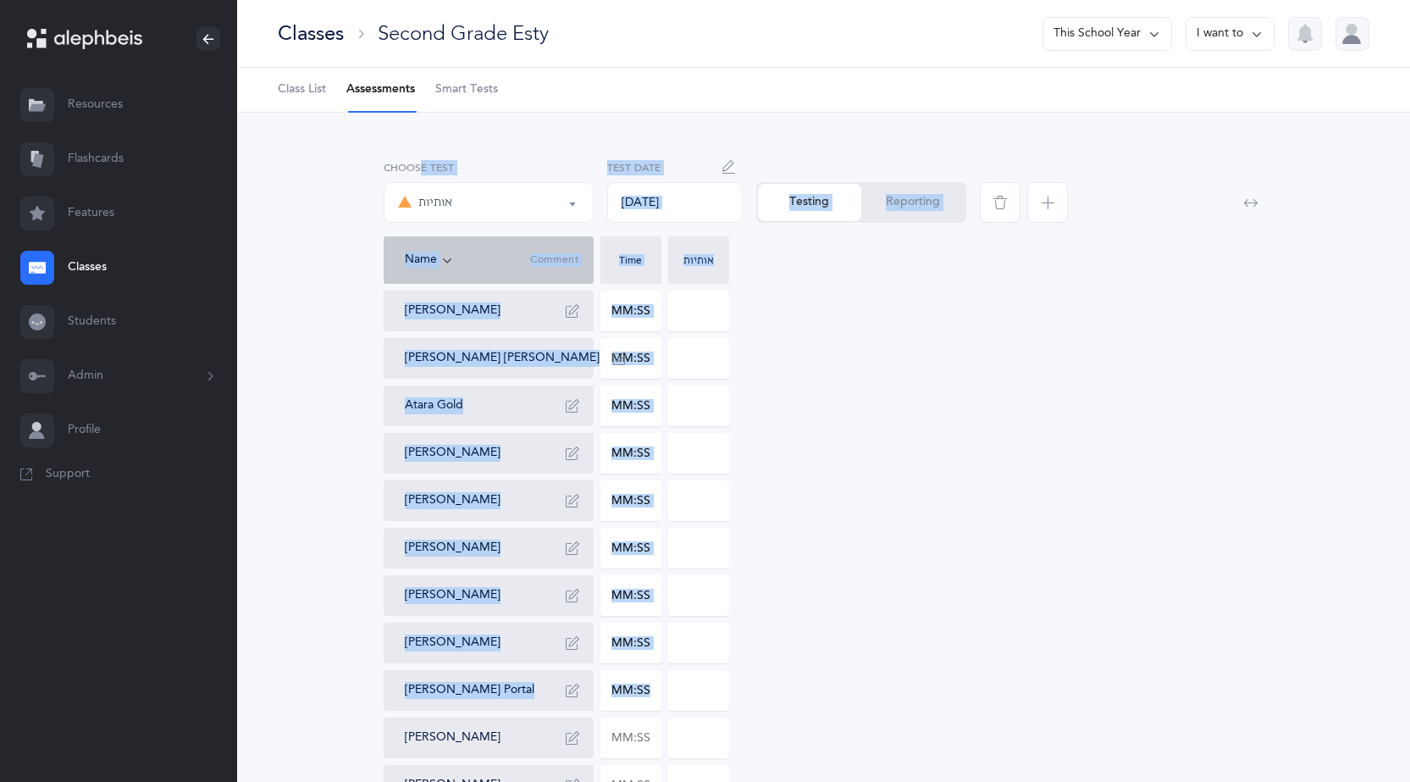
drag, startPoint x: 323, startPoint y: 170, endPoint x: 928, endPoint y: 679, distance: 791.2
click at [928, 679] on div "אותיות אותיות Choose test [DATE] Test Date Testing Reporting Name Comment Time …" at bounding box center [824, 675] width 1078 height 1045
click at [928, 621] on div "[PERSON_NAME] [PERSON_NAME] [PERSON_NAME] Atara Gold [PERSON_NAME] [PERSON_NAME…" at bounding box center [824, 738] width 881 height 894
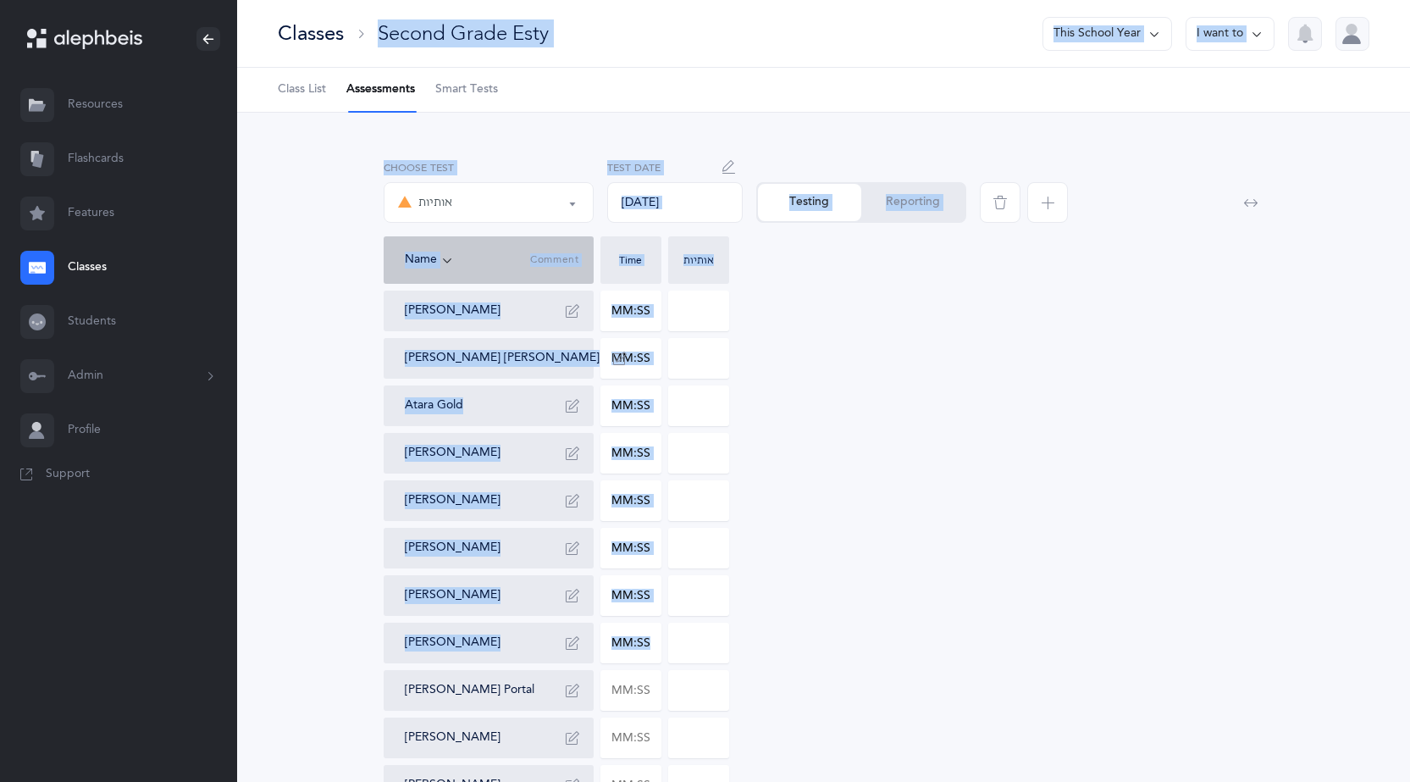
drag, startPoint x: 951, startPoint y: 619, endPoint x: 263, endPoint y: 8, distance: 919.8
click at [263, 8] on div "Classes Second Grade Esty This School Year I want to Class List Assessments Sma…" at bounding box center [823, 633] width 1173 height 1266
click at [309, 239] on div "אותיות אותיות Choose test [DATE] Test Date Testing Reporting Name Comment Time …" at bounding box center [824, 675] width 1078 height 1045
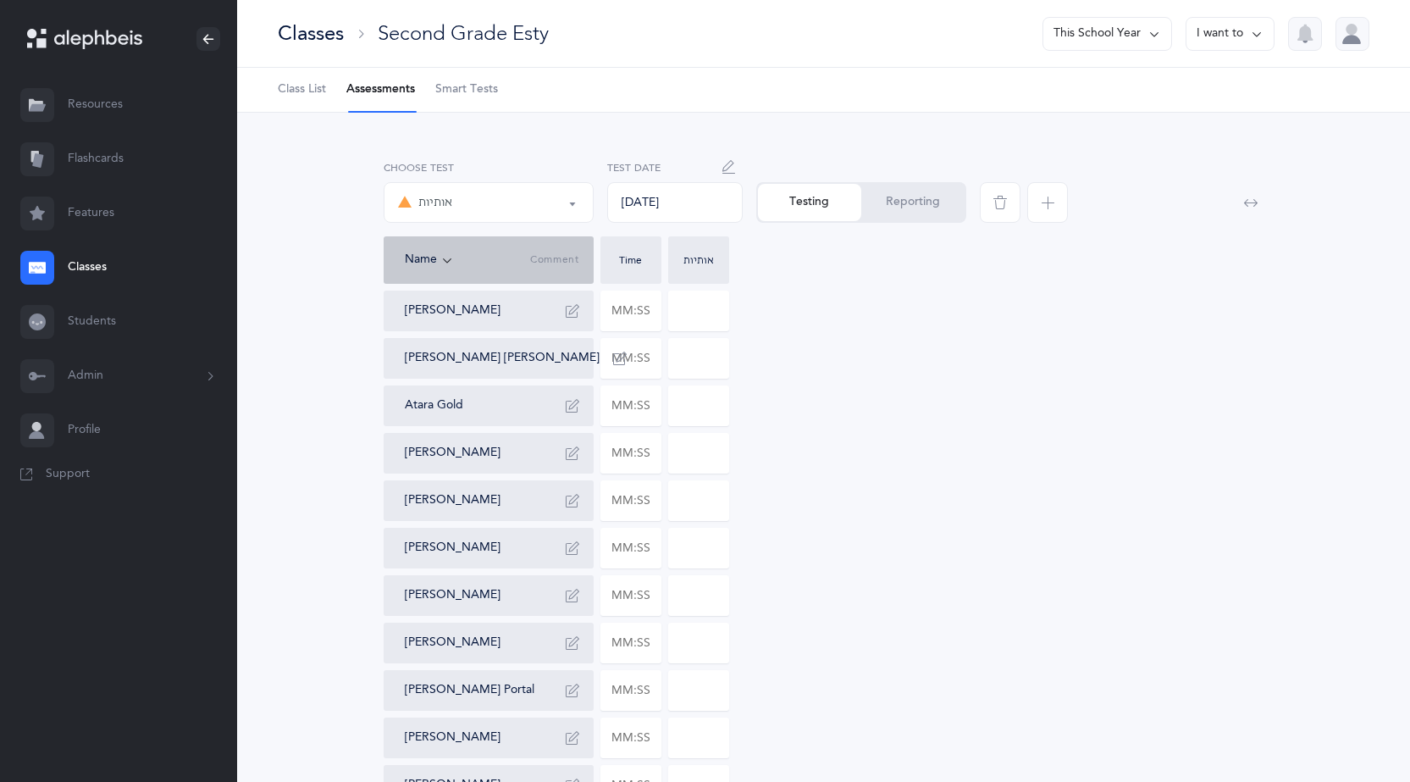
click at [97, 101] on link "Resources" at bounding box center [118, 105] width 237 height 54
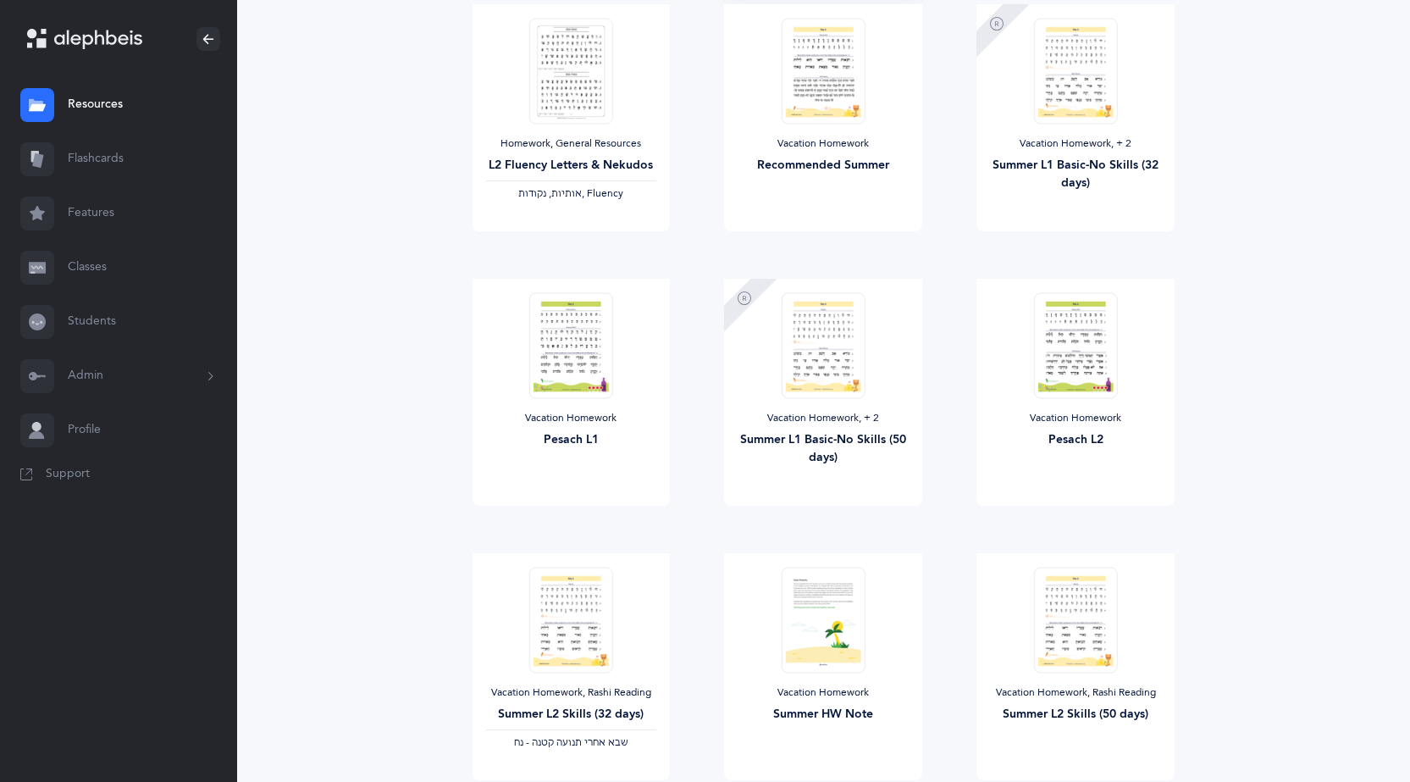
scroll to position [254, 0]
